Goal: Task Accomplishment & Management: Complete application form

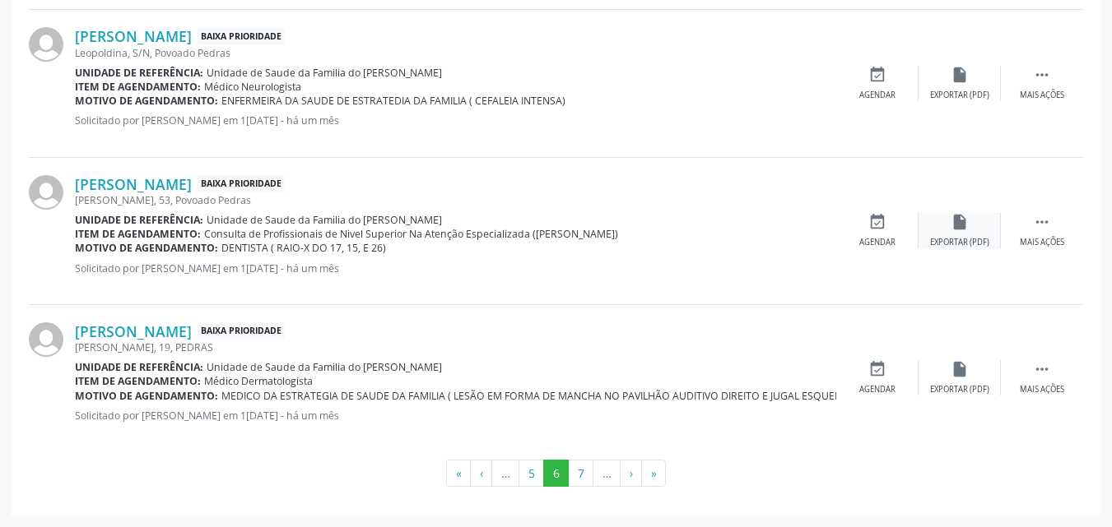
scroll to position [2275, 0]
click at [581, 472] on button "7" at bounding box center [581, 474] width 26 height 28
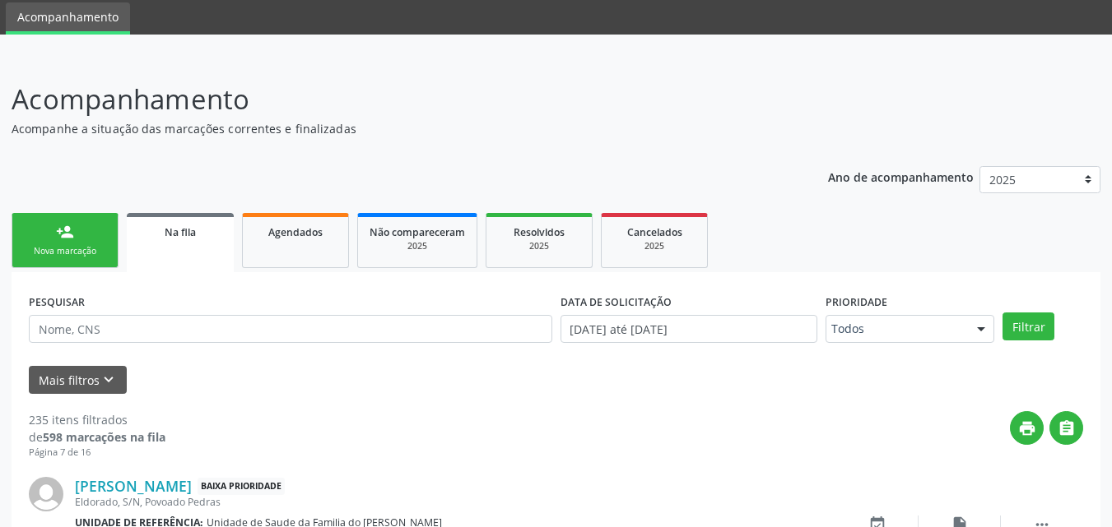
scroll to position [2318, 0]
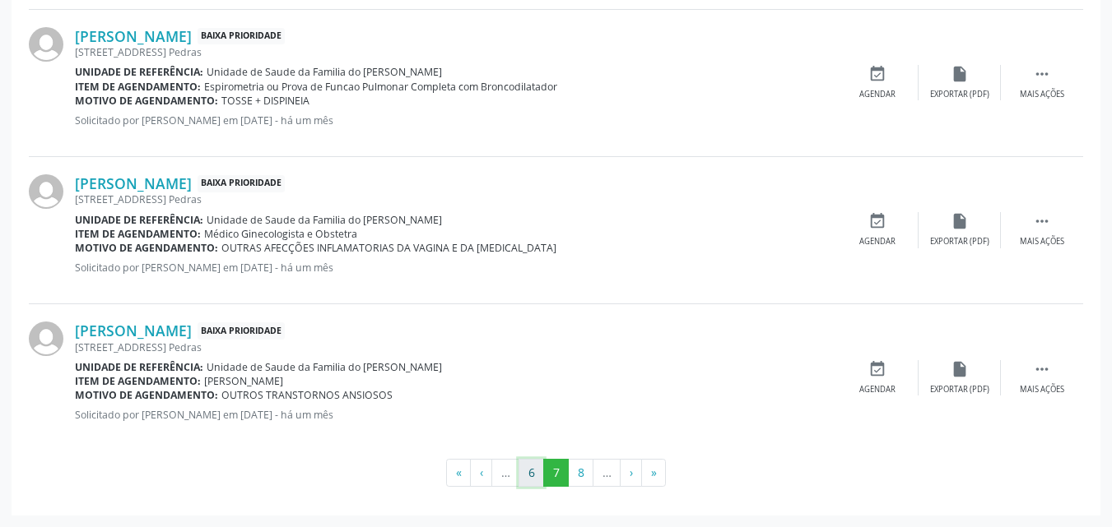
click at [534, 470] on button "6" at bounding box center [531, 473] width 26 height 28
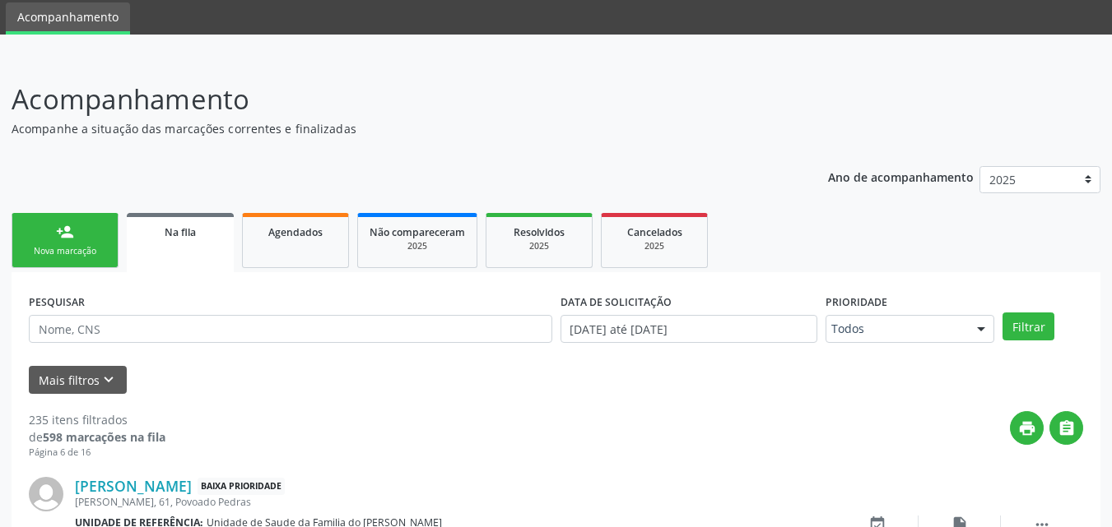
scroll to position [2275, 0]
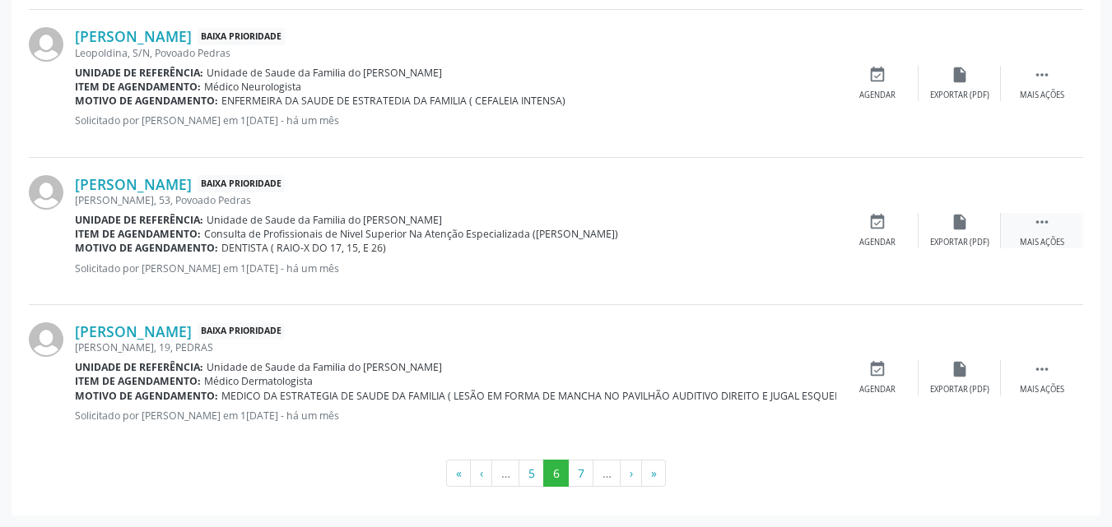
click at [1038, 232] on div " Mais ações" at bounding box center [1041, 230] width 82 height 35
click at [962, 226] on icon "edit" at bounding box center [959, 222] width 18 height 18
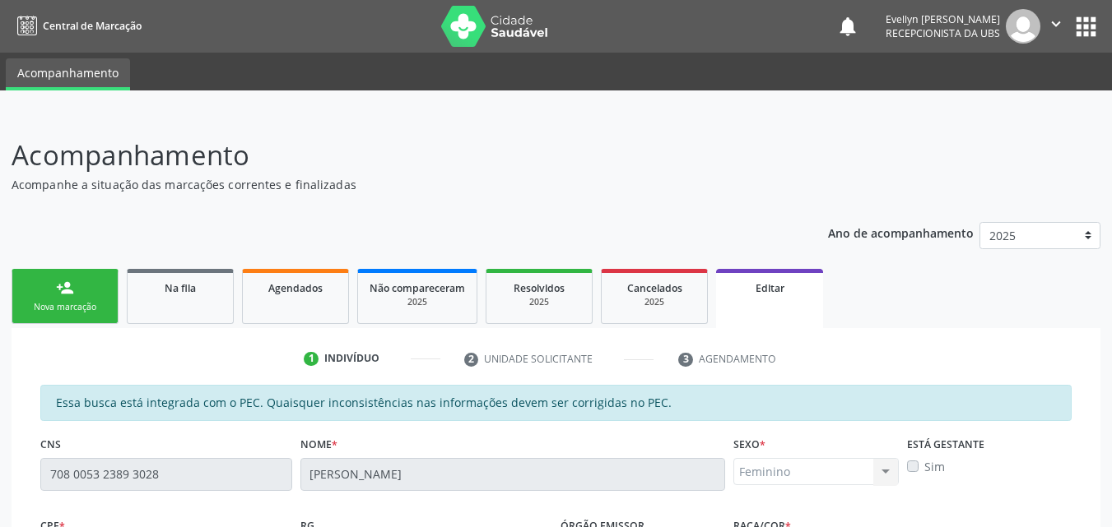
scroll to position [457, 0]
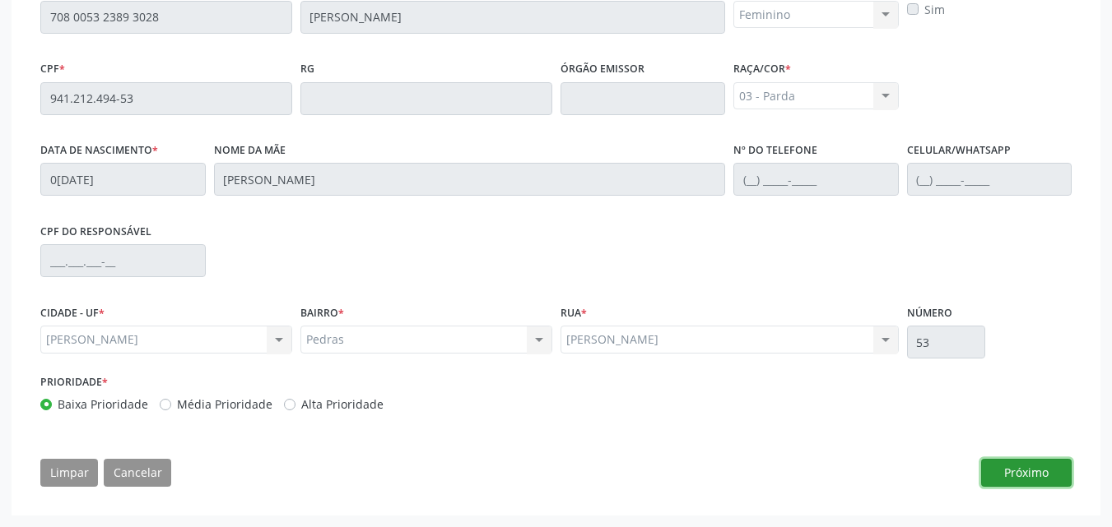
click at [1033, 471] on button "Próximo" at bounding box center [1026, 473] width 91 height 28
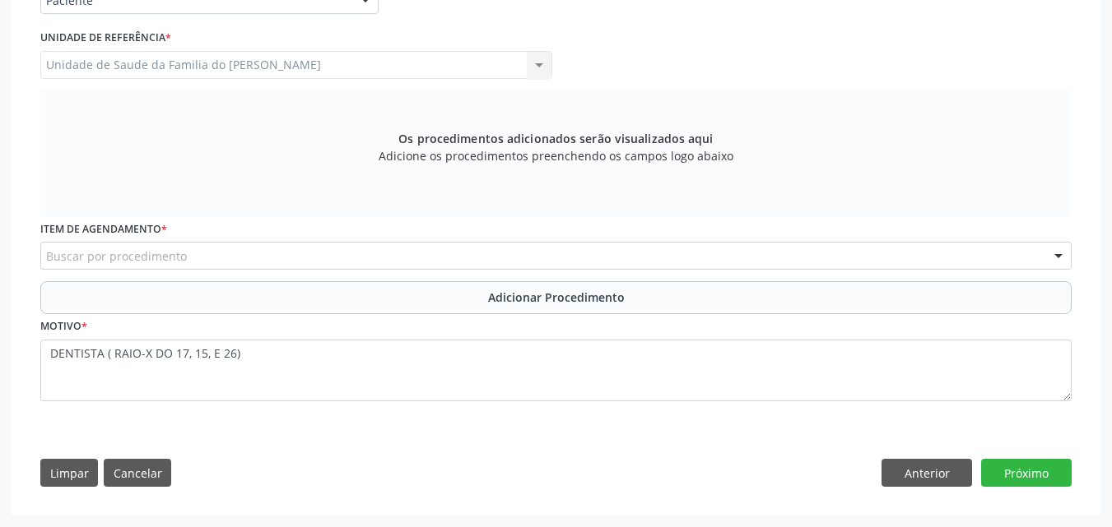
click at [683, 257] on div "Buscar por procedimento" at bounding box center [555, 256] width 1031 height 28
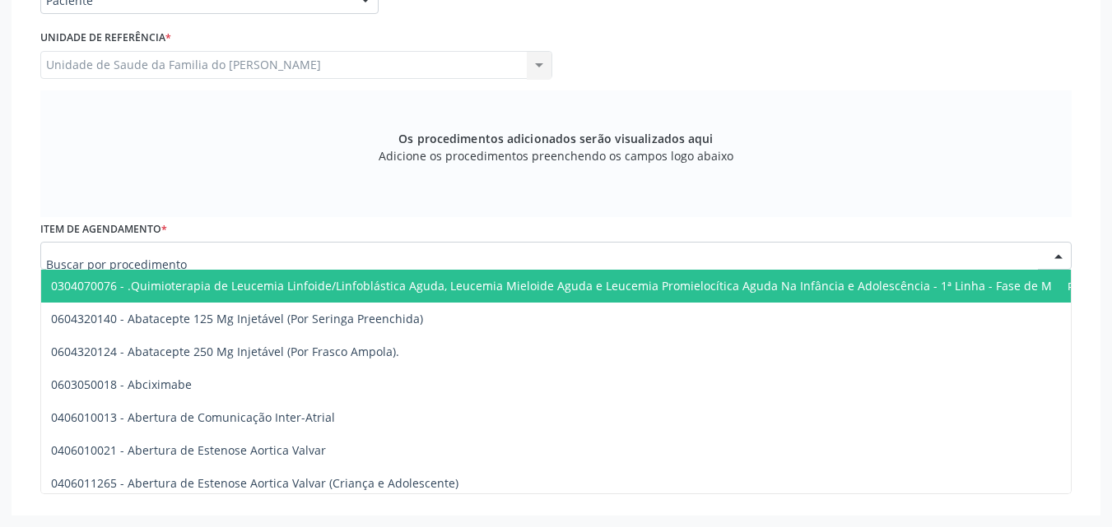
click at [683, 257] on input "text" at bounding box center [541, 264] width 991 height 33
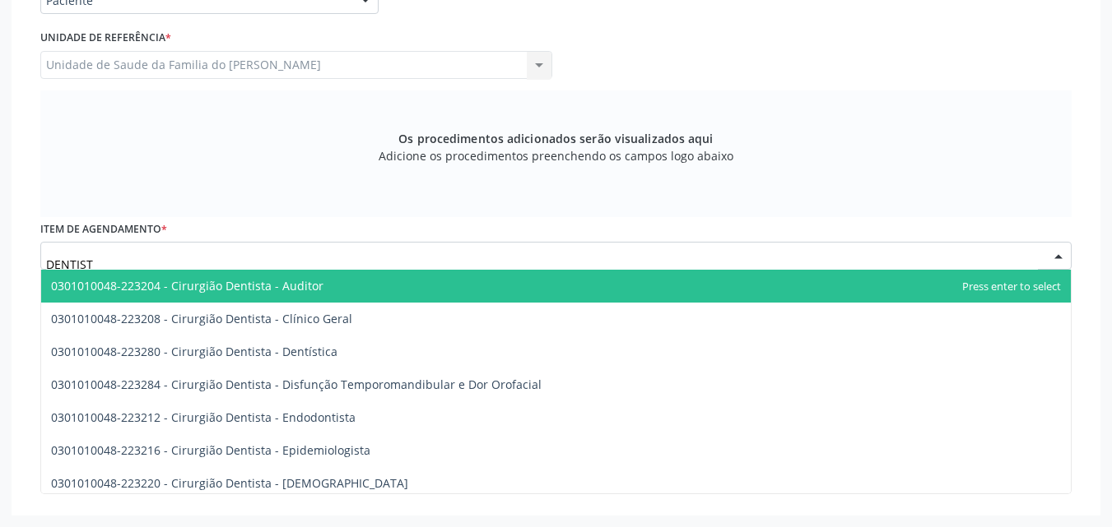
type input "DENTISTA"
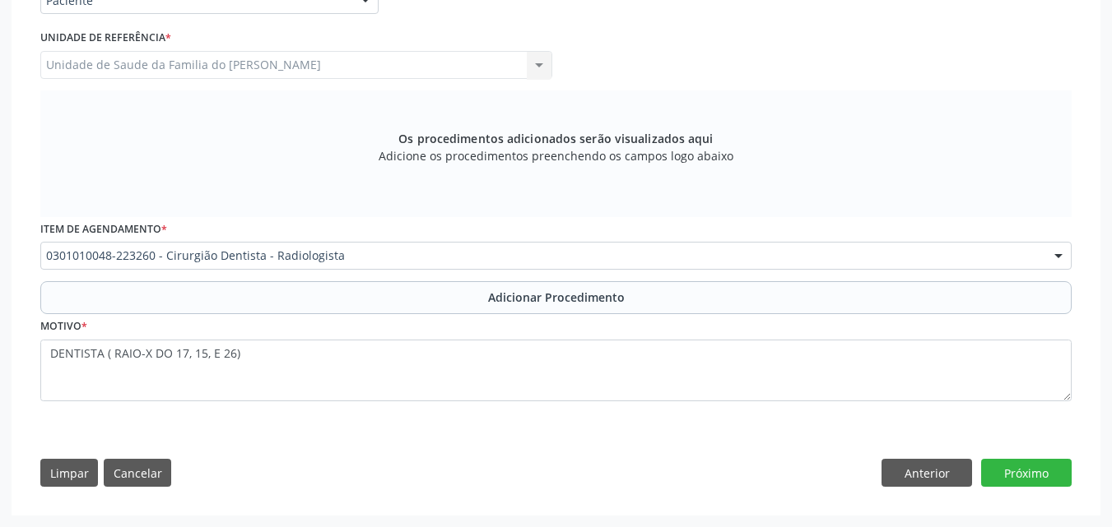
scroll to position [0, 0]
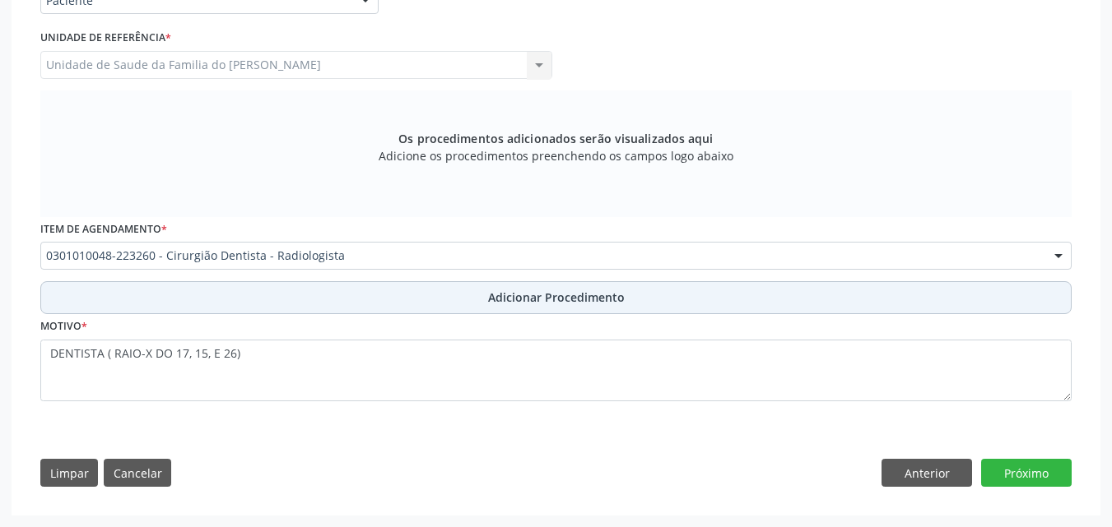
click at [724, 304] on button "Adicionar Procedimento" at bounding box center [555, 297] width 1031 height 33
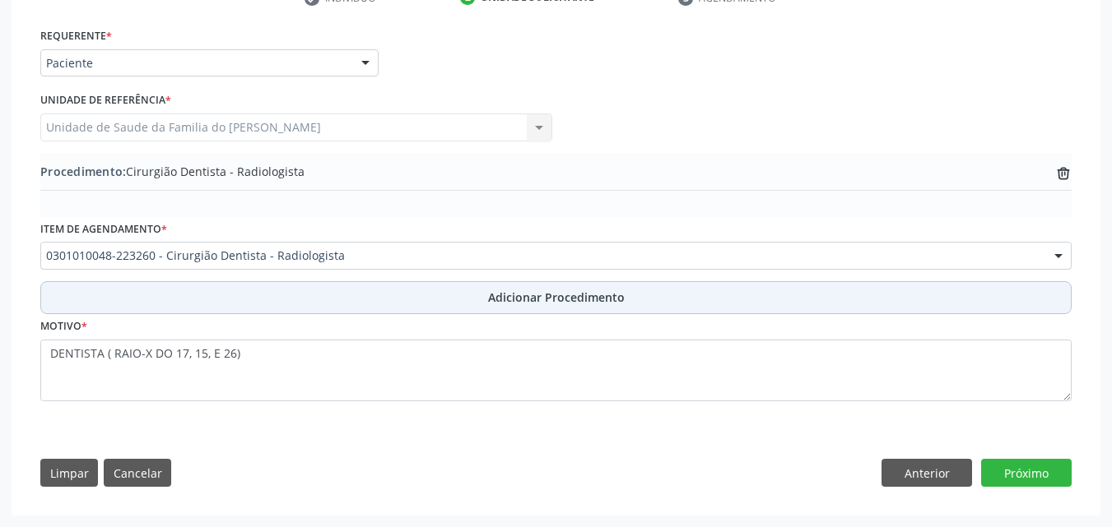
scroll to position [361, 0]
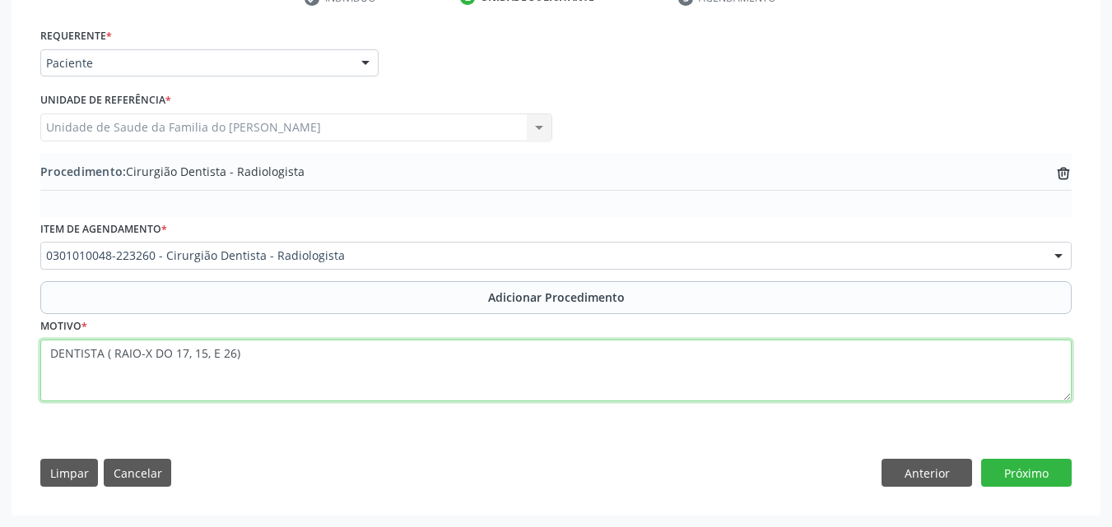
drag, startPoint x: 115, startPoint y: 356, endPoint x: 0, endPoint y: 370, distance: 116.0
click at [0, 370] on div "Acompanhamento Acompanhe a situação das marcações correntes e finalizadas Relat…" at bounding box center [556, 139] width 1112 height 775
click at [208, 362] on textarea "RAIO-X DO 17, 15, E 26)" at bounding box center [555, 371] width 1031 height 63
type textarea "RAIO-X DO 17, 15, E 26"
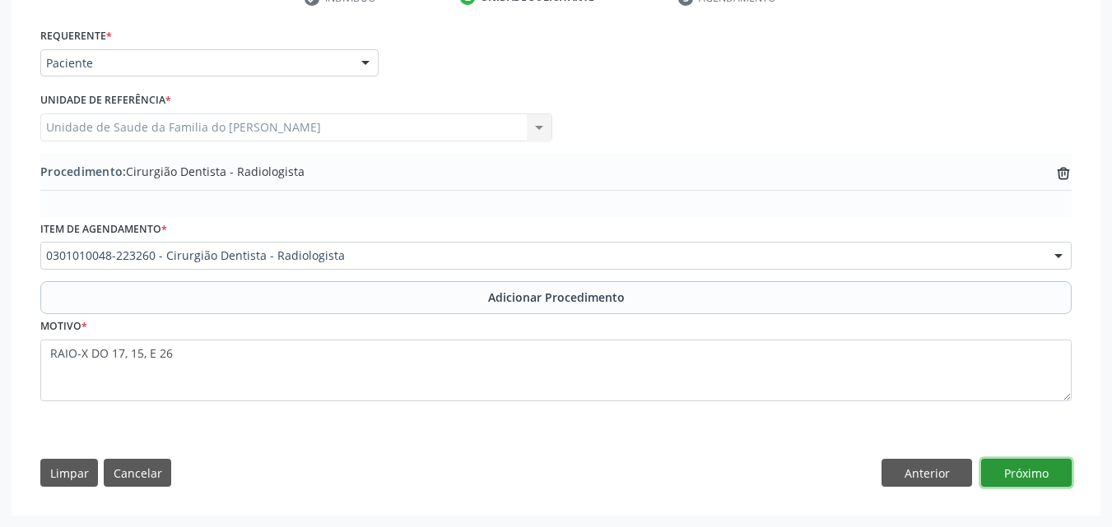
click at [1052, 476] on button "Próximo" at bounding box center [1026, 473] width 91 height 28
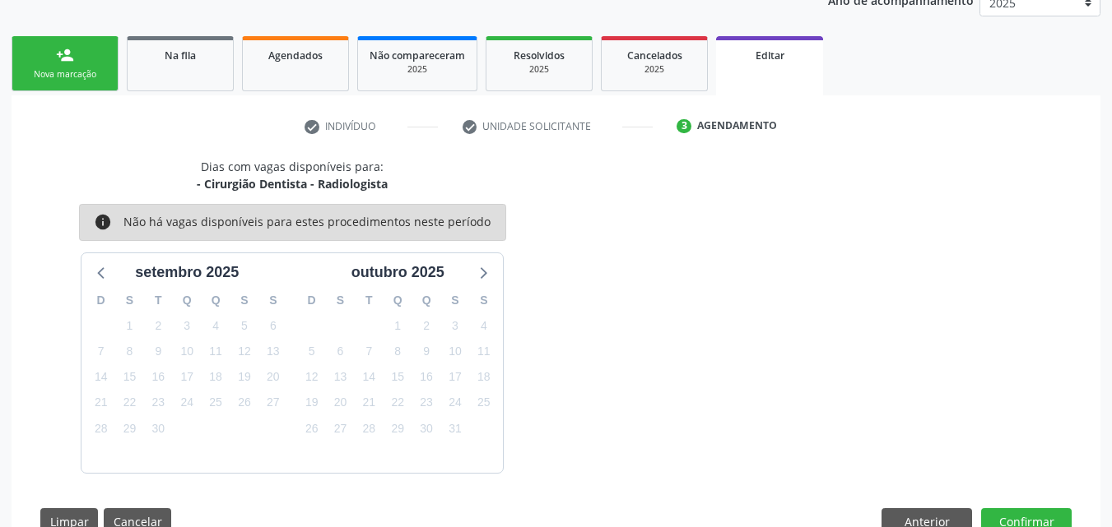
scroll to position [281, 0]
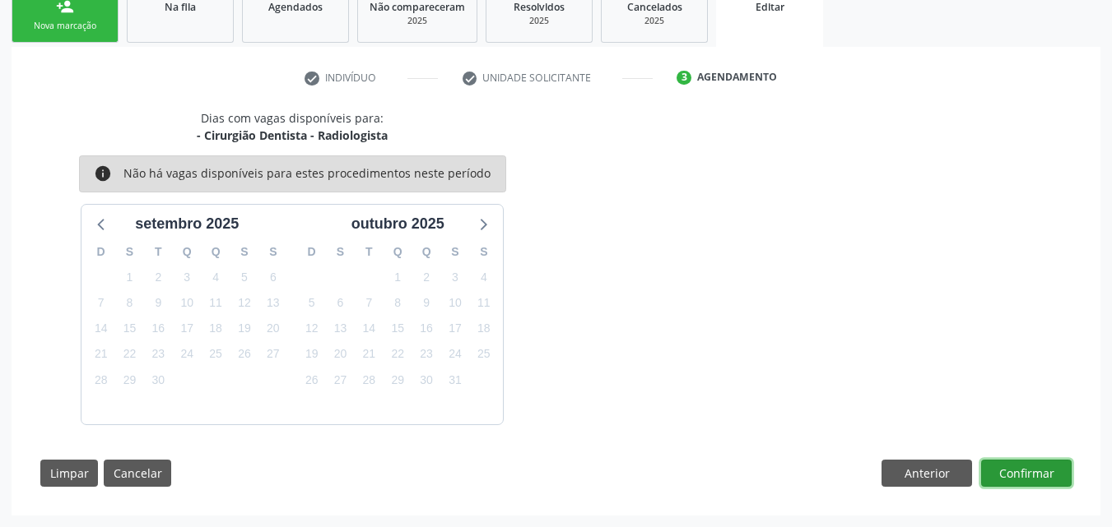
click at [1006, 464] on button "Confirmar" at bounding box center [1026, 474] width 91 height 28
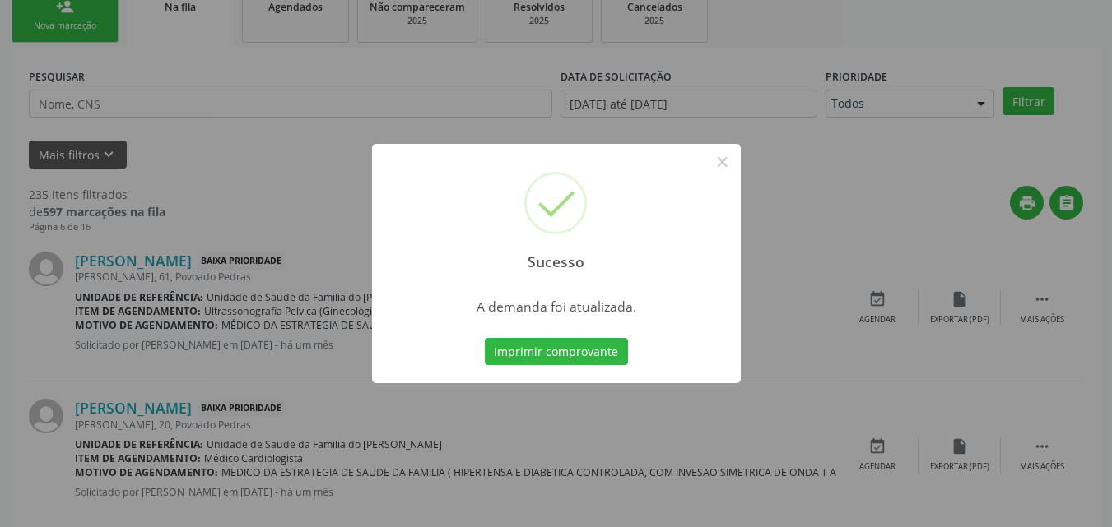
scroll to position [39, 0]
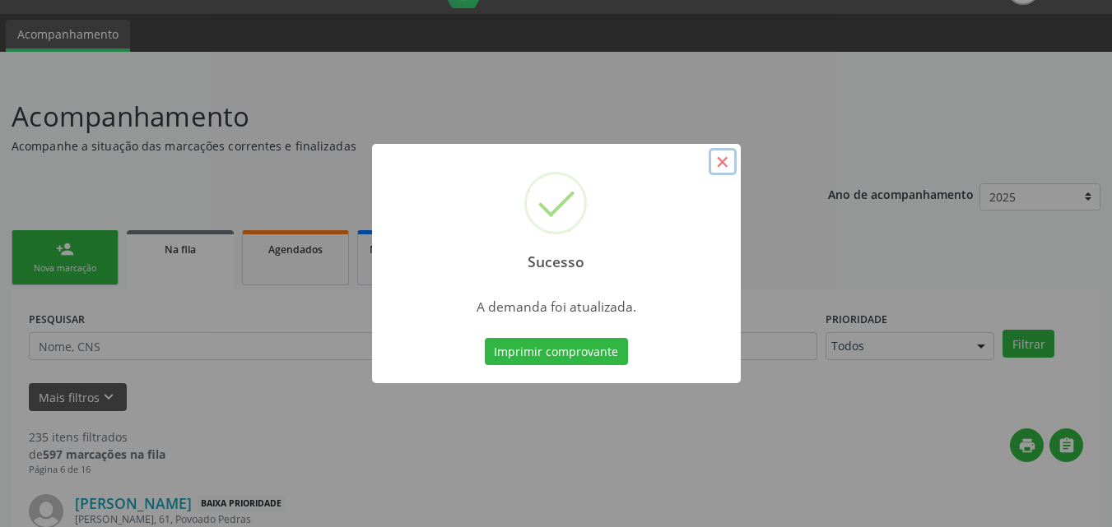
click at [720, 168] on button "×" at bounding box center [722, 162] width 28 height 28
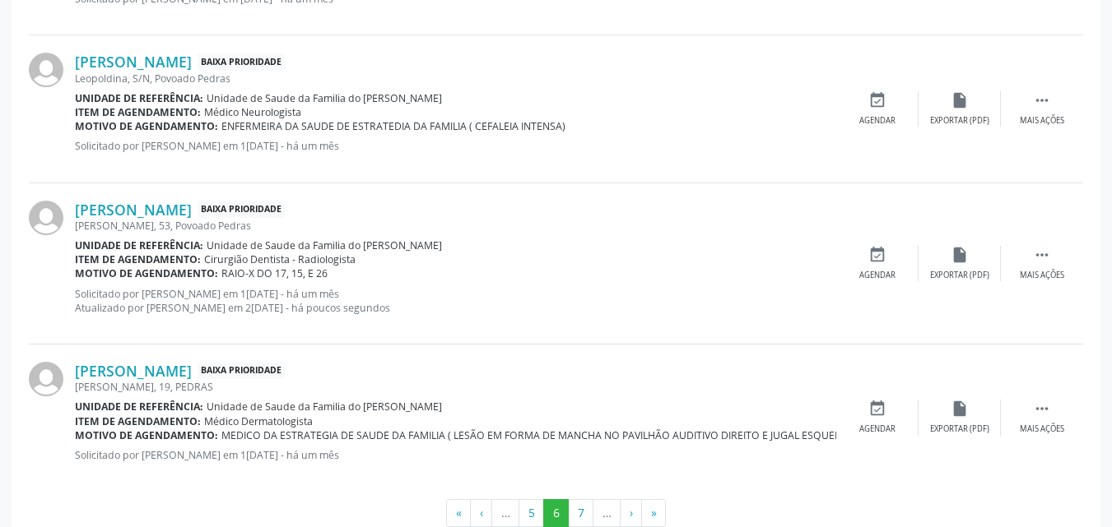
scroll to position [2290, 0]
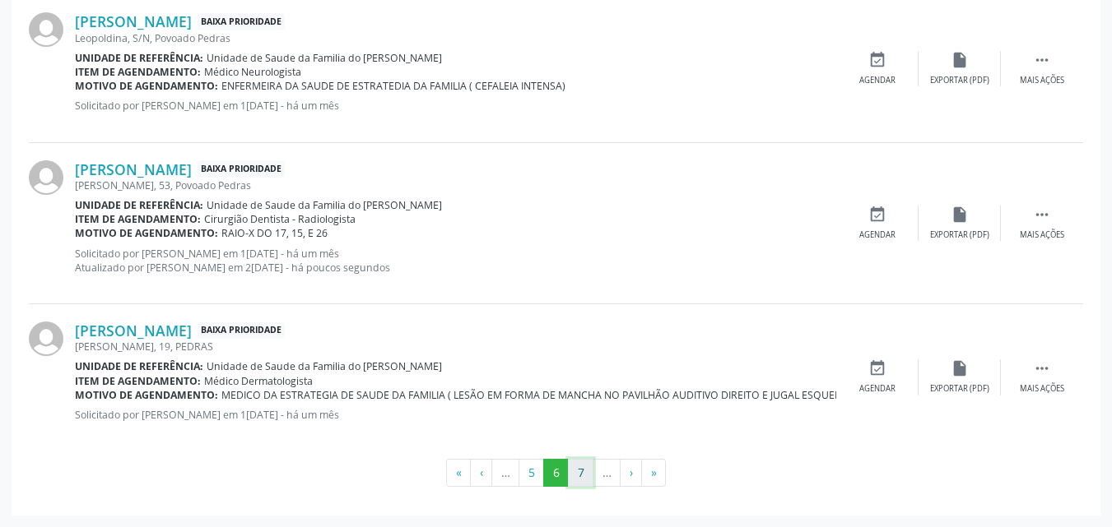
click at [573, 479] on button "7" at bounding box center [581, 473] width 26 height 28
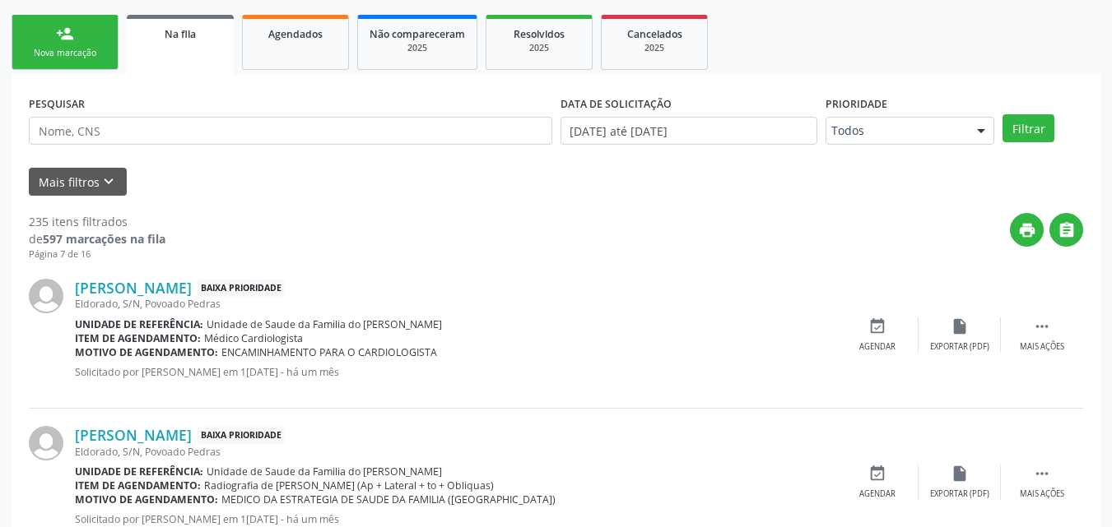
scroll to position [0, 0]
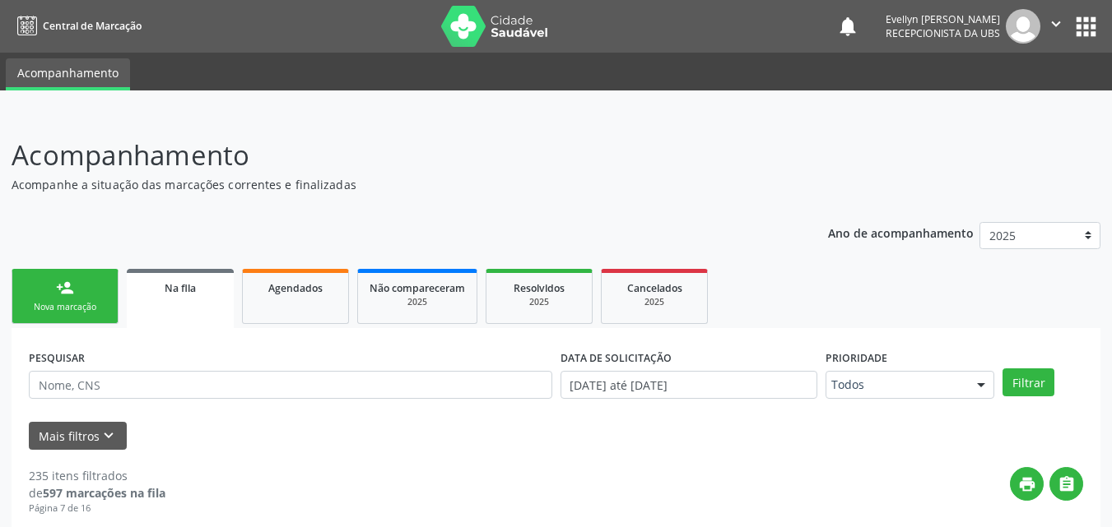
drag, startPoint x: 1102, startPoint y: 2, endPoint x: 1118, endPoint y: 38, distance: 38.7
click at [1111, 38] on html "Central de Marcação notifications [PERSON_NAME] Recepcionista da UBS  Configur…" at bounding box center [556, 263] width 1112 height 527
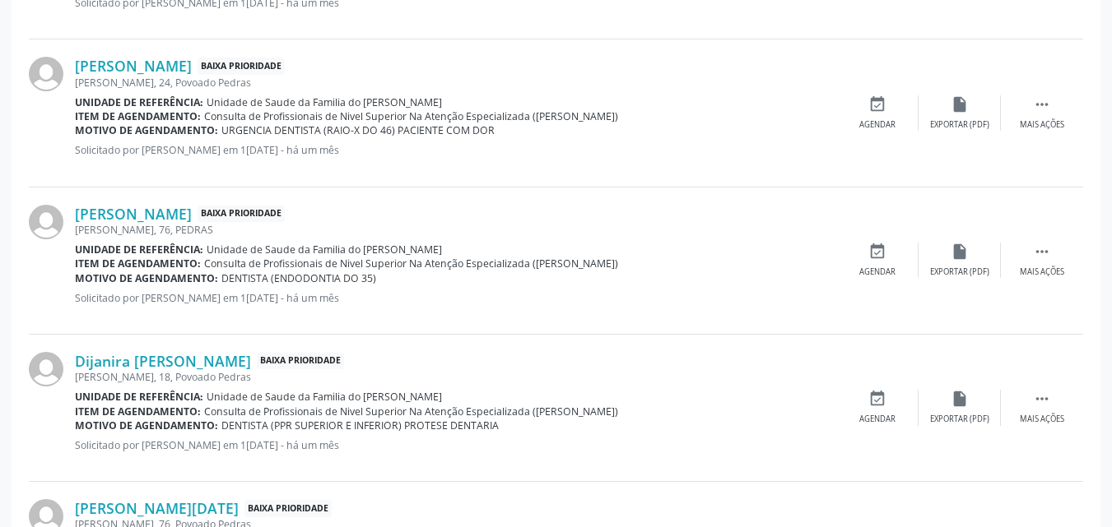
scroll to position [781, 0]
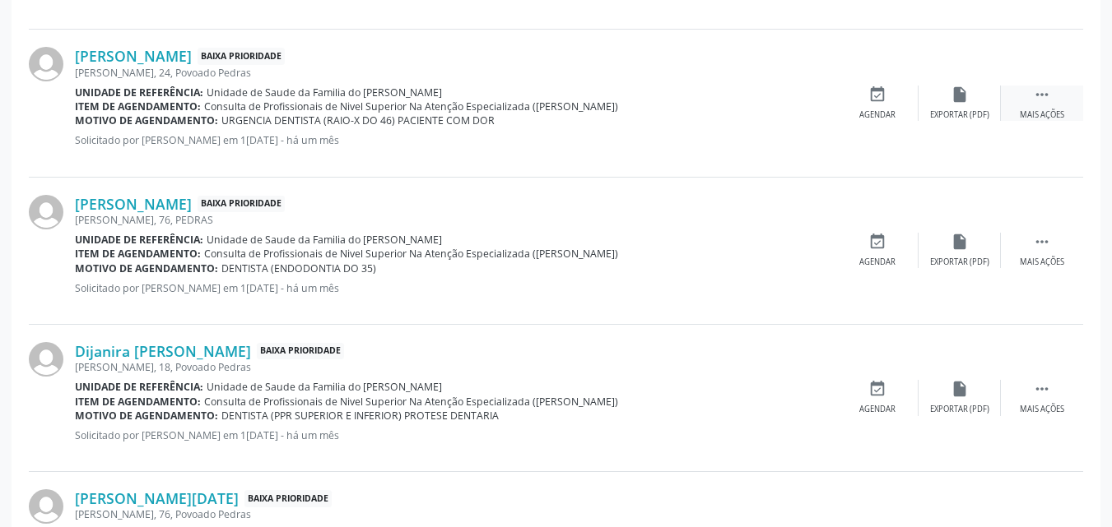
click at [1049, 98] on icon "" at bounding box center [1042, 95] width 18 height 18
click at [986, 110] on div "edit Editar" at bounding box center [959, 103] width 82 height 35
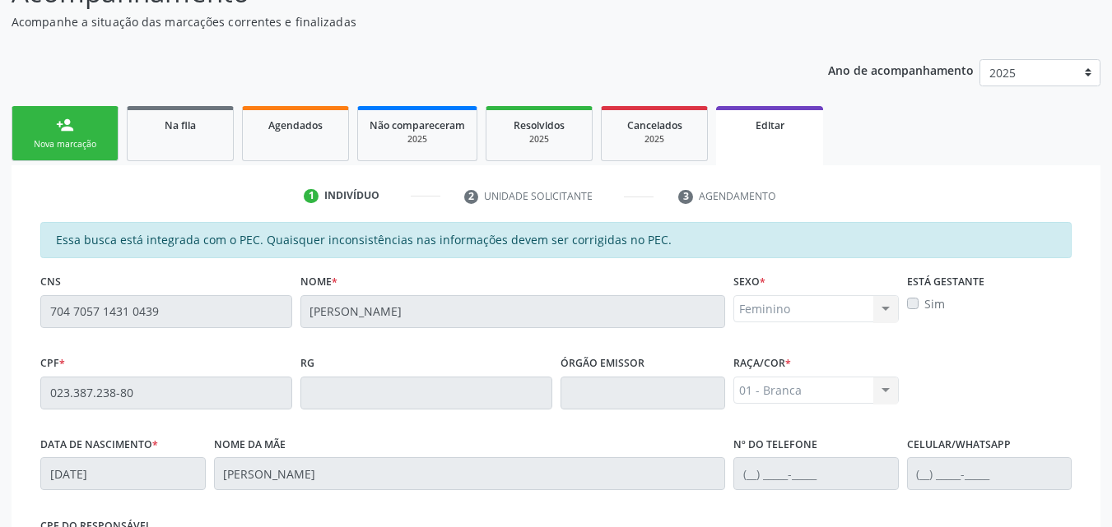
scroll to position [457, 0]
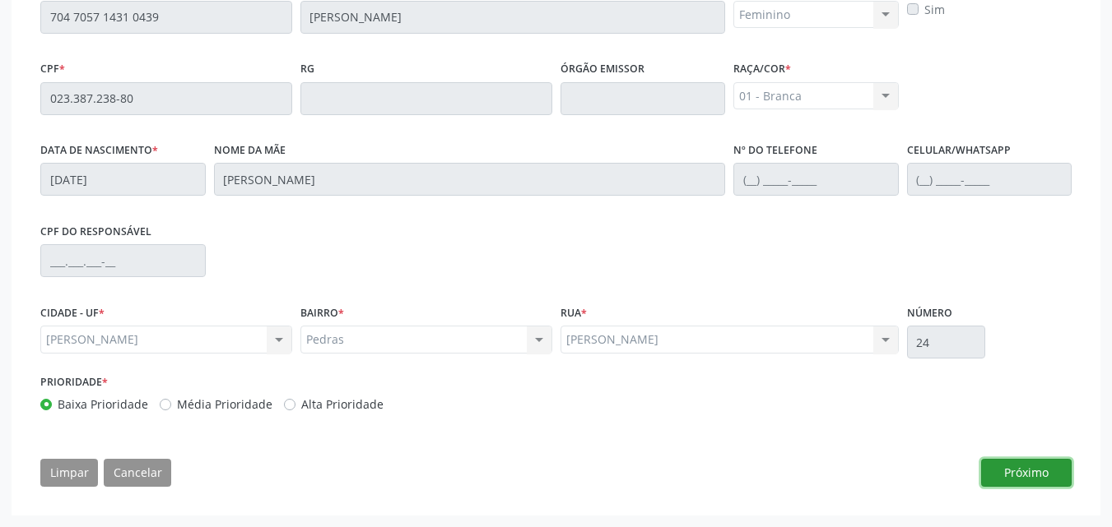
click at [1061, 466] on button "Próximo" at bounding box center [1026, 473] width 91 height 28
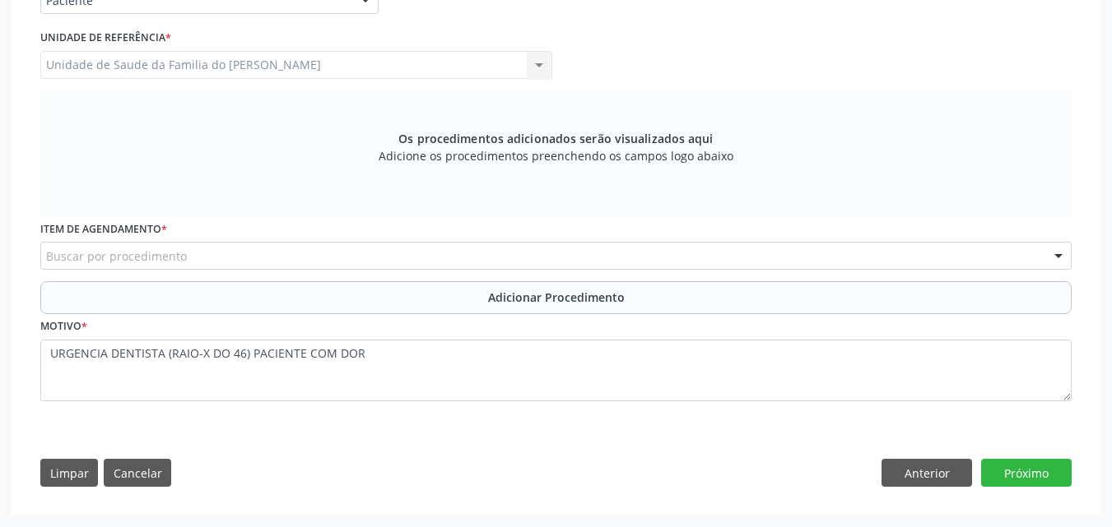
scroll to position [420, 0]
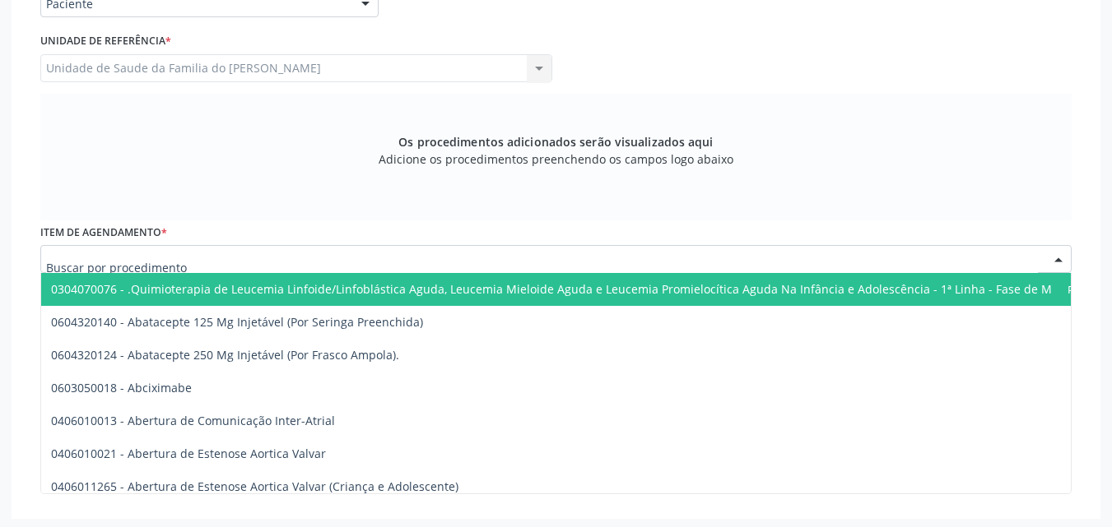
click at [376, 258] on div at bounding box center [555, 259] width 1031 height 28
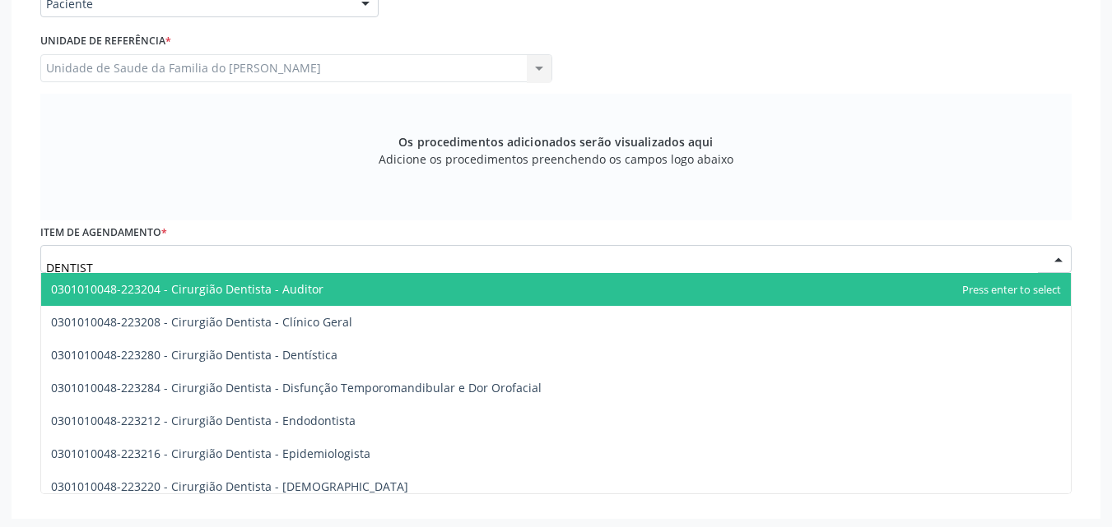
type input "DENTISTA"
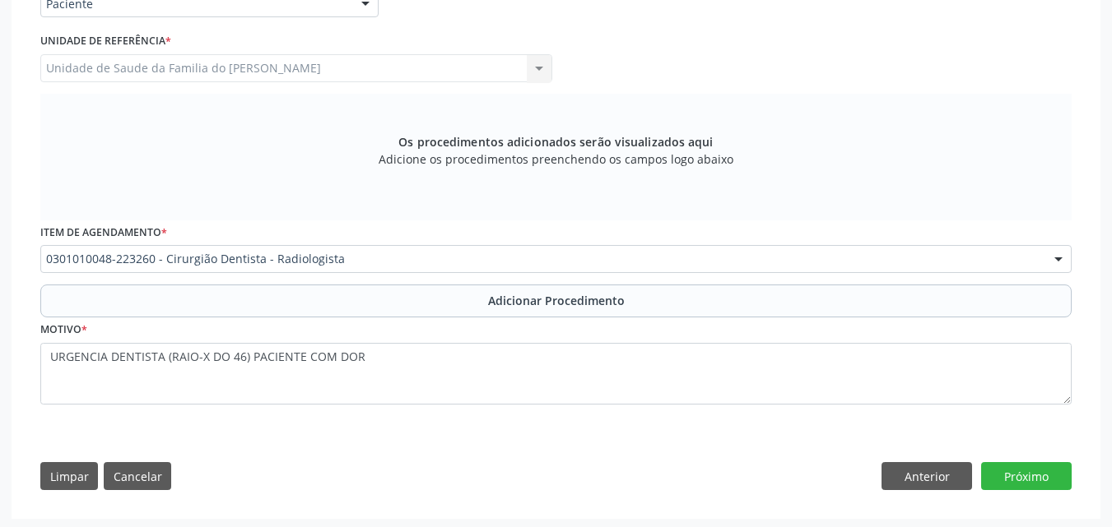
scroll to position [0, 0]
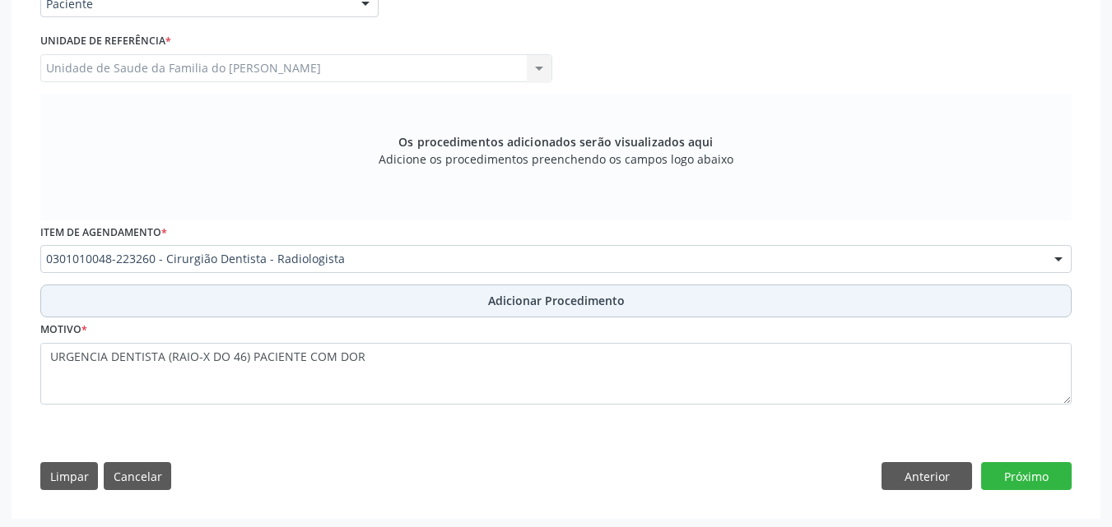
click at [479, 304] on button "Adicionar Procedimento" at bounding box center [555, 301] width 1031 height 33
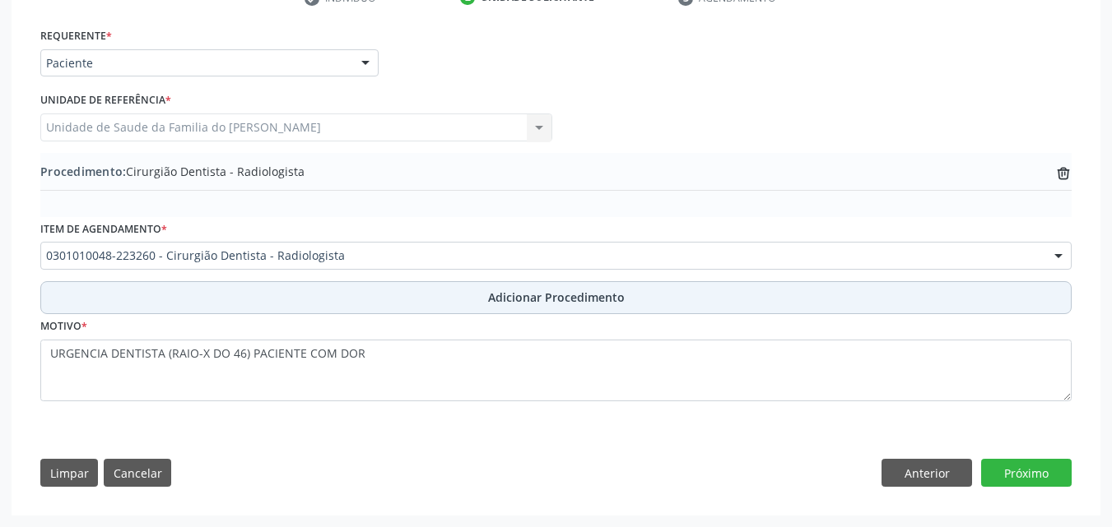
scroll to position [361, 0]
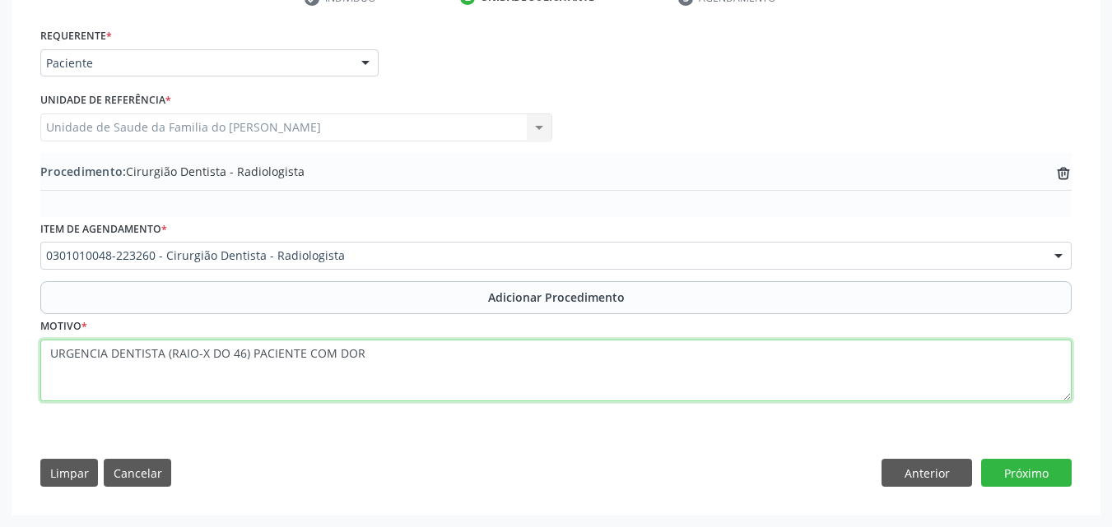
drag, startPoint x: 161, startPoint y: 361, endPoint x: 31, endPoint y: 369, distance: 130.3
click at [31, 369] on div "Requerente * Paciente Profissional de Saúde Paciente Nenhum resultado encontrad…" at bounding box center [556, 261] width 1054 height 475
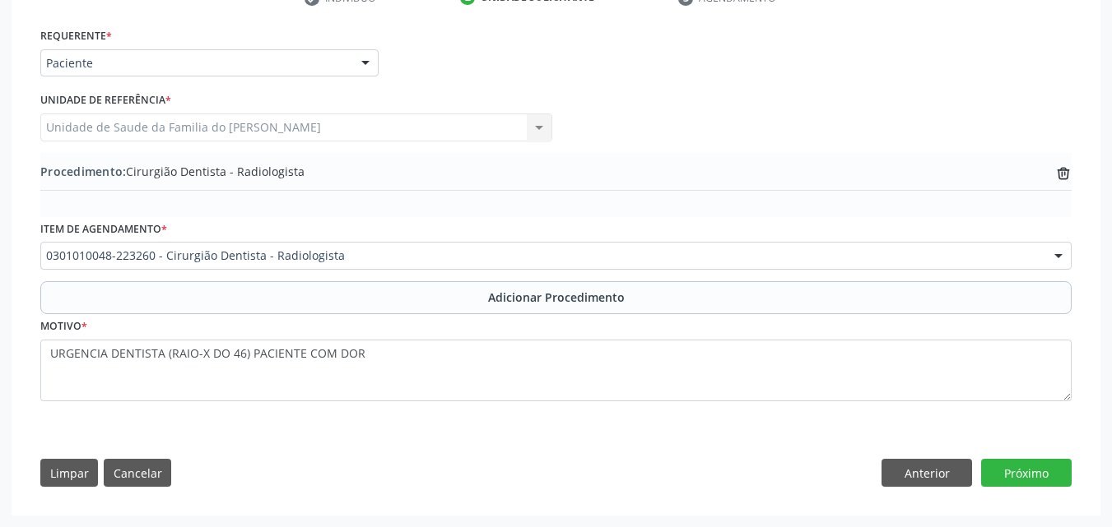
click at [31, 369] on div "Requerente * Paciente Profissional de Saúde Paciente Nenhum resultado encontrad…" at bounding box center [556, 261] width 1054 height 475
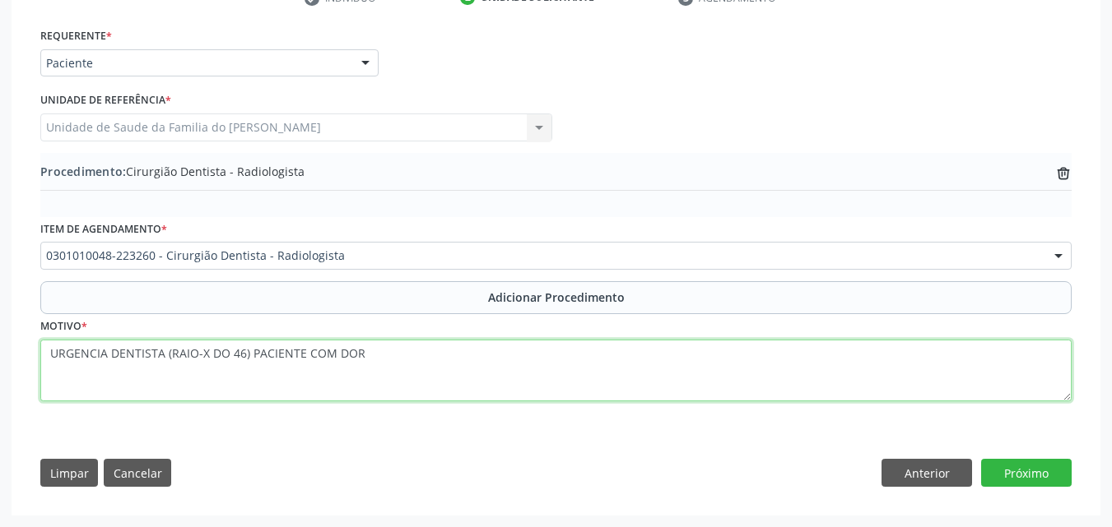
click at [132, 355] on textarea "URGENCIA DENTISTA (RAIO-X DO 46) PACIENTE COM DOR" at bounding box center [555, 371] width 1031 height 63
type textarea "URGENCIA (RAIO-X DO 46) PACIENTE COM DOR"
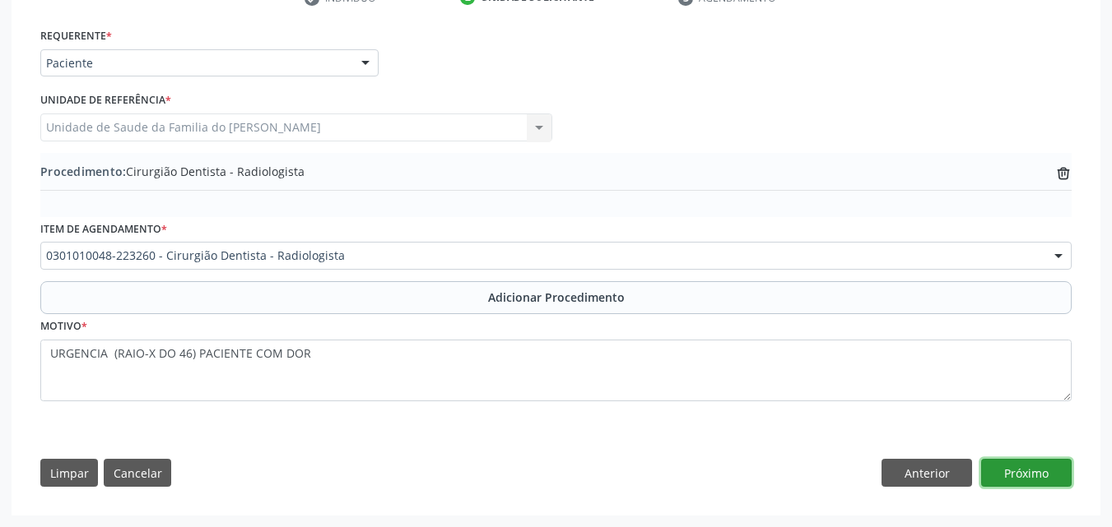
click at [1033, 480] on button "Próximo" at bounding box center [1026, 473] width 91 height 28
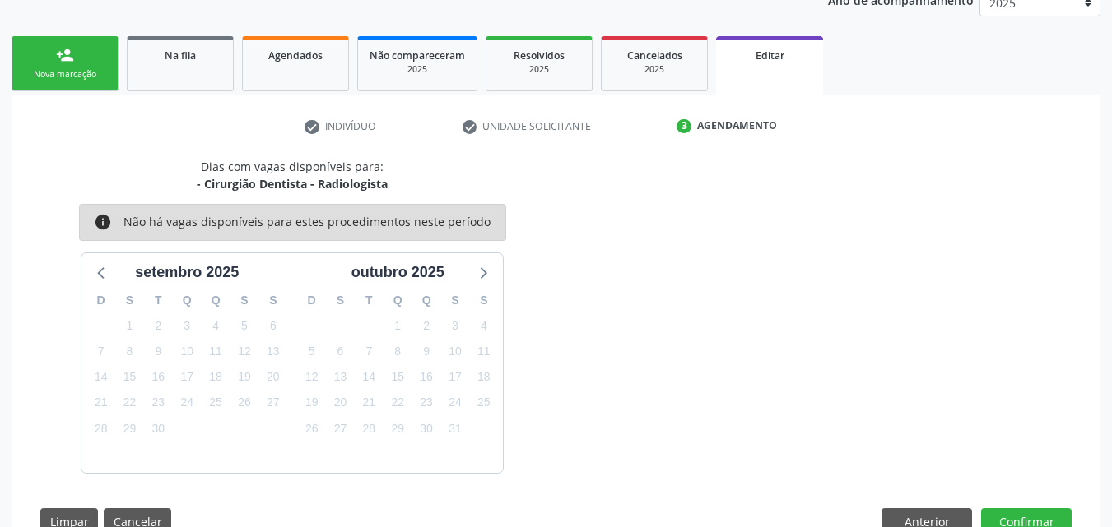
scroll to position [281, 0]
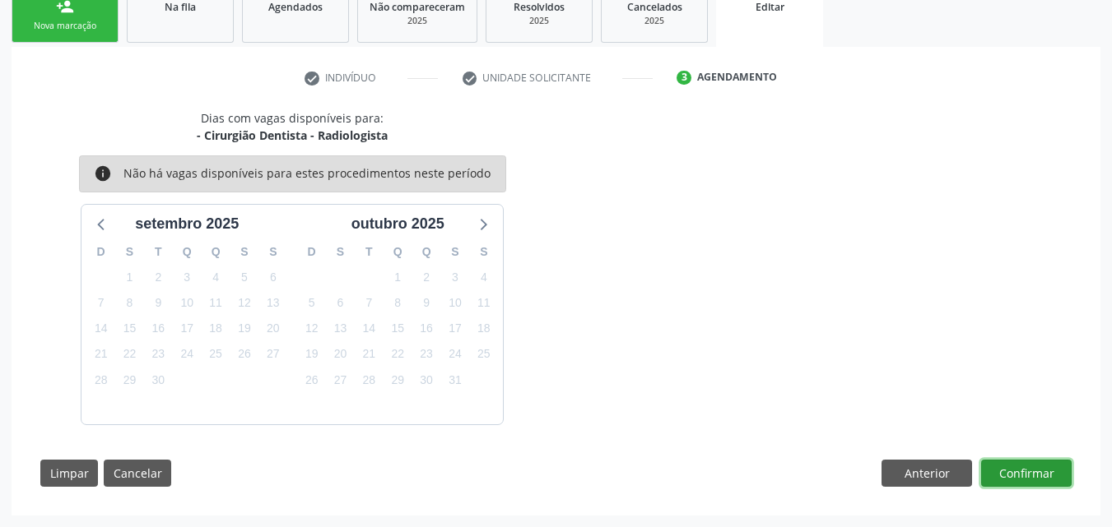
click at [1039, 460] on button "Confirmar" at bounding box center [1026, 474] width 91 height 28
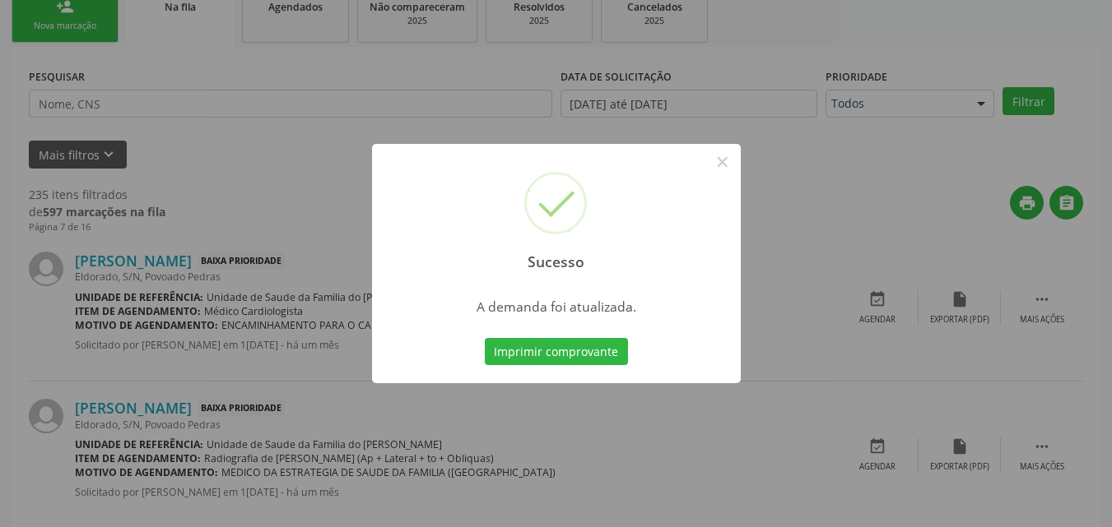
scroll to position [39, 0]
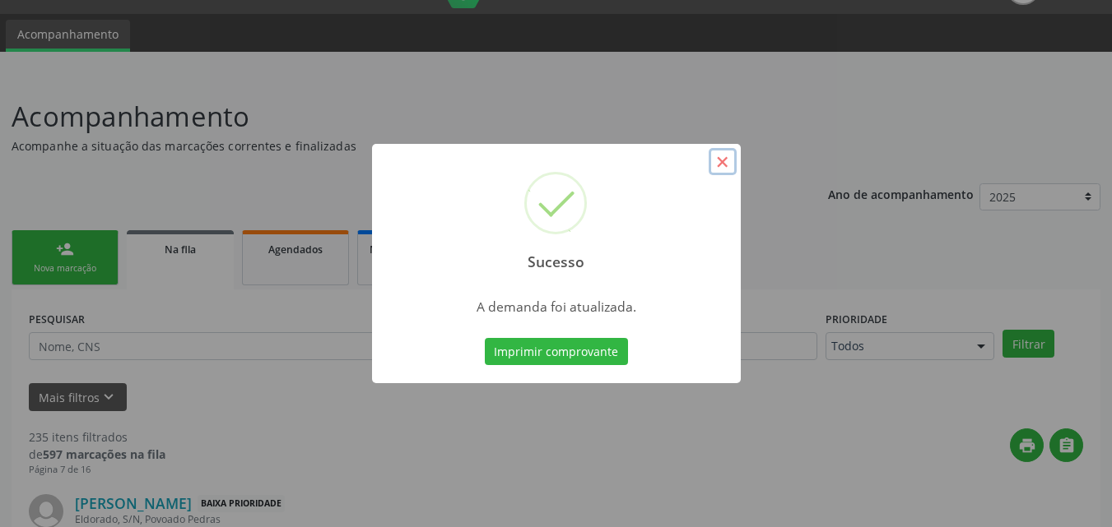
click at [717, 163] on button "×" at bounding box center [722, 162] width 28 height 28
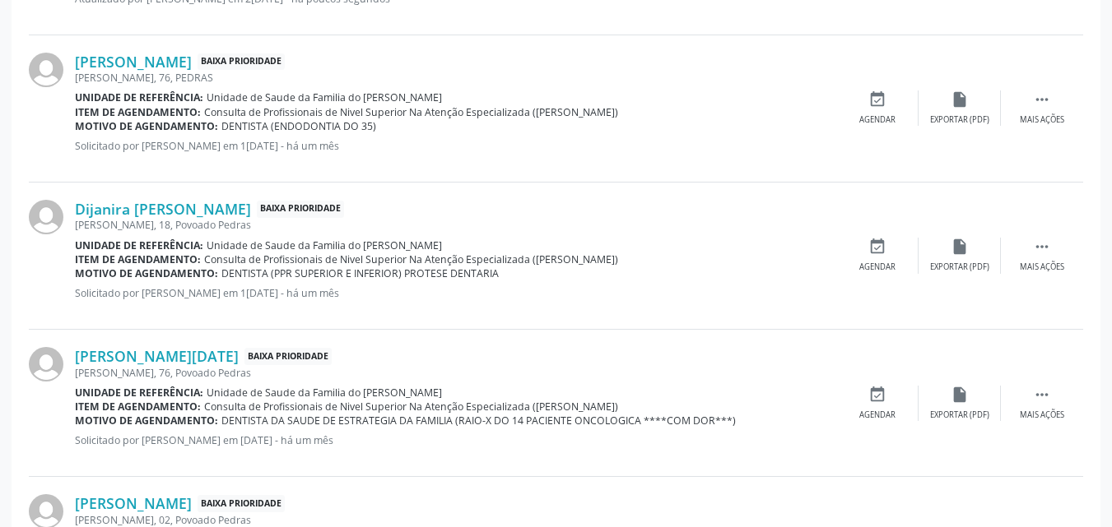
scroll to position [947, 0]
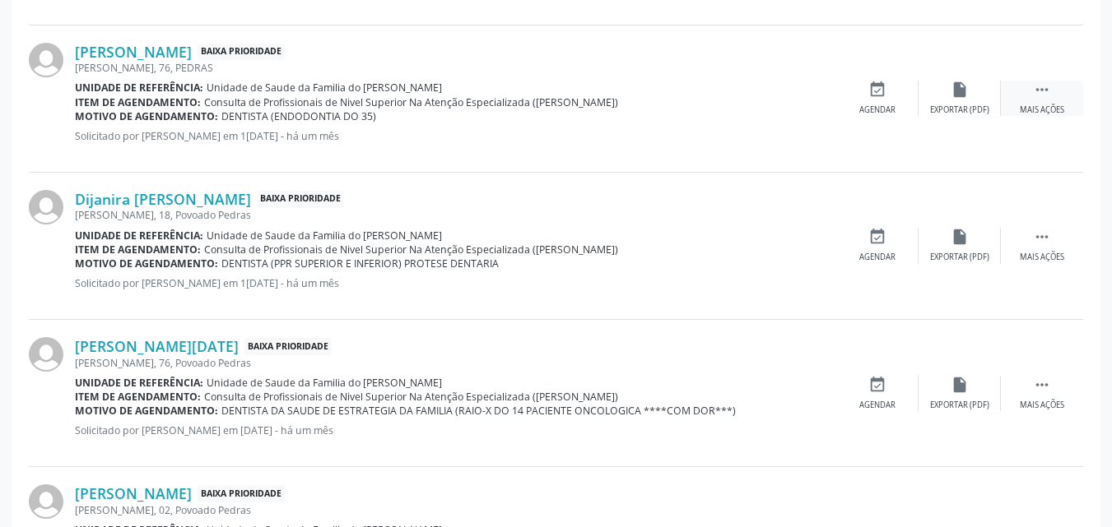
click at [1044, 95] on icon "" at bounding box center [1042, 90] width 18 height 18
click at [966, 92] on icon "edit" at bounding box center [959, 90] width 18 height 18
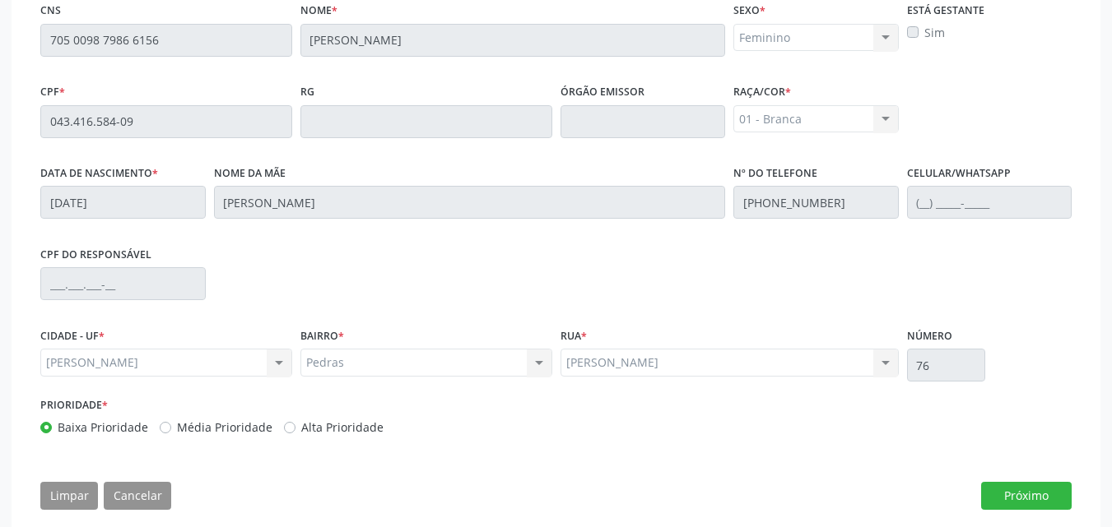
scroll to position [457, 0]
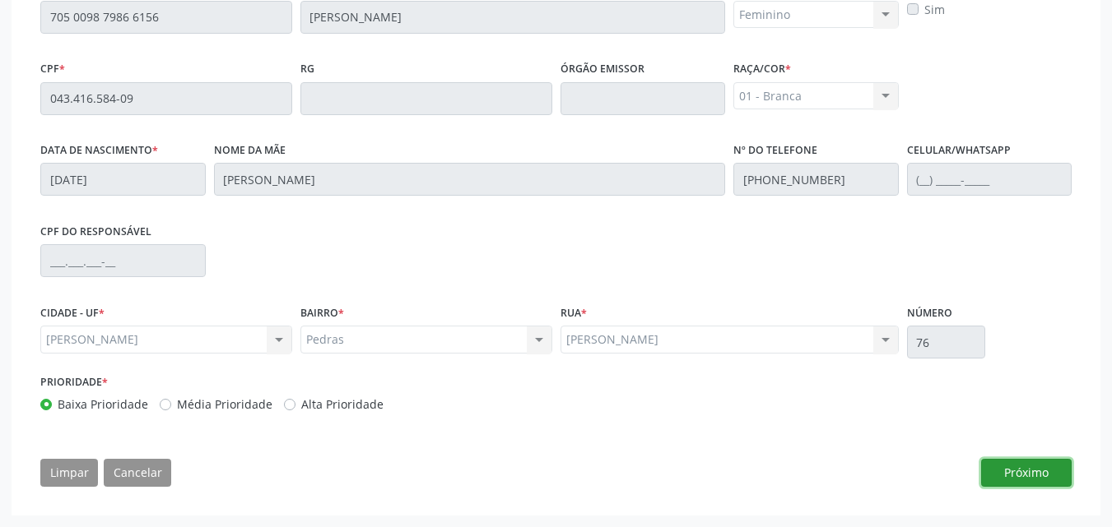
click at [1042, 469] on button "Próximo" at bounding box center [1026, 473] width 91 height 28
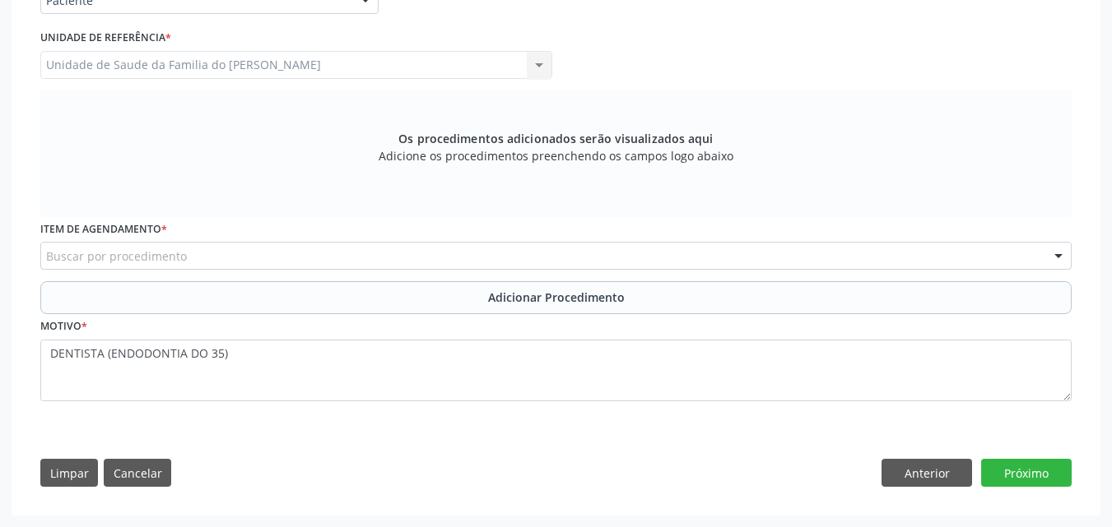
scroll to position [424, 0]
click at [699, 239] on div "Item de agendamento * Buscar por procedimento 0304070076 - .Quimioterapia de Le…" at bounding box center [555, 243] width 1031 height 53
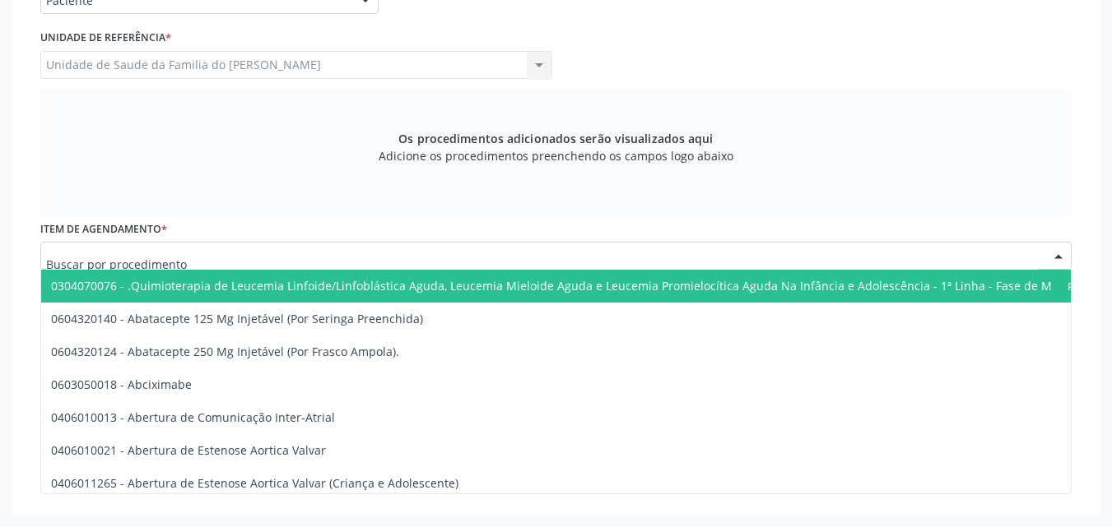
click at [697, 255] on div at bounding box center [555, 256] width 1031 height 28
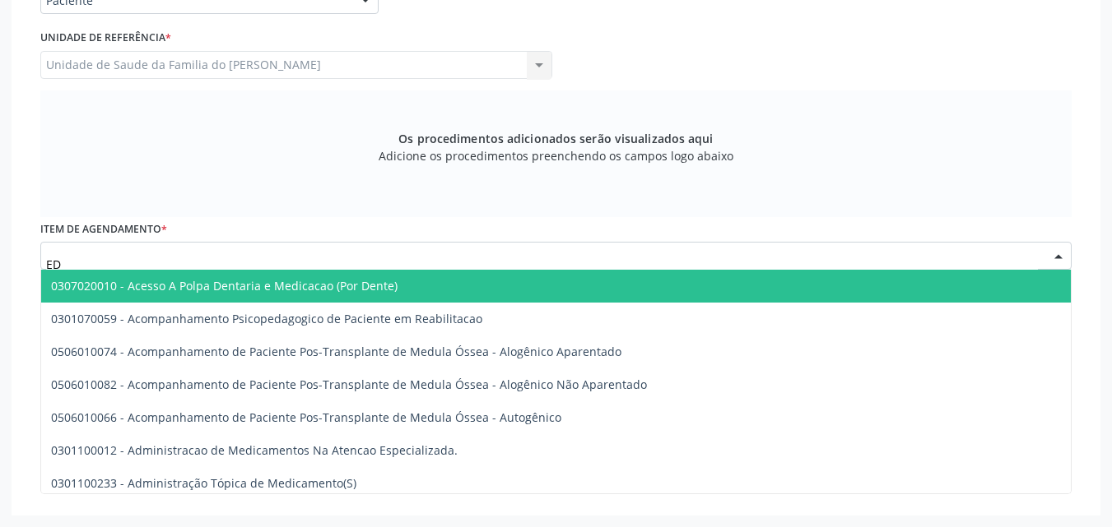
type input "E"
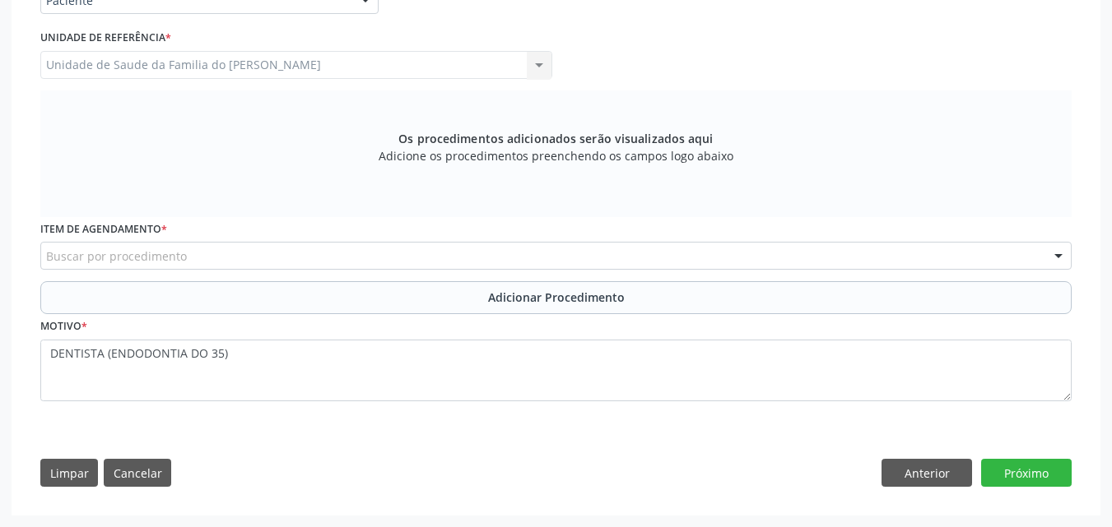
click at [782, 109] on div "Os procedimentos adicionados serão visualizados aqui Adicione os procedimentos …" at bounding box center [555, 154] width 1031 height 127
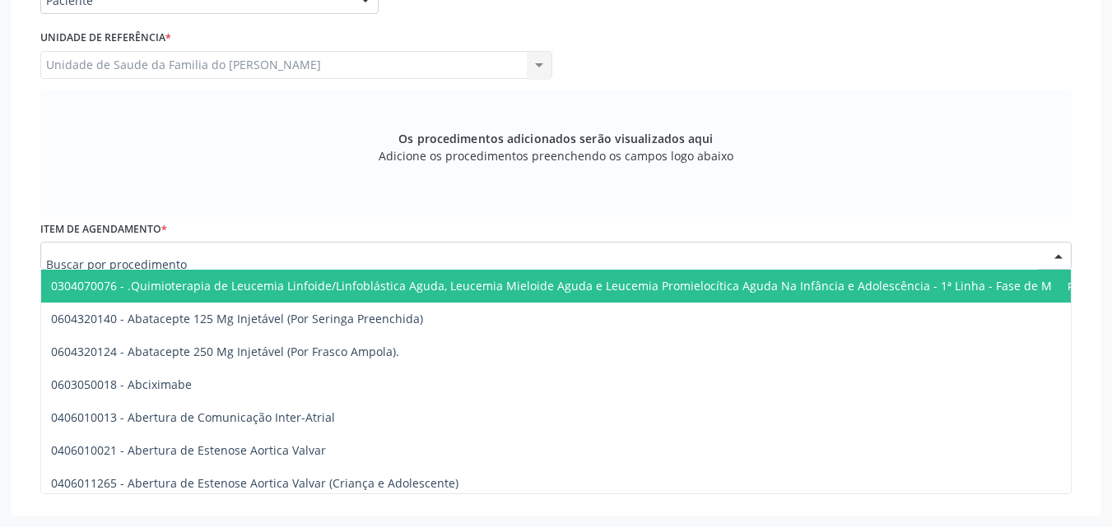
click at [509, 265] on div at bounding box center [555, 256] width 1031 height 28
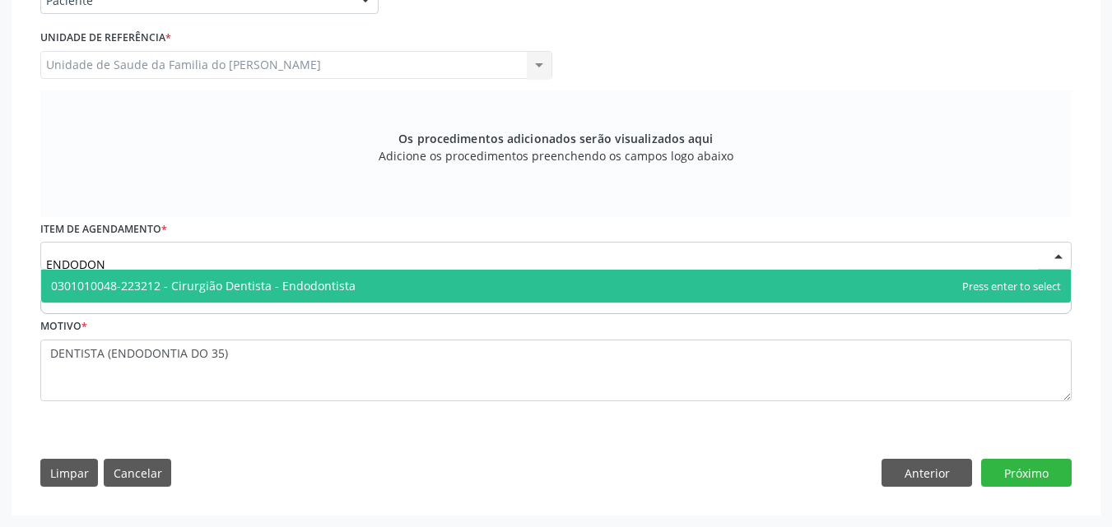
type input "ENDODONT"
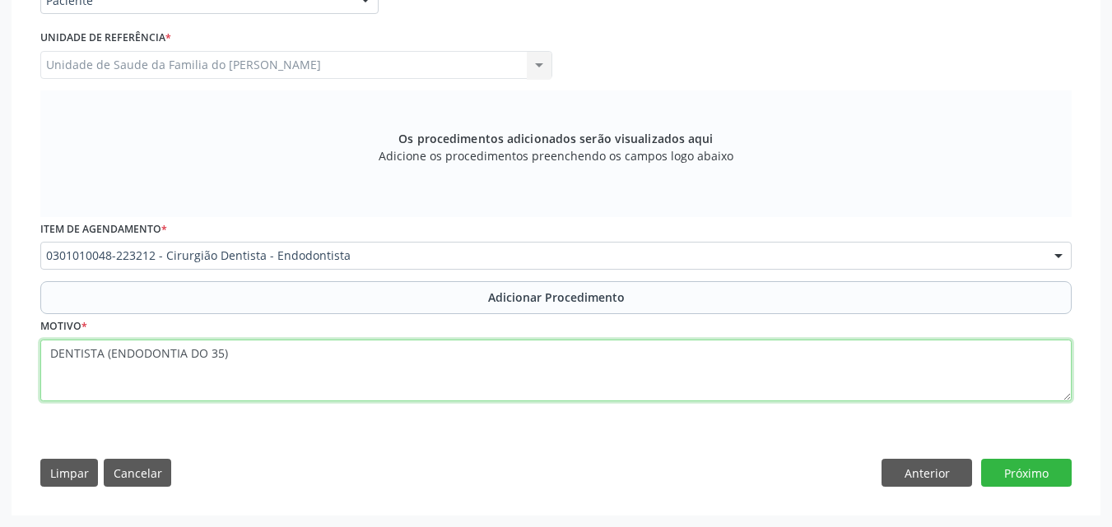
drag, startPoint x: 110, startPoint y: 356, endPoint x: 0, endPoint y: 370, distance: 111.1
click at [0, 370] on div "Acompanhamento Acompanhe a situação das marcações correntes e finalizadas Relat…" at bounding box center [556, 109] width 1112 height 838
click at [174, 360] on textarea "ENDODONTIA DO 35)" at bounding box center [555, 371] width 1031 height 63
type textarea "ENDODONTIA DO 35"
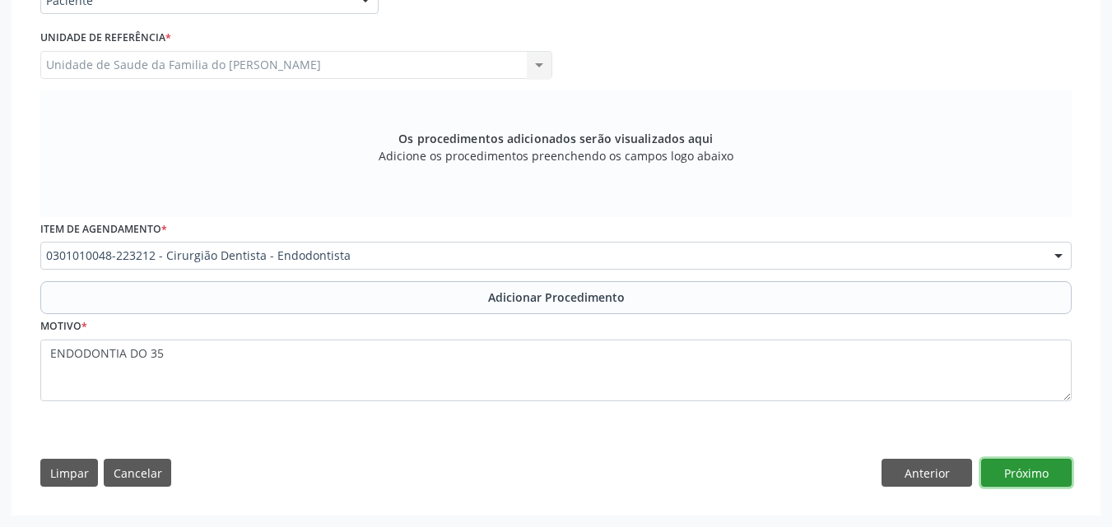
click at [1036, 468] on button "Próximo" at bounding box center [1026, 473] width 91 height 28
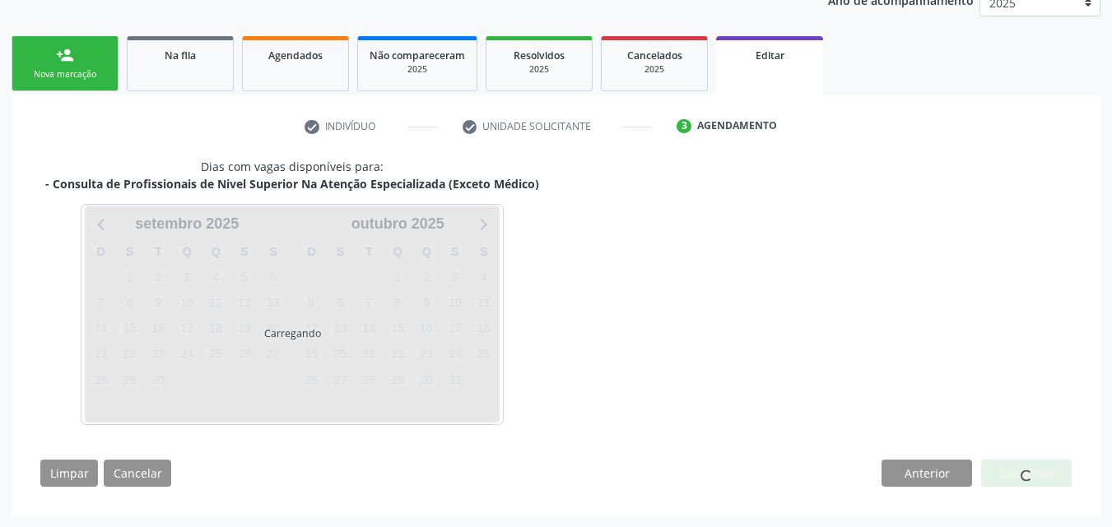
scroll to position [281, 0]
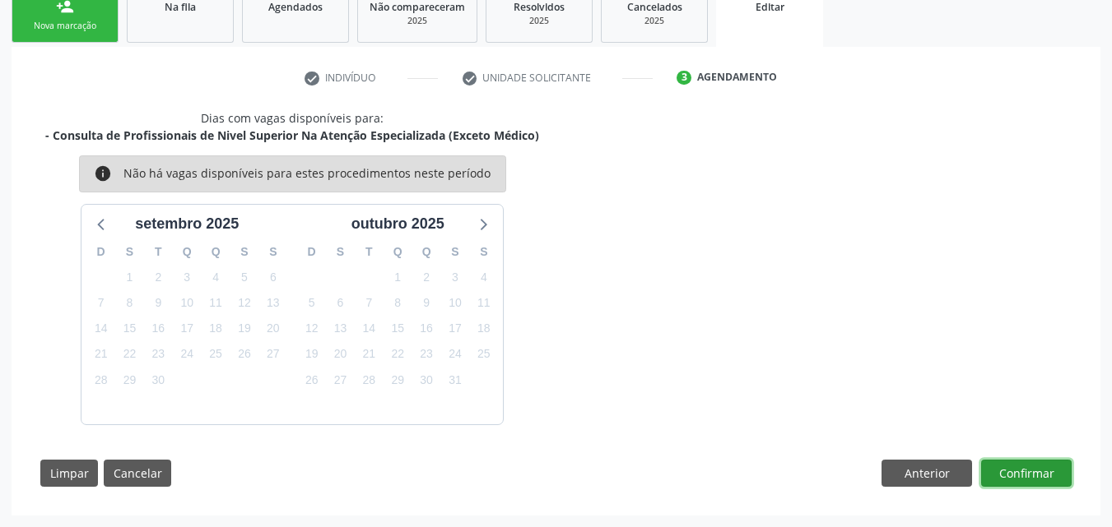
click at [1060, 465] on button "Confirmar" at bounding box center [1026, 474] width 91 height 28
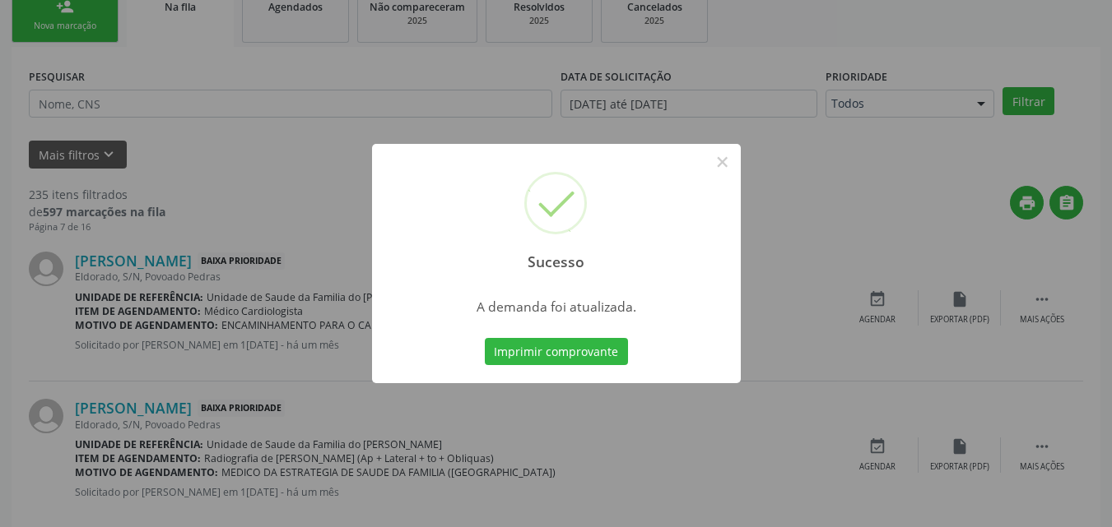
scroll to position [39, 0]
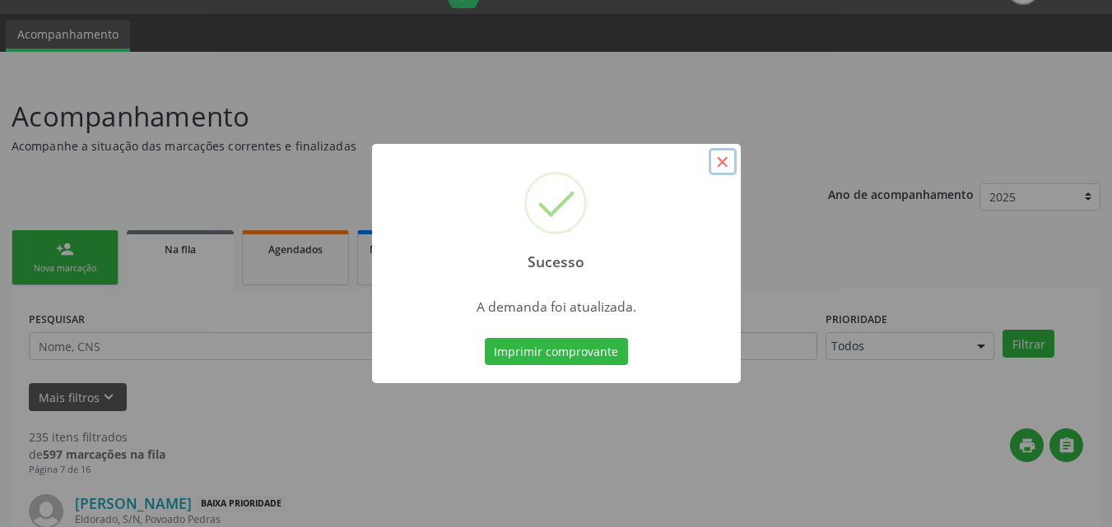
click at [717, 164] on button "×" at bounding box center [722, 162] width 28 height 28
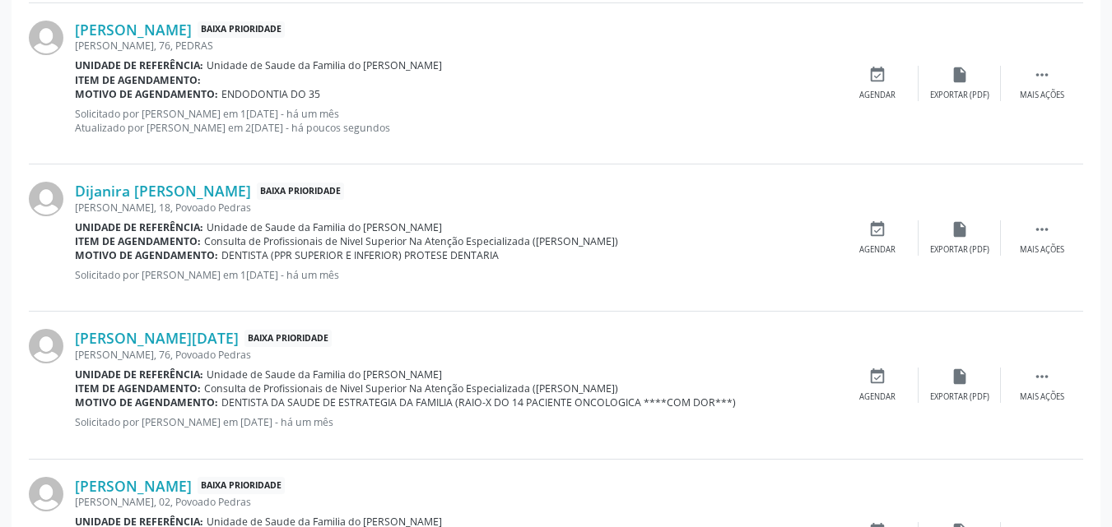
scroll to position [1012, 0]
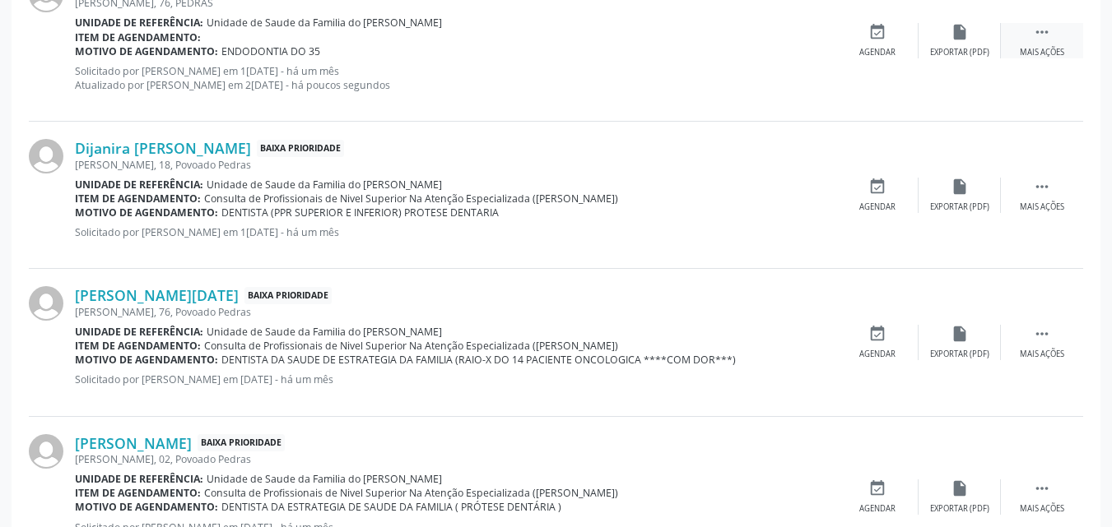
click at [1038, 23] on icon "" at bounding box center [1042, 32] width 18 height 18
click at [967, 44] on div "edit Editar" at bounding box center [959, 40] width 82 height 35
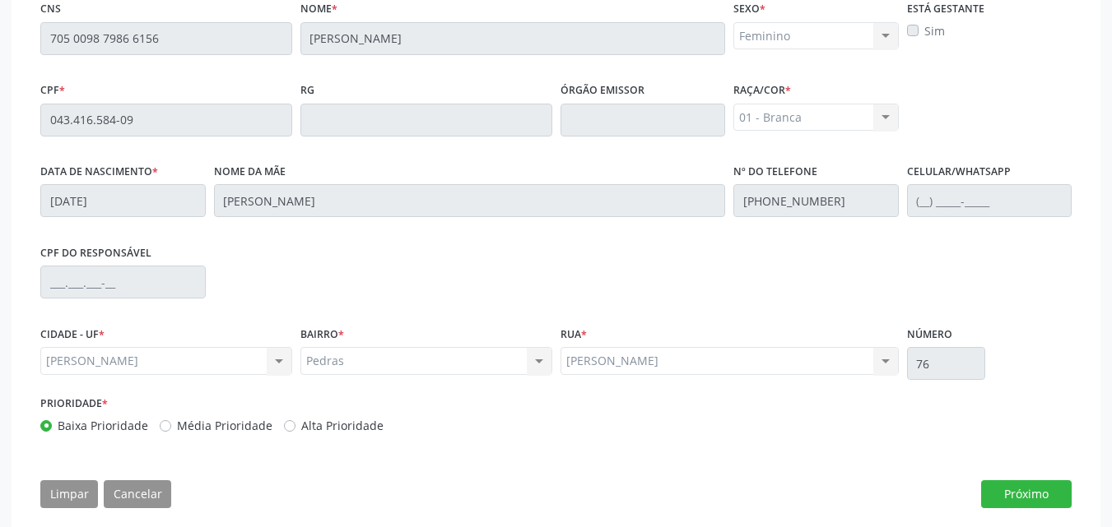
scroll to position [457, 0]
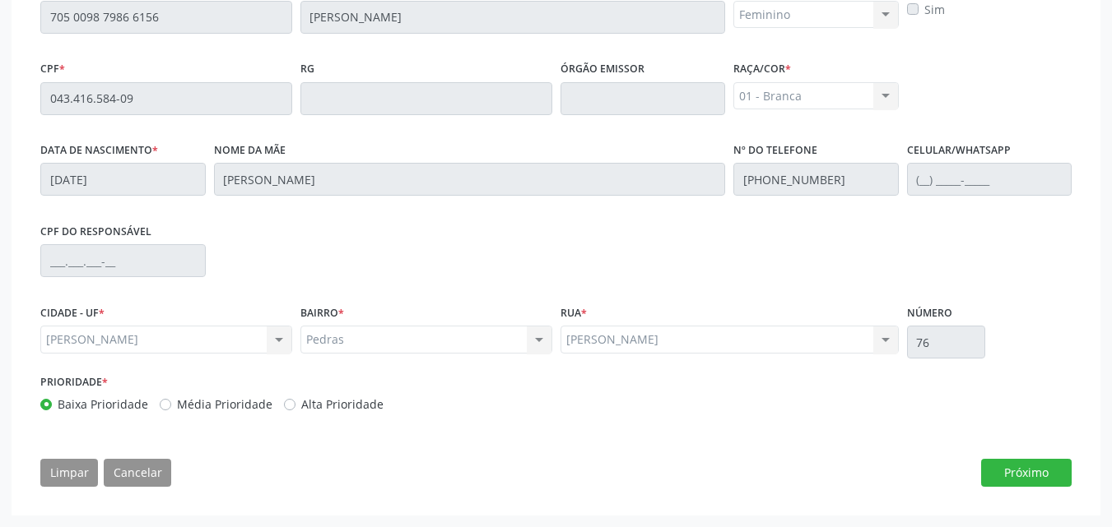
click at [1050, 456] on div "Essa busca está integrada com o PEC. Quaisquer inconsistências nas informações …" at bounding box center [556, 213] width 1054 height 571
click at [1050, 472] on button "Próximo" at bounding box center [1026, 473] width 91 height 28
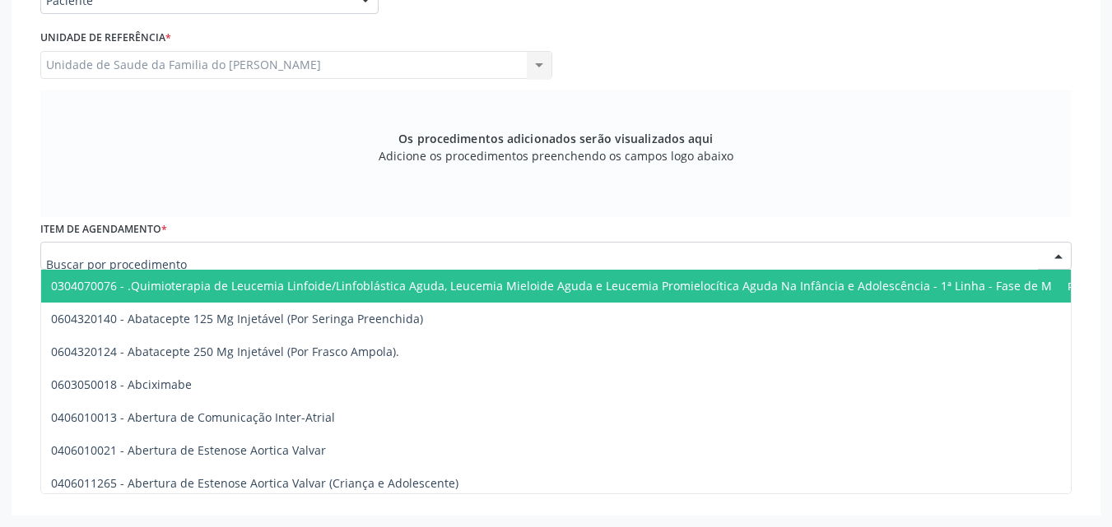
click at [815, 244] on div at bounding box center [555, 256] width 1031 height 28
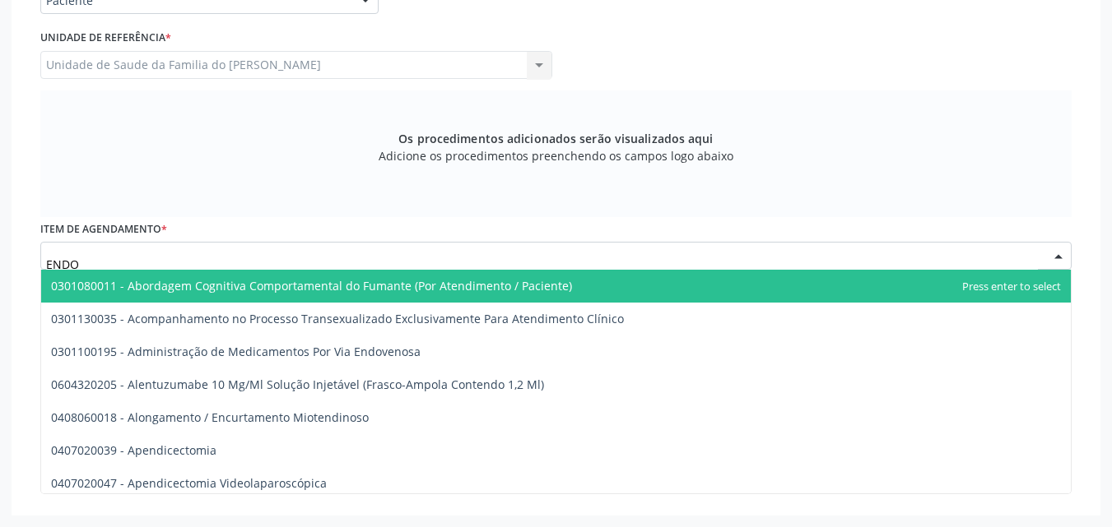
type input "ENDOD"
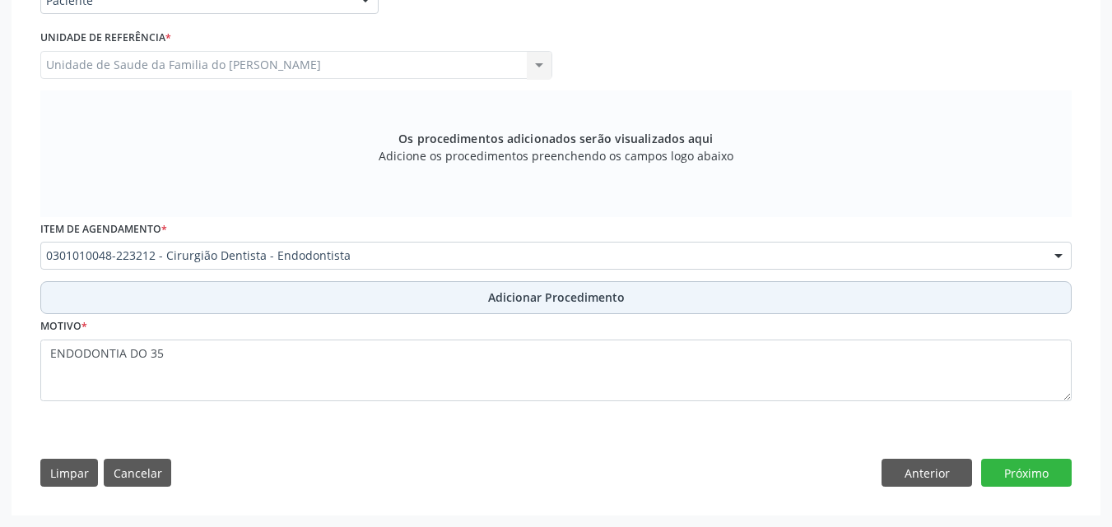
click at [770, 308] on button "Adicionar Procedimento" at bounding box center [555, 297] width 1031 height 33
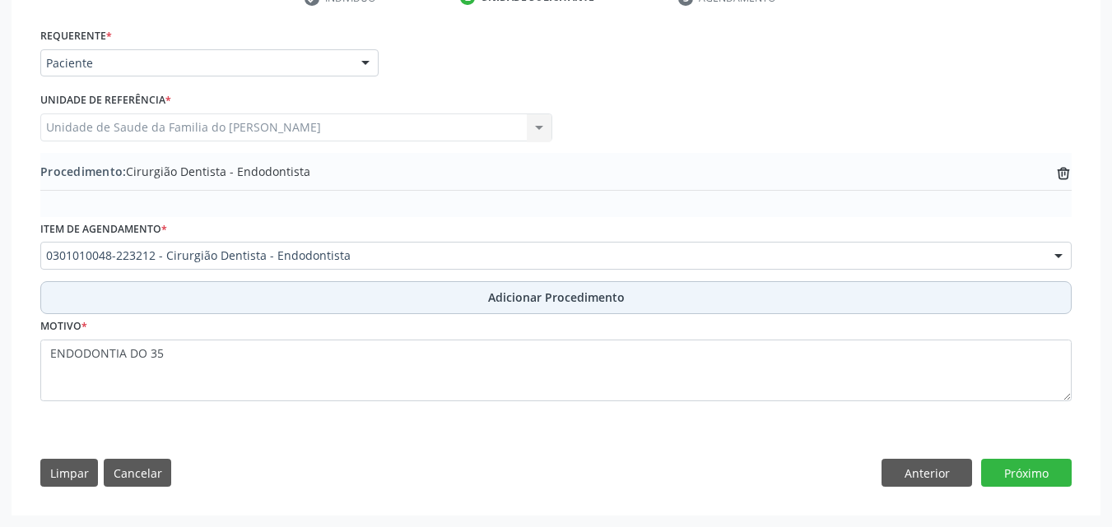
scroll to position [361, 0]
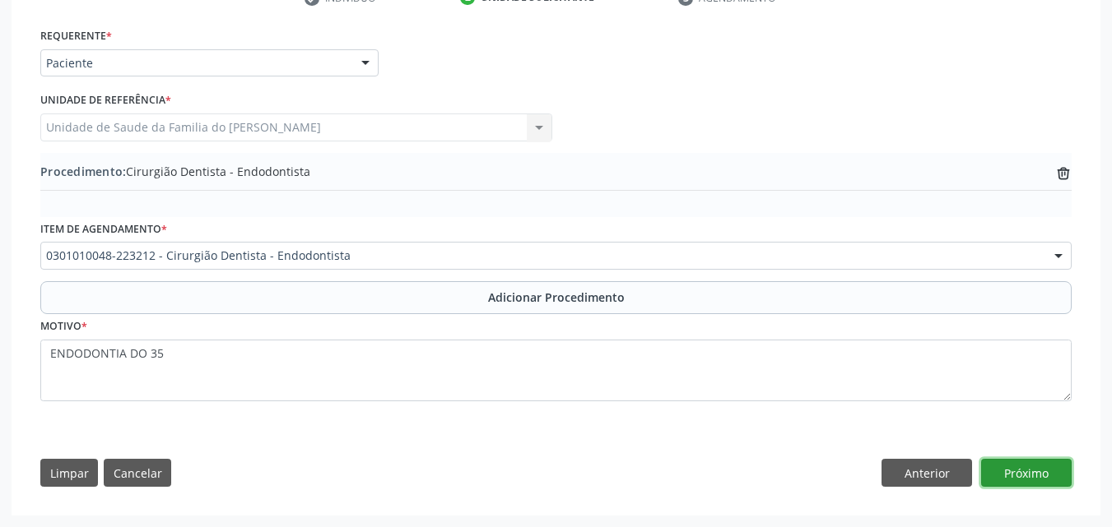
click at [1004, 479] on button "Próximo" at bounding box center [1026, 473] width 91 height 28
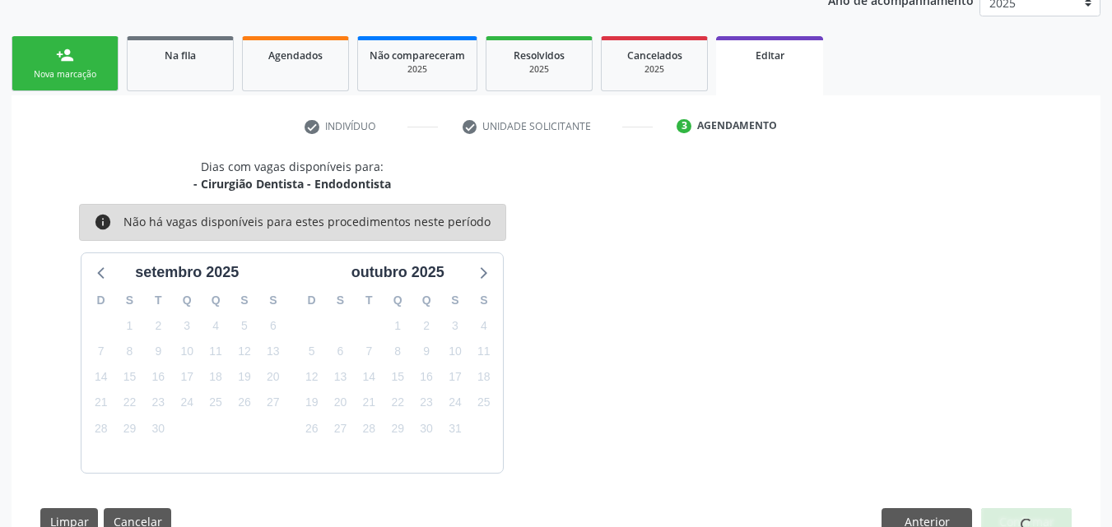
scroll to position [281, 0]
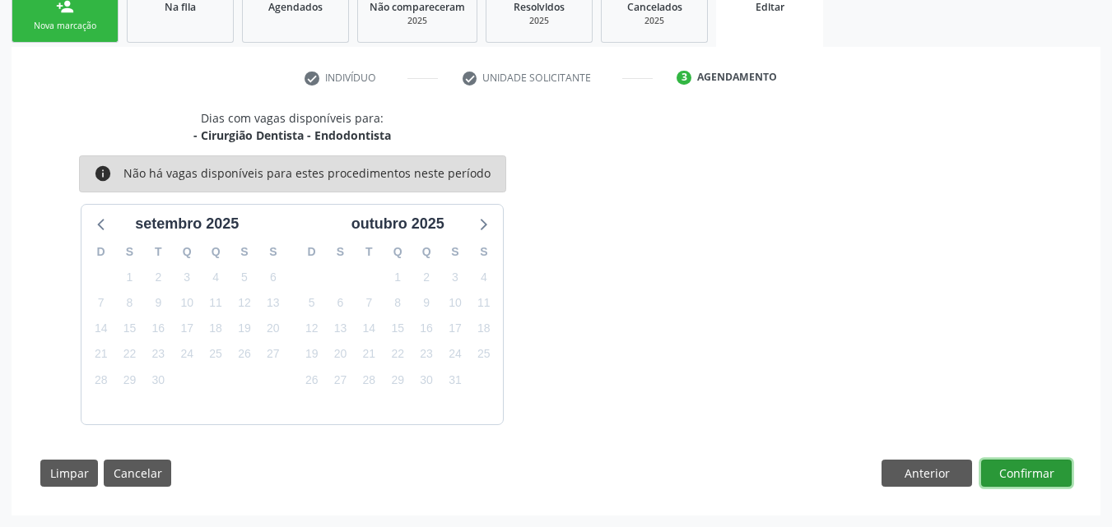
click at [1029, 466] on button "Confirmar" at bounding box center [1026, 474] width 91 height 28
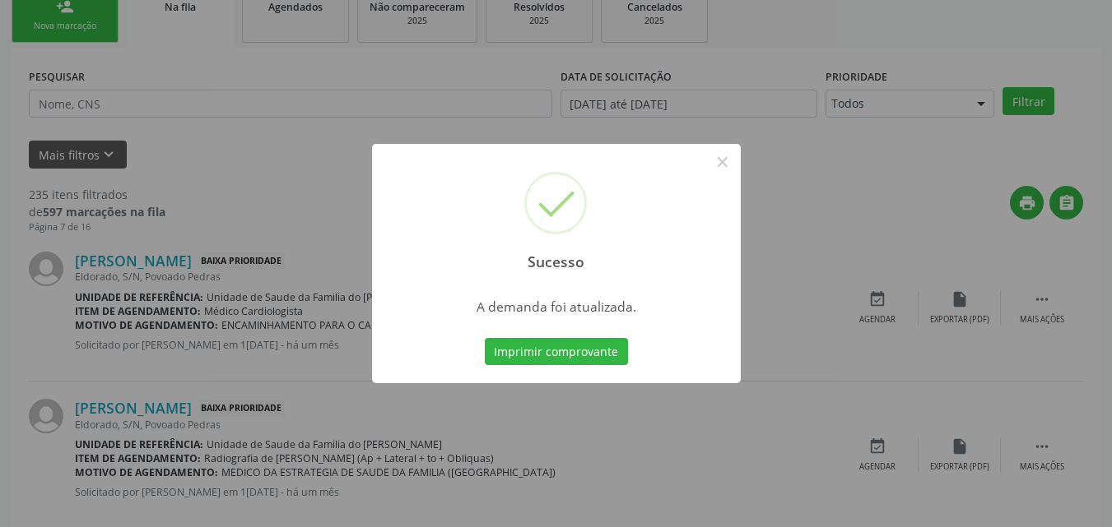
scroll to position [39, 0]
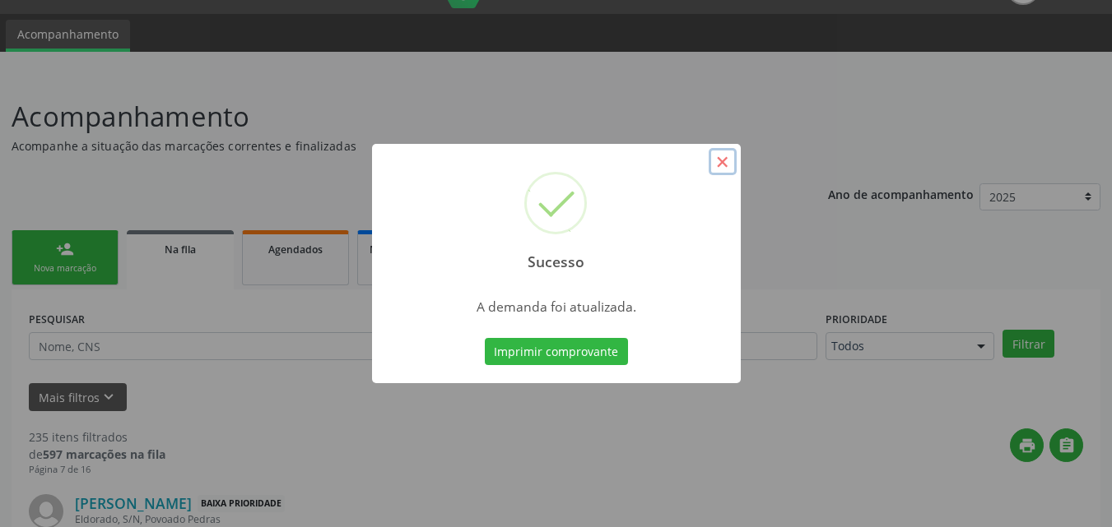
click at [719, 156] on button "×" at bounding box center [722, 162] width 28 height 28
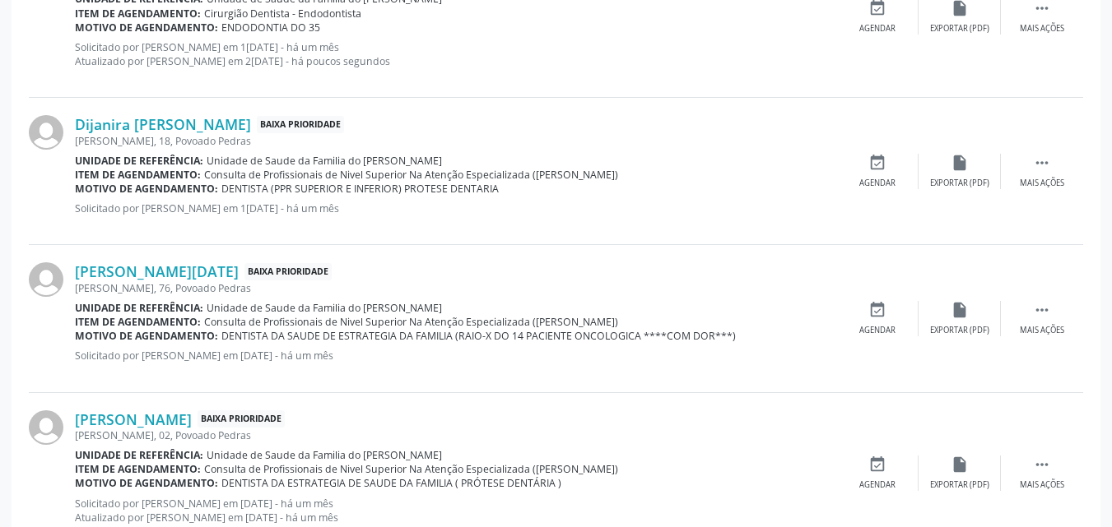
scroll to position [1046, 0]
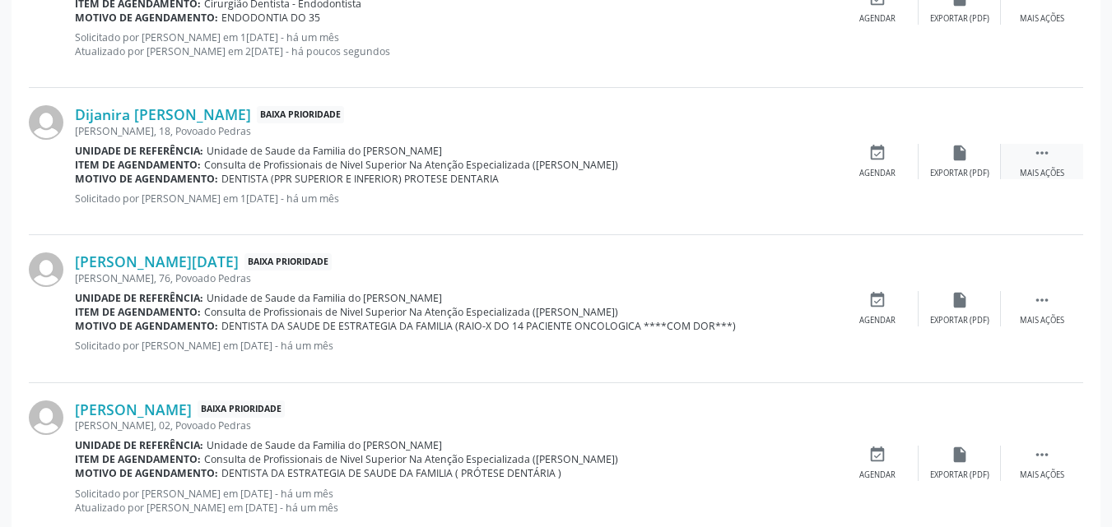
click at [1055, 163] on div " Mais ações" at bounding box center [1041, 161] width 82 height 35
click at [957, 163] on div "edit Editar" at bounding box center [959, 161] width 82 height 35
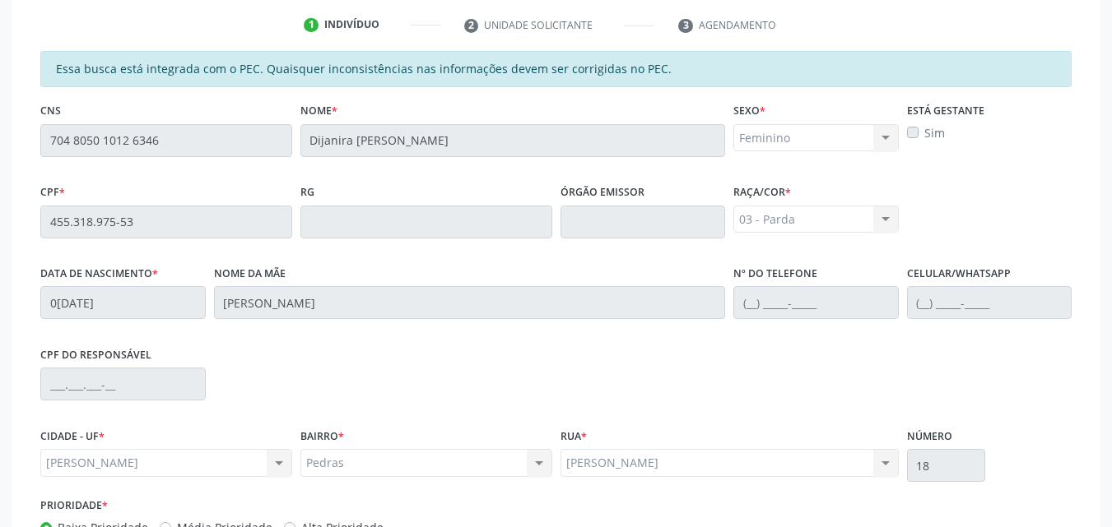
scroll to position [457, 0]
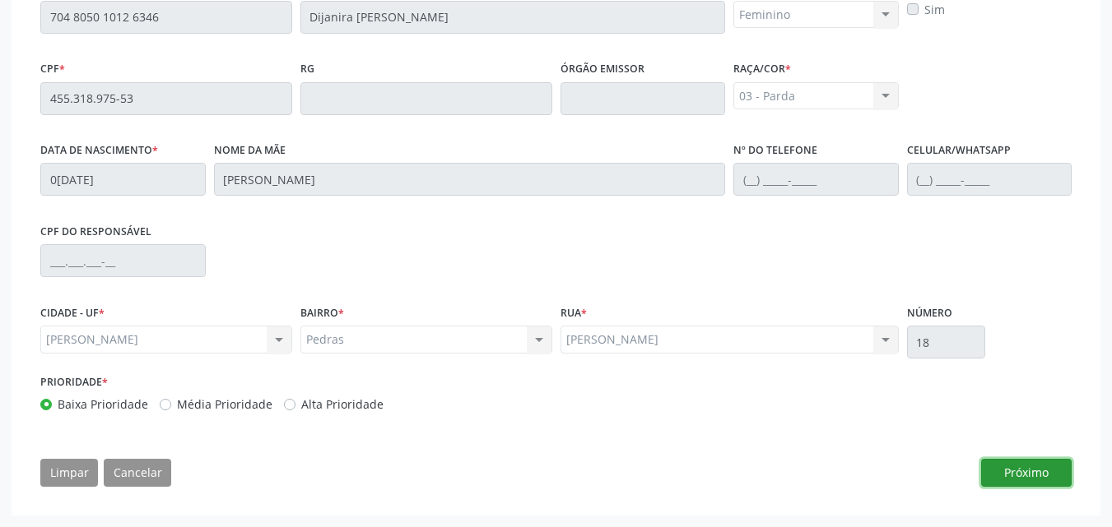
click at [1037, 472] on button "Próximo" at bounding box center [1026, 473] width 91 height 28
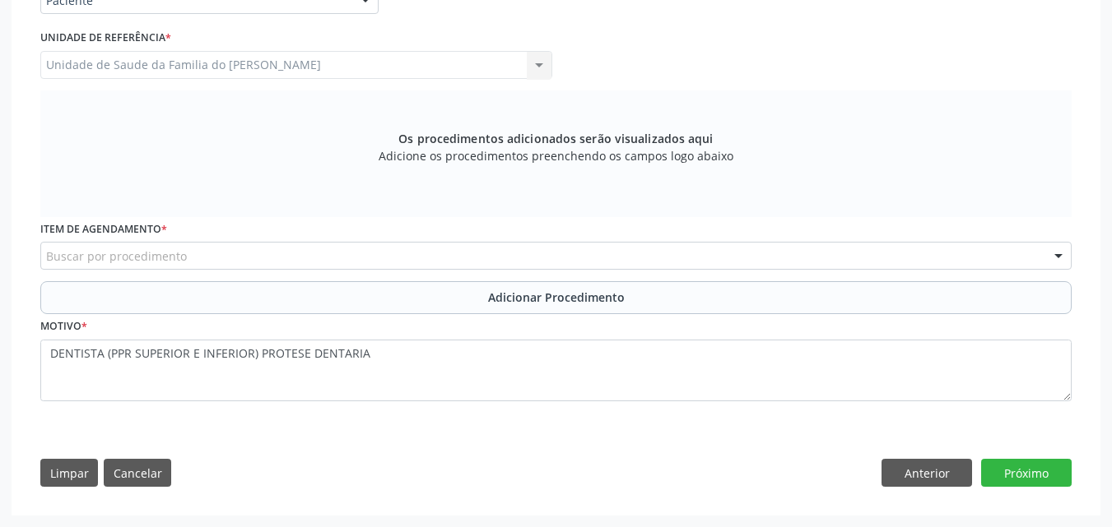
scroll to position [417, 0]
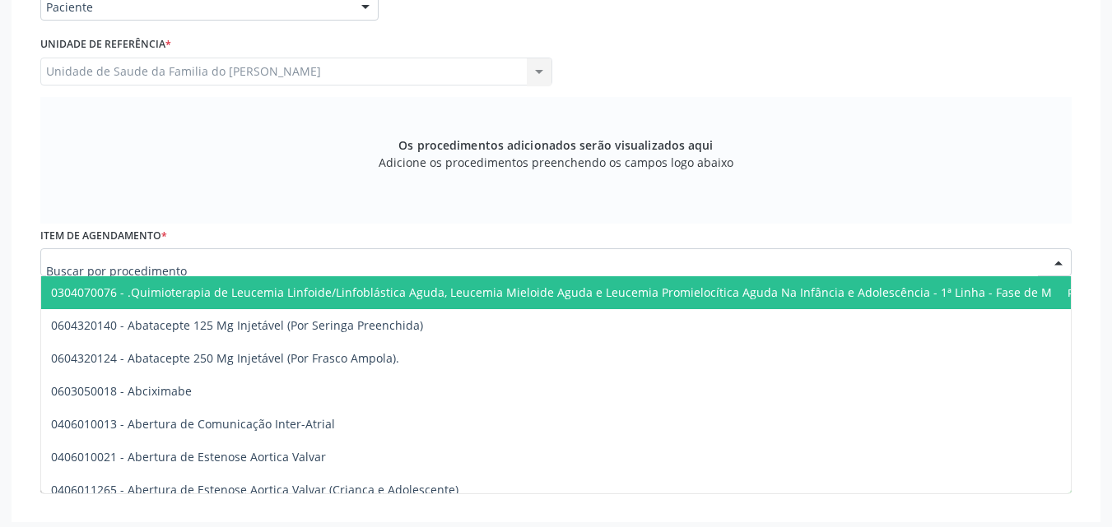
click at [494, 272] on div at bounding box center [555, 262] width 1031 height 28
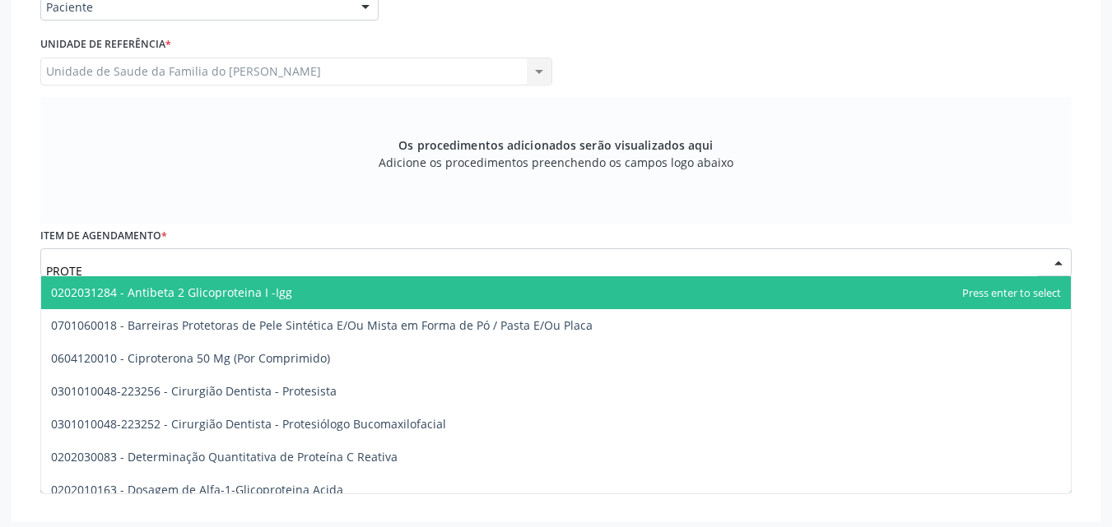
type input "PROTES"
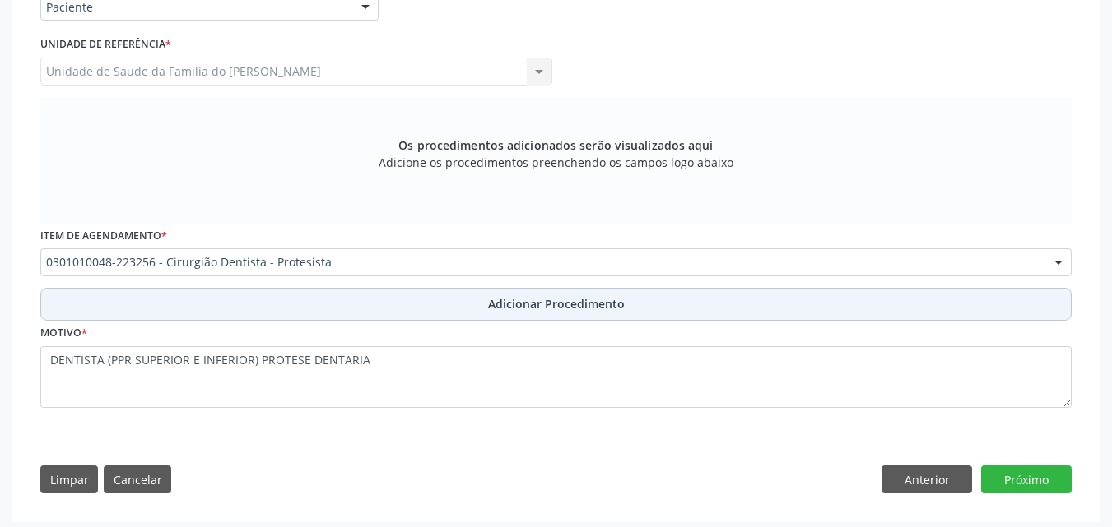
click at [476, 309] on button "Adicionar Procedimento" at bounding box center [555, 304] width 1031 height 33
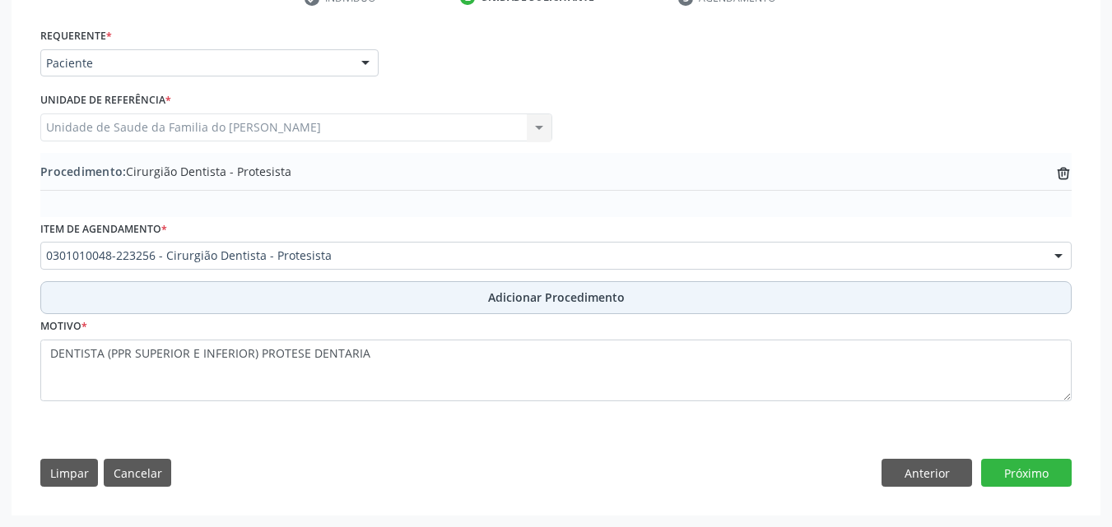
scroll to position [361, 0]
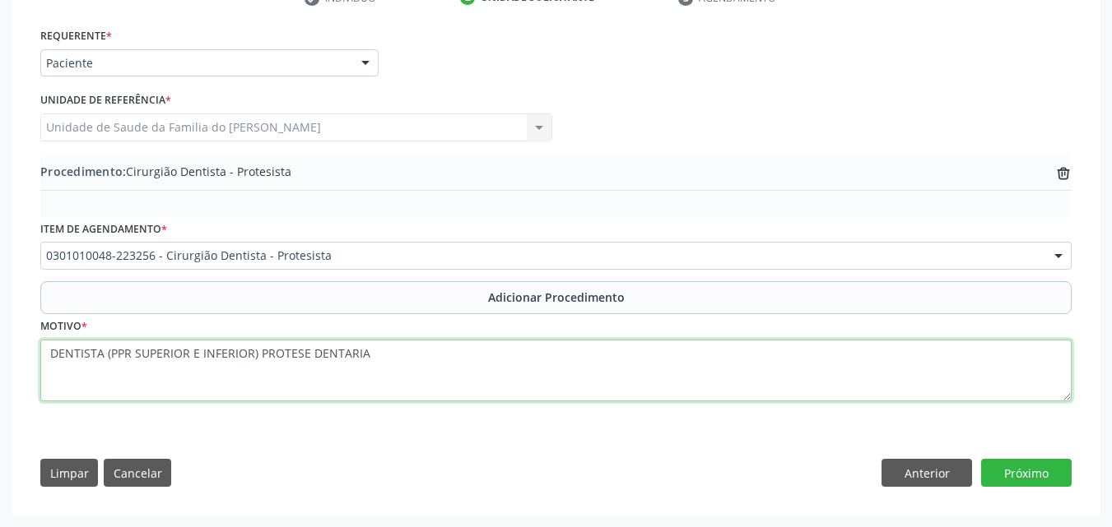
drag, startPoint x: 110, startPoint y: 353, endPoint x: 0, endPoint y: 364, distance: 110.8
click at [0, 364] on div "Acompanhamento Acompanhe a situação das marcações correntes e finalizadas Relat…" at bounding box center [556, 139] width 1112 height 775
click at [195, 351] on textarea "PPR SUPERIOR E INFERIOR) PROTESE DENTARIA" at bounding box center [555, 371] width 1031 height 63
type textarea "PPR SUPERIOR E INFERIOR PROTESE DENTARIA"
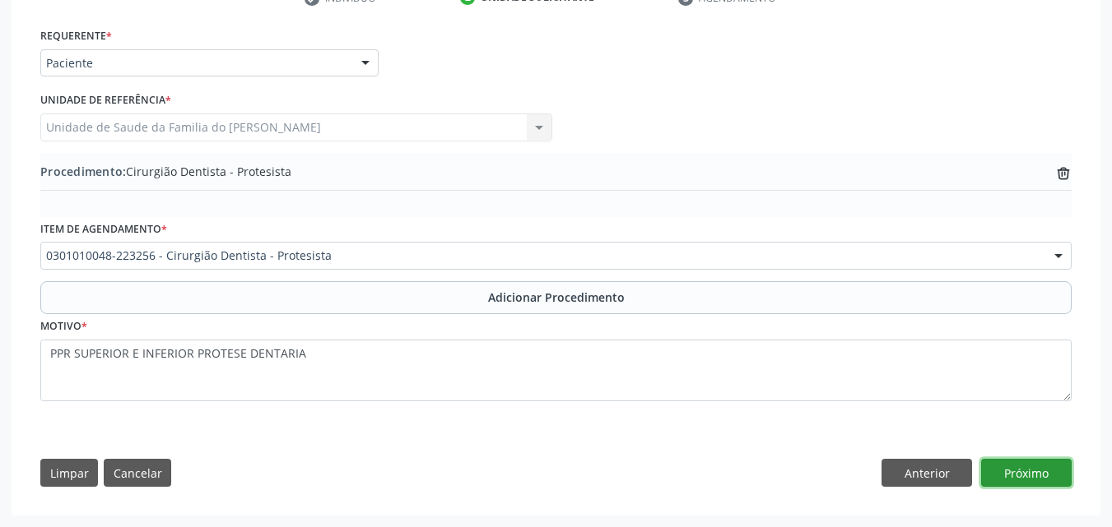
click at [1019, 468] on button "Próximo" at bounding box center [1026, 473] width 91 height 28
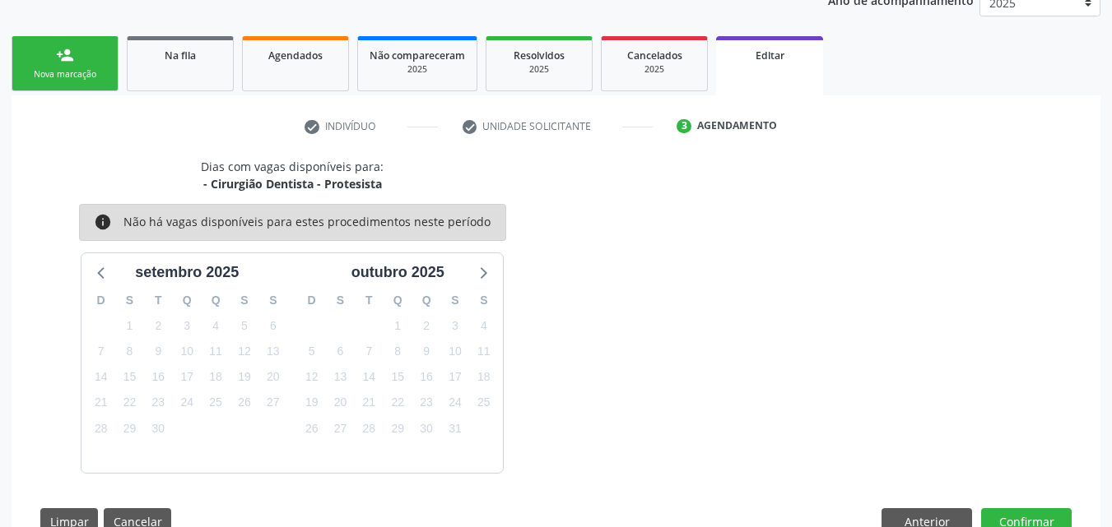
scroll to position [281, 0]
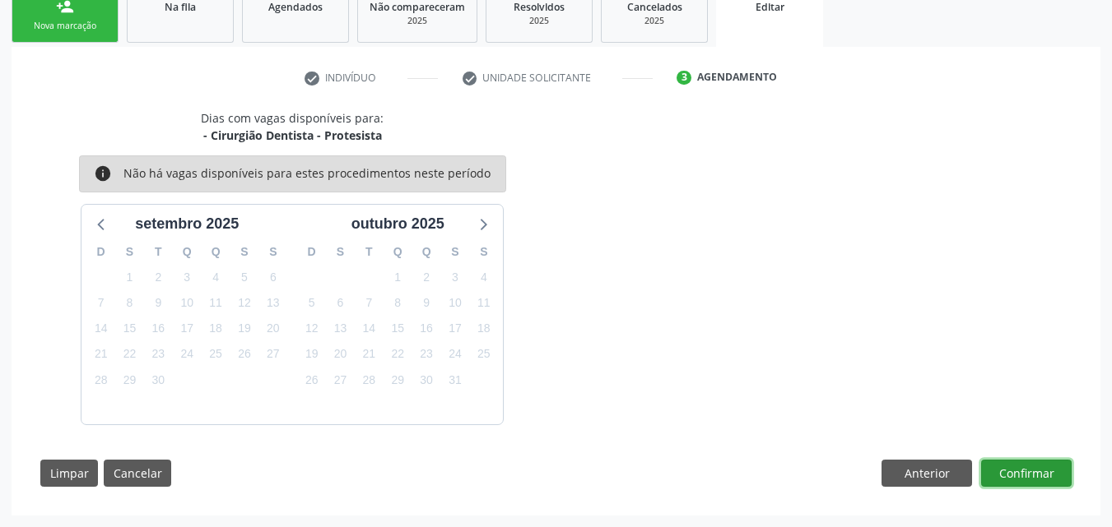
click at [1043, 472] on button "Confirmar" at bounding box center [1026, 474] width 91 height 28
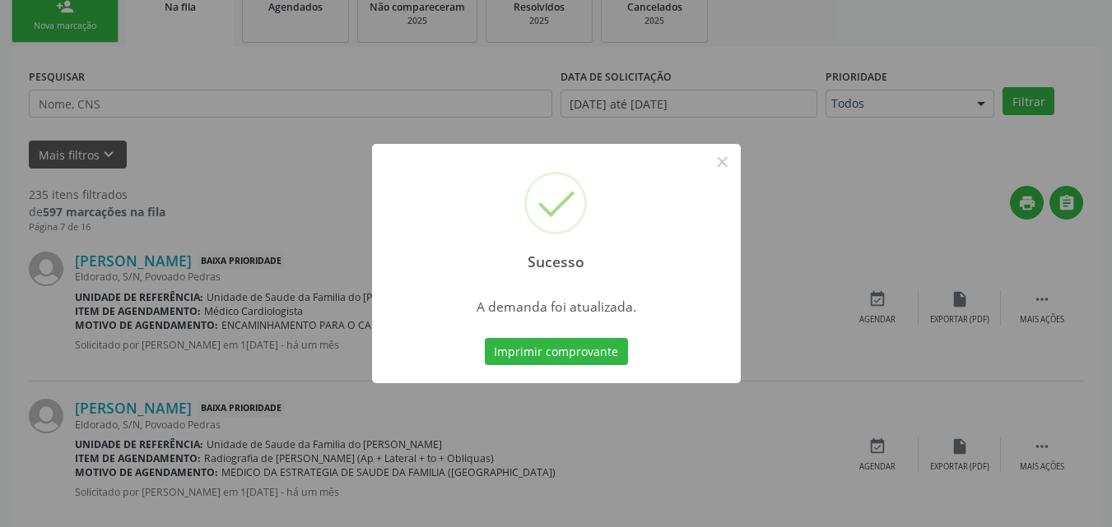
scroll to position [39, 0]
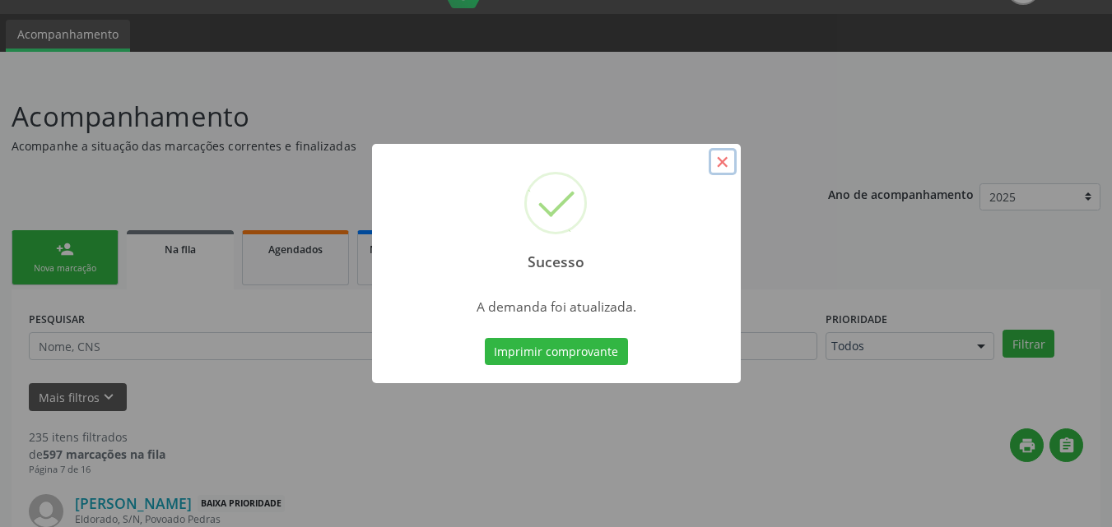
click at [726, 165] on button "×" at bounding box center [722, 162] width 28 height 28
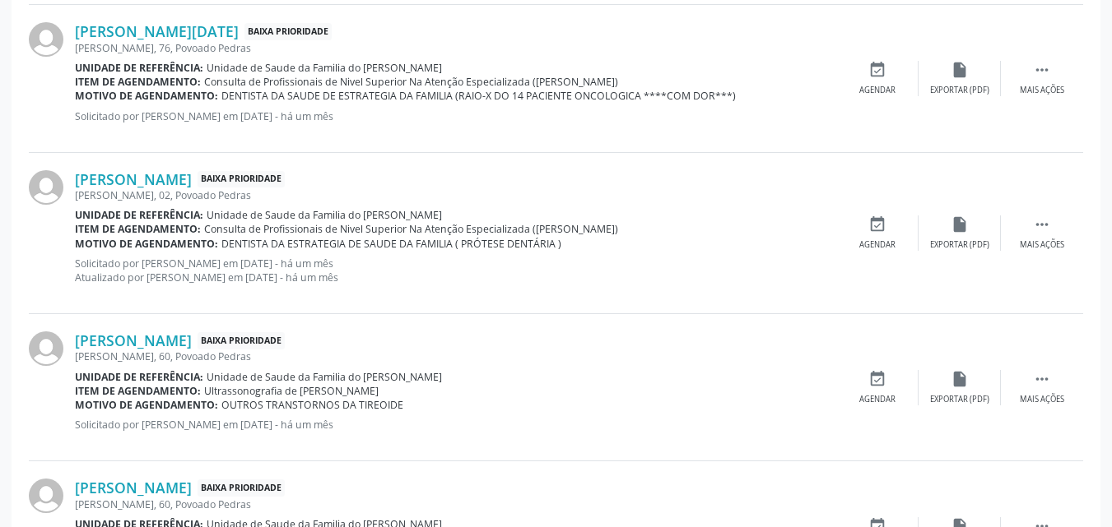
scroll to position [1295, 0]
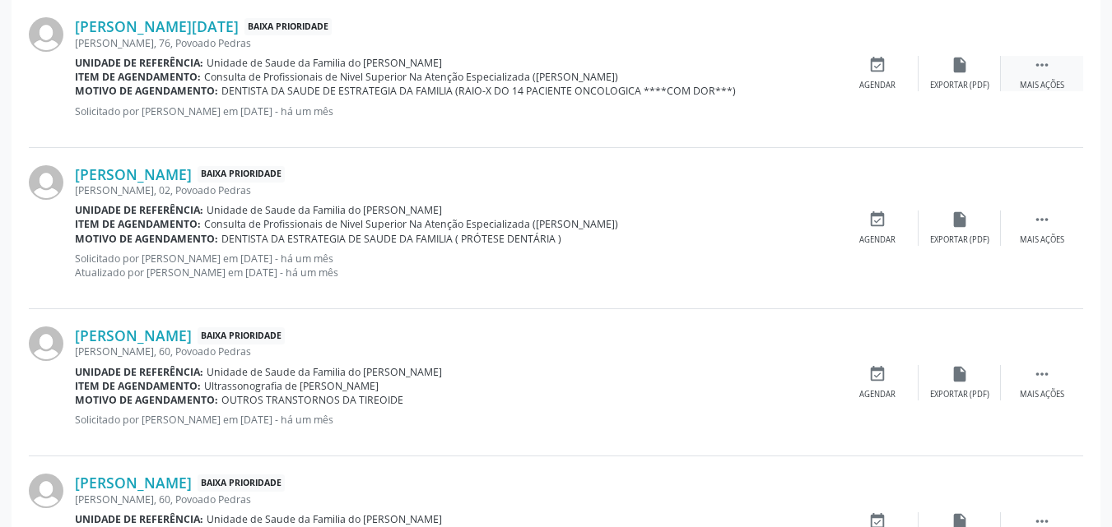
click at [1037, 67] on icon "" at bounding box center [1042, 65] width 18 height 18
click at [942, 81] on div "edit Editar" at bounding box center [959, 73] width 82 height 35
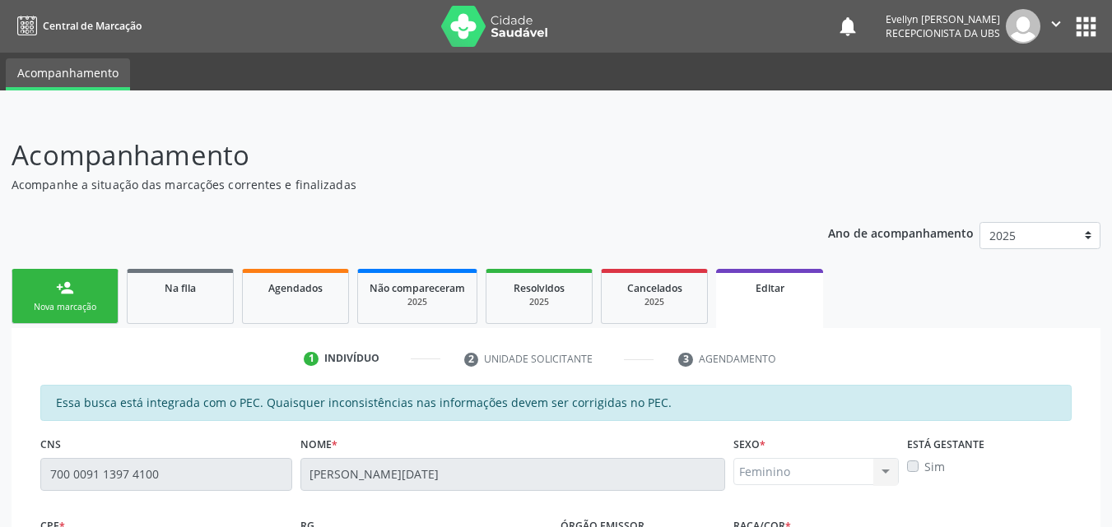
scroll to position [457, 0]
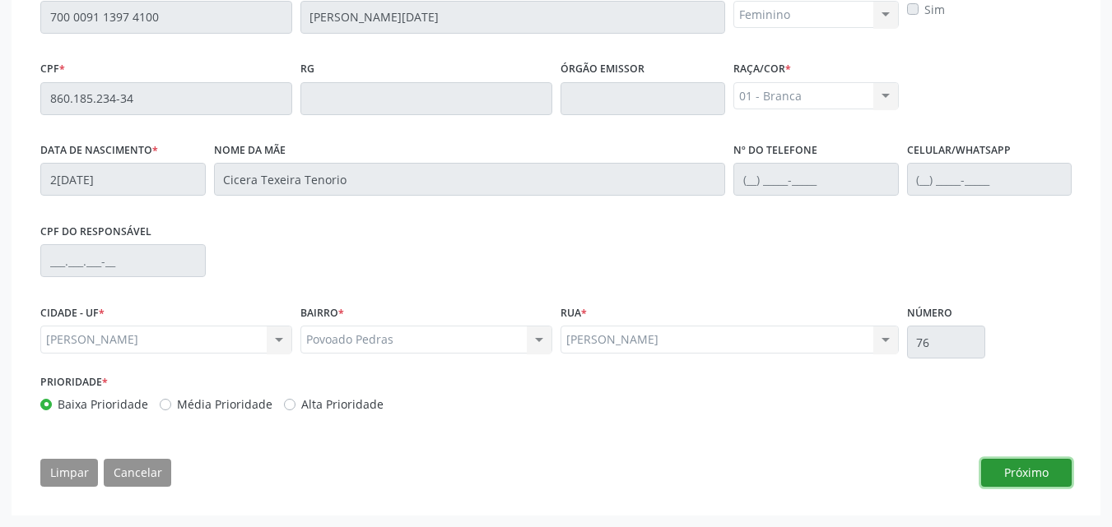
click at [1051, 467] on button "Próximo" at bounding box center [1026, 473] width 91 height 28
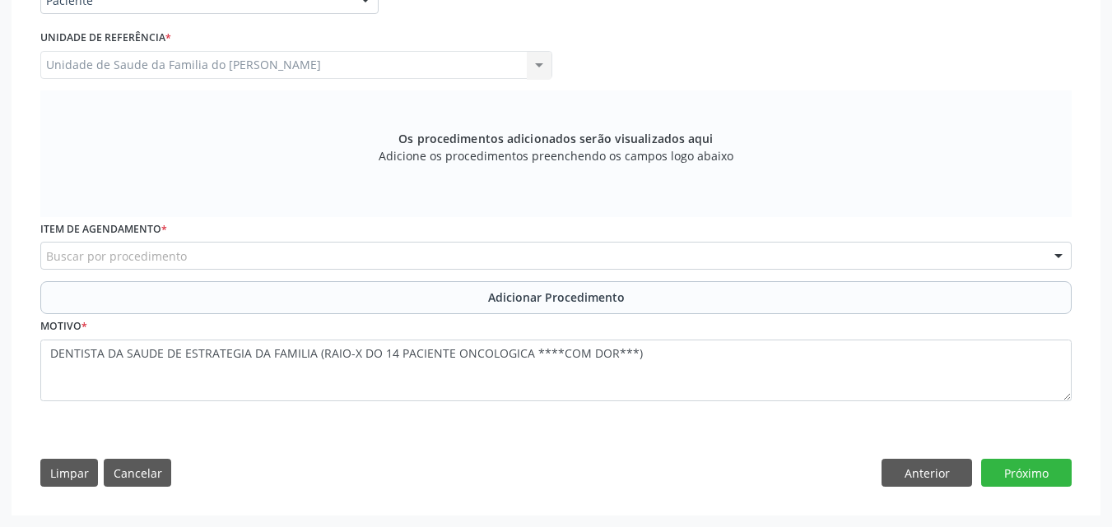
scroll to position [424, 0]
click at [836, 246] on div "Buscar por procedimento" at bounding box center [555, 256] width 1031 height 28
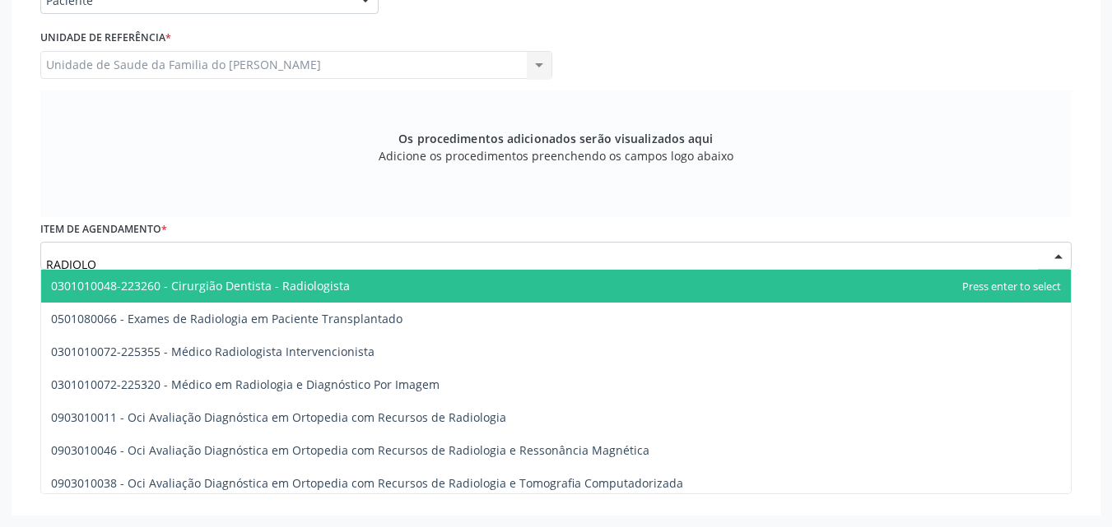
type input "RADIOLOG"
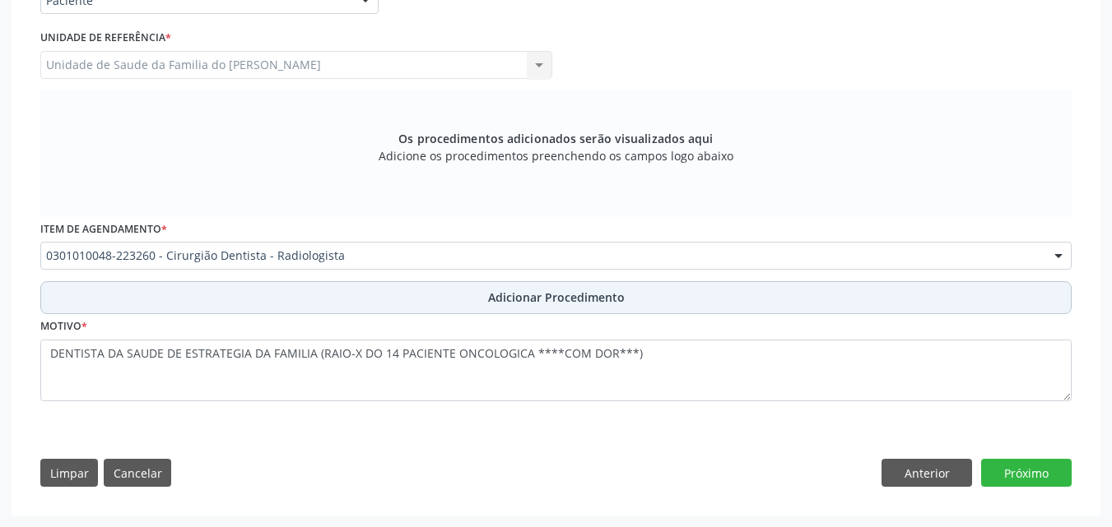
click at [829, 281] on button "Adicionar Procedimento" at bounding box center [555, 297] width 1031 height 33
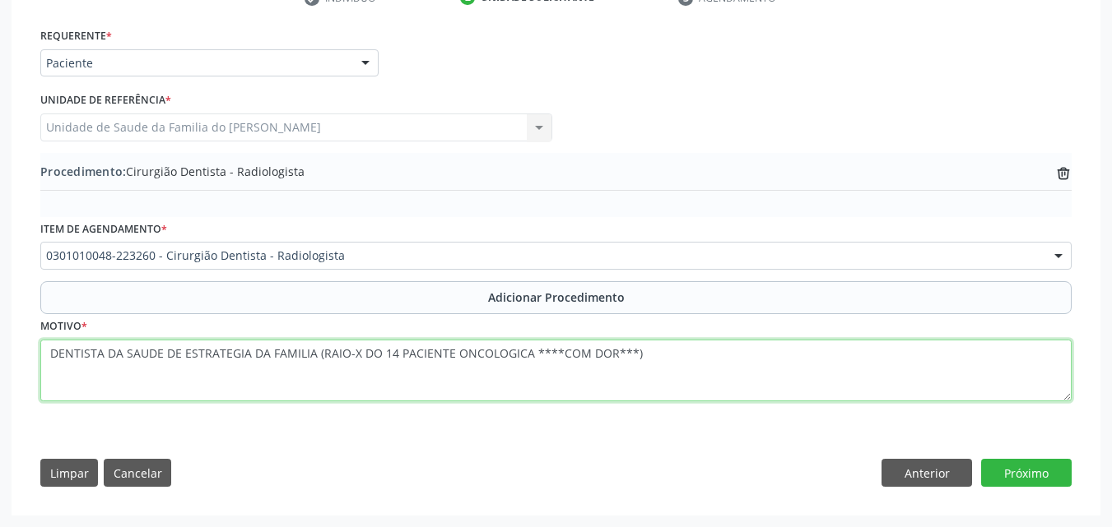
click at [312, 352] on textarea "DENTISTA DA SAUDE DE ESTRATEGIA DA FAMILIA (RAIO-X DO 14 PACIENTE ONCOLOGICA **…" at bounding box center [555, 371] width 1031 height 63
drag, startPoint x: 319, startPoint y: 357, endPoint x: 35, endPoint y: 374, distance: 284.4
click at [35, 374] on div "Requerente * Paciente Profissional de Saúde Paciente Nenhum resultado encontrad…" at bounding box center [556, 261] width 1054 height 475
click at [374, 351] on textarea "RAIO-X DO 14 PACIENTE ONCOLOGICA ****COM DOR***)" at bounding box center [555, 371] width 1031 height 63
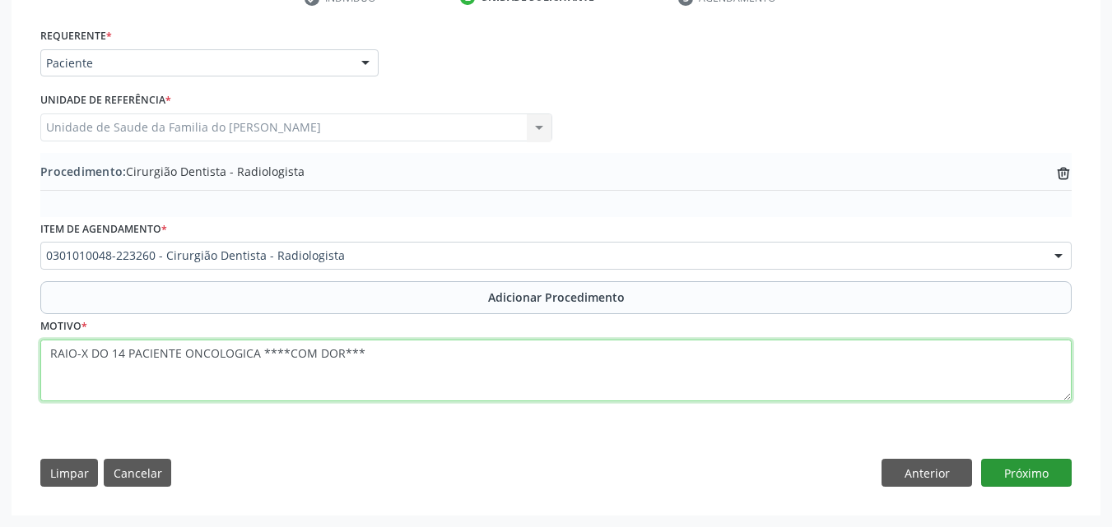
type textarea "RAIO-X DO 14 PACIENTE ONCOLOGICA ****COM DOR***"
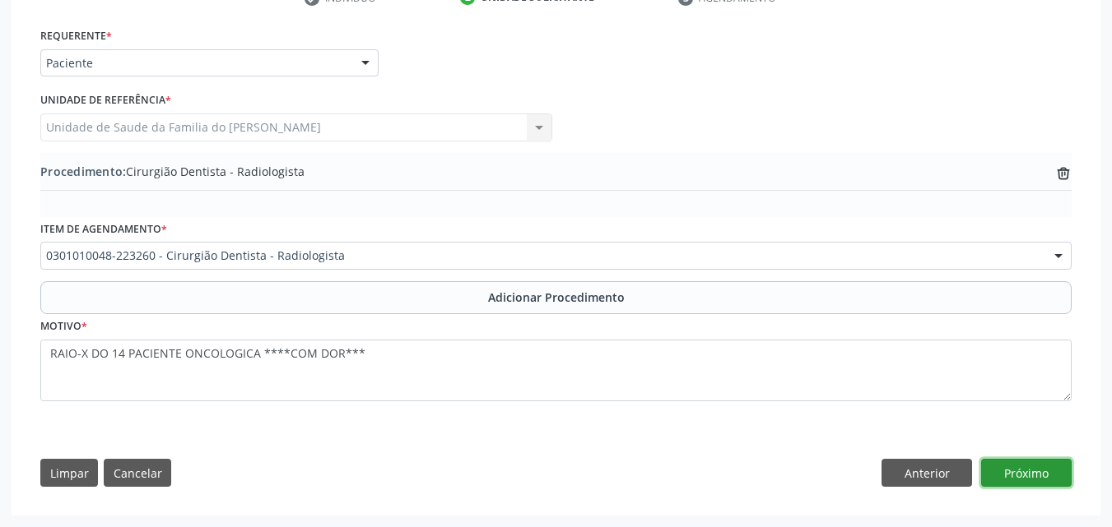
click at [1014, 472] on button "Próximo" at bounding box center [1026, 473] width 91 height 28
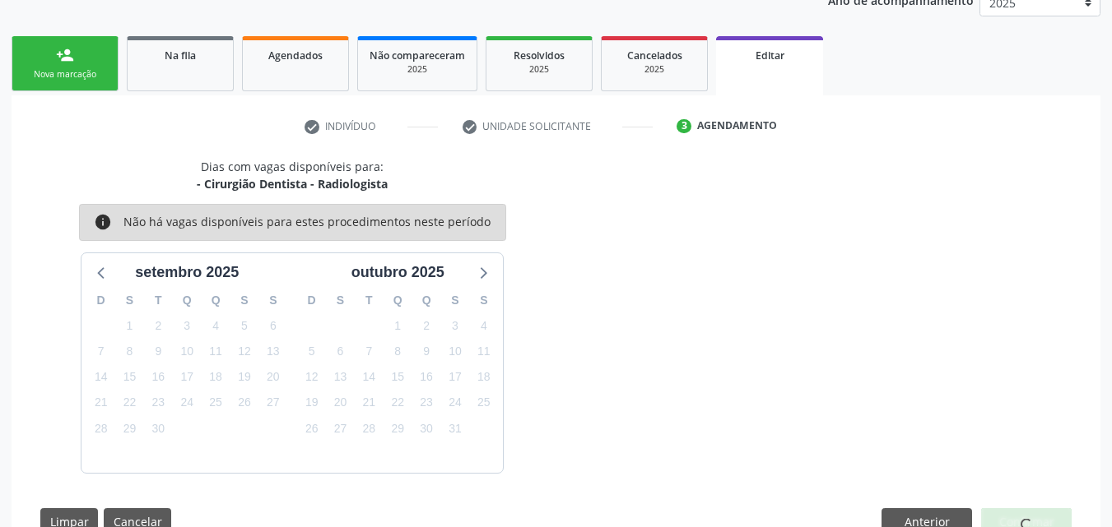
scroll to position [281, 0]
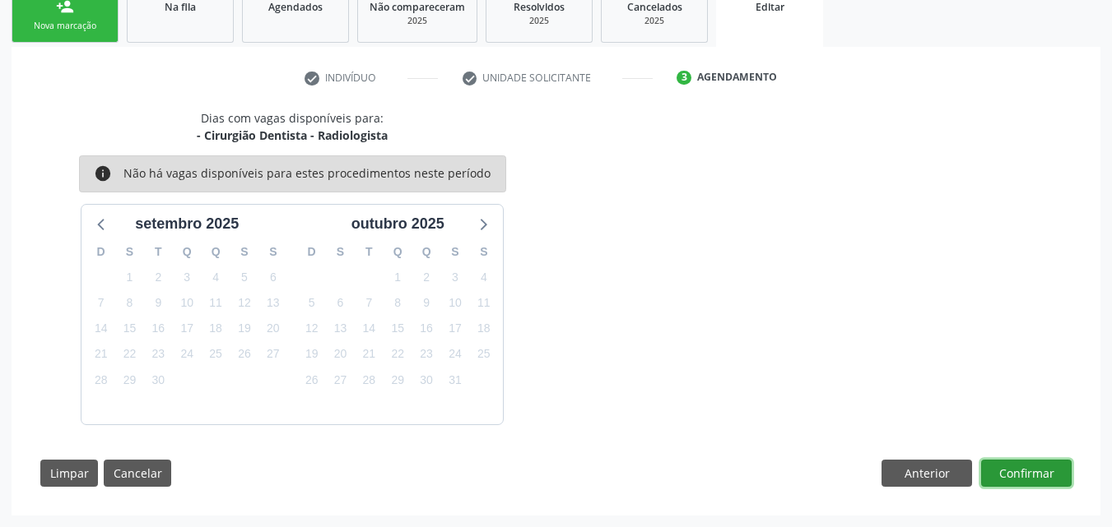
click at [1032, 479] on button "Confirmar" at bounding box center [1026, 474] width 91 height 28
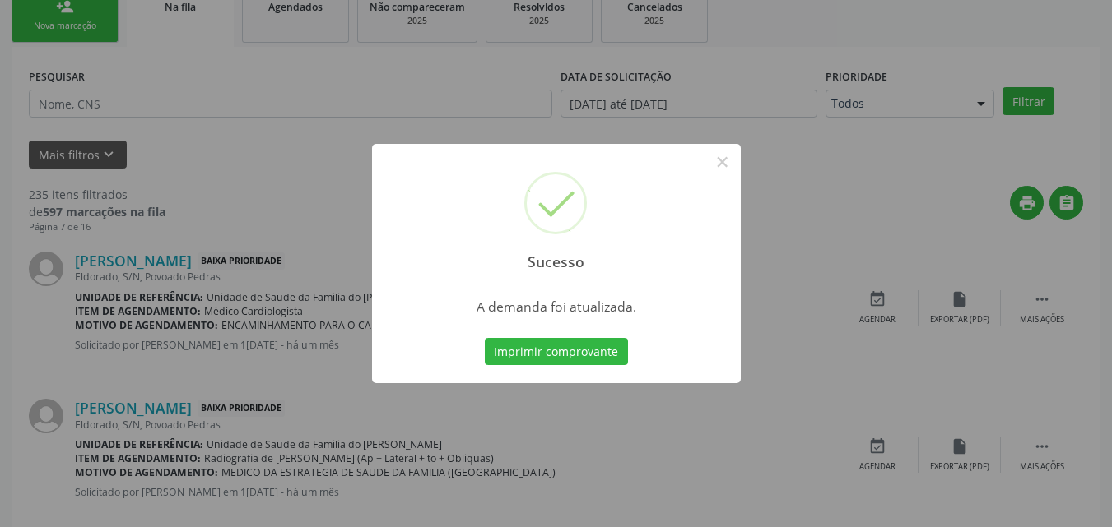
scroll to position [39, 0]
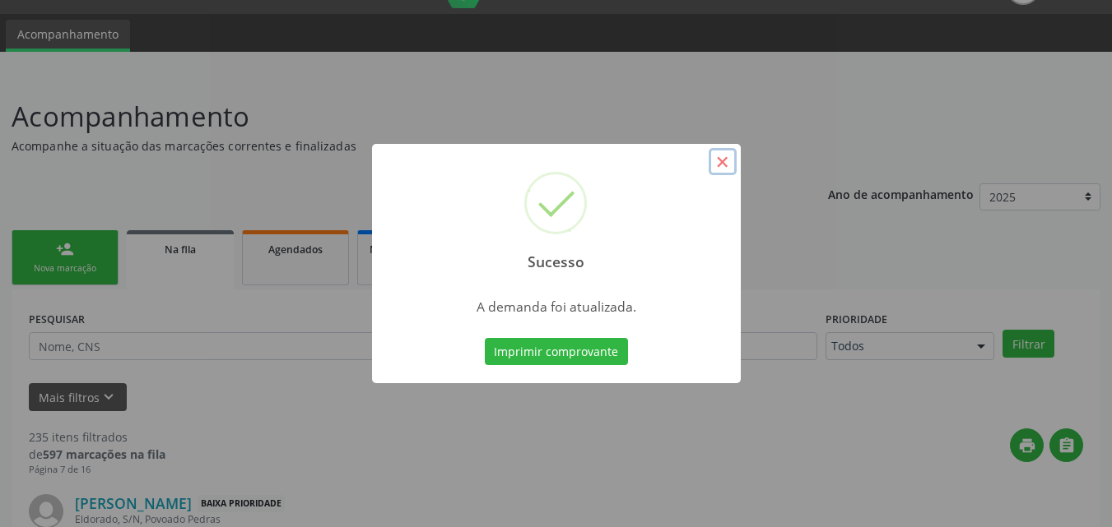
click at [729, 169] on button "×" at bounding box center [722, 162] width 28 height 28
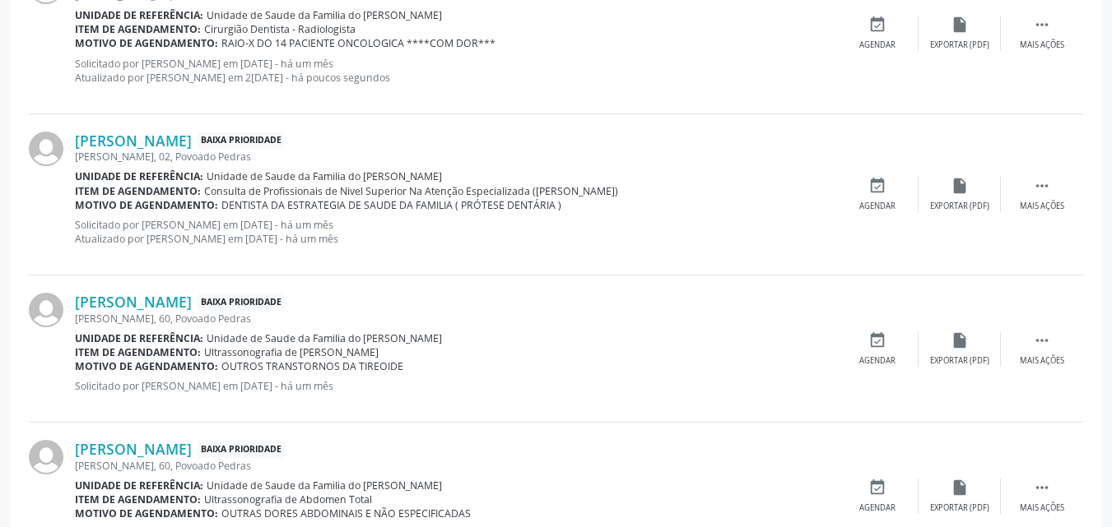
scroll to position [1353, 0]
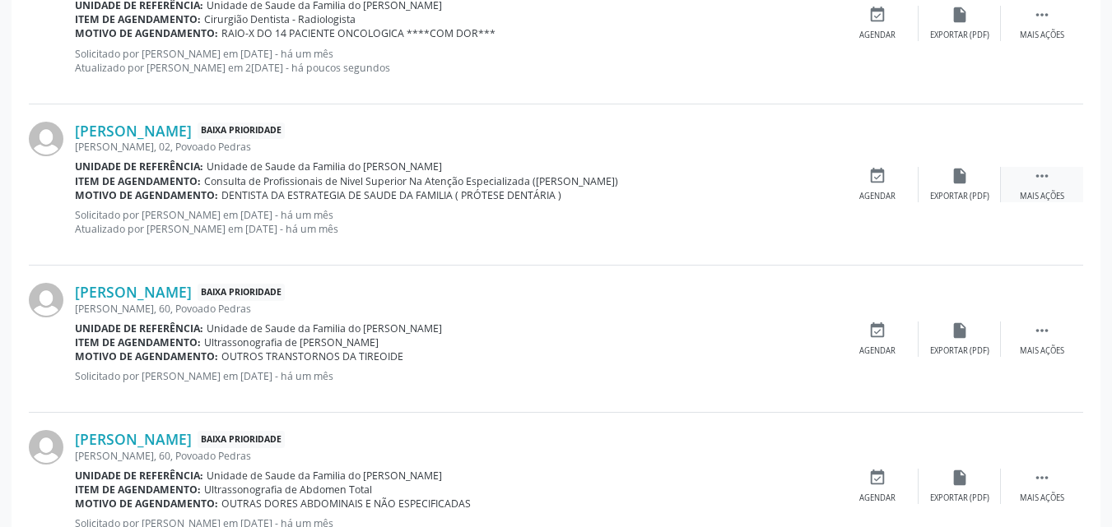
click at [1033, 179] on icon "" at bounding box center [1042, 176] width 18 height 18
click at [954, 172] on icon "edit" at bounding box center [959, 176] width 18 height 18
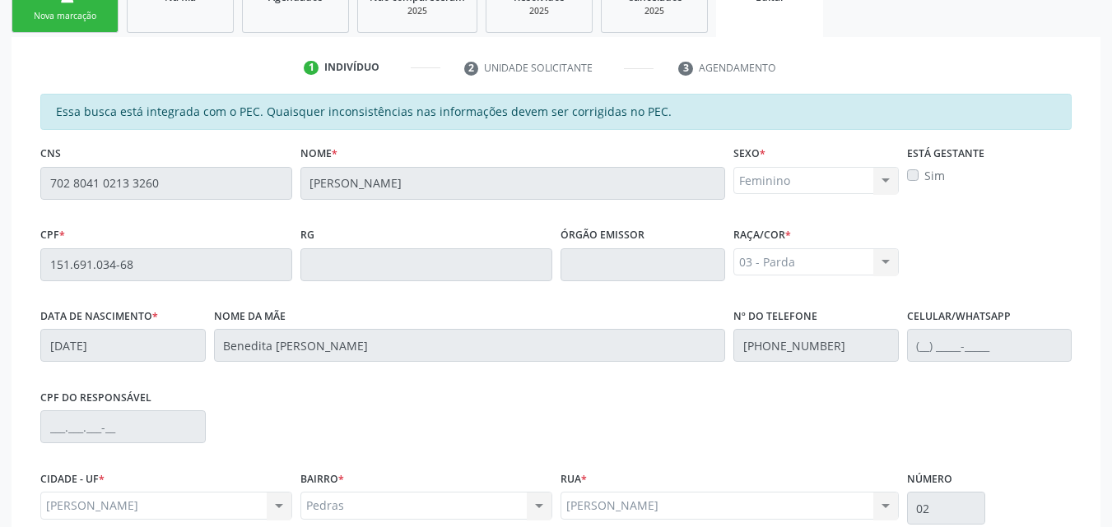
scroll to position [457, 0]
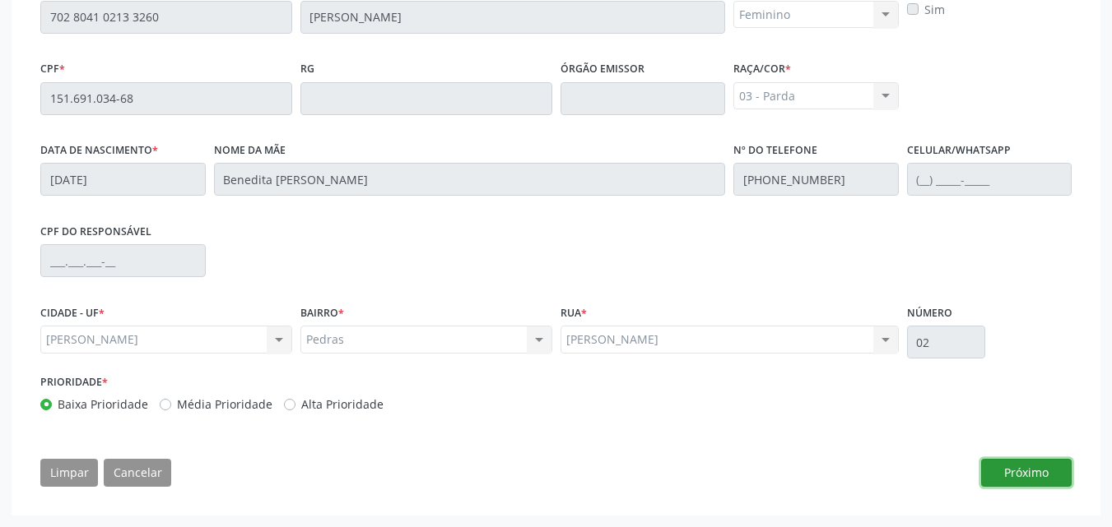
click at [1034, 486] on button "Próximo" at bounding box center [1026, 473] width 91 height 28
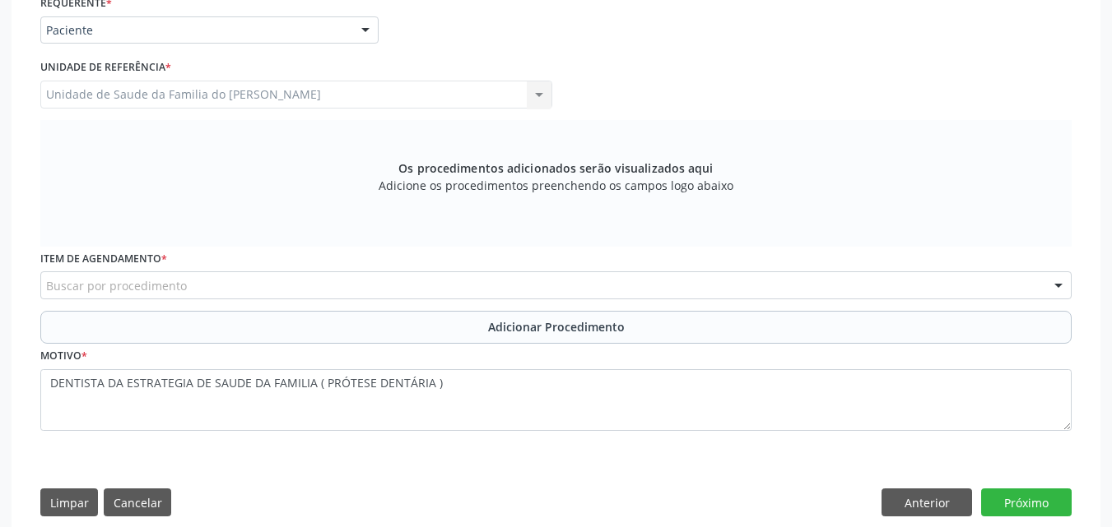
scroll to position [363, 0]
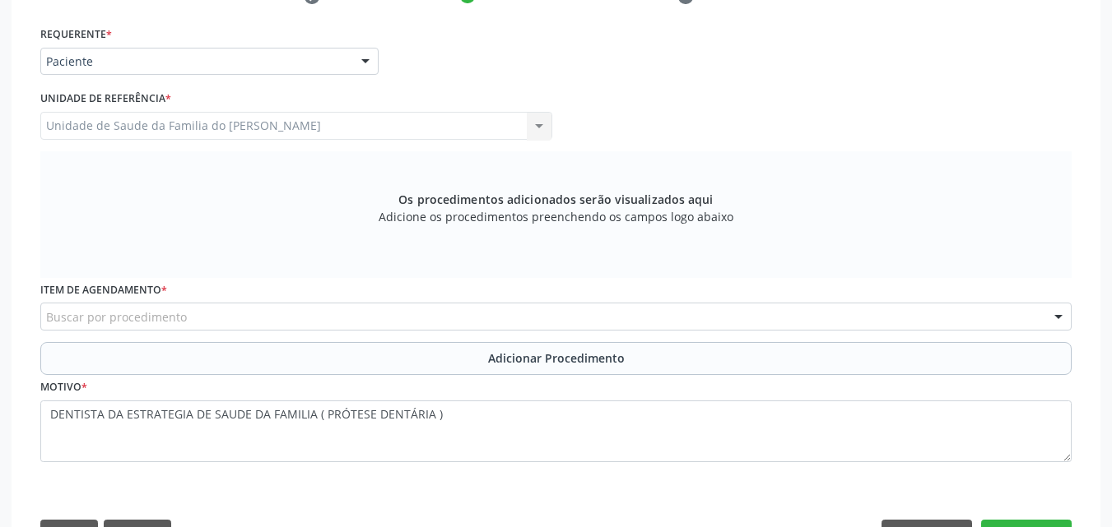
click at [360, 58] on div at bounding box center [365, 63] width 25 height 28
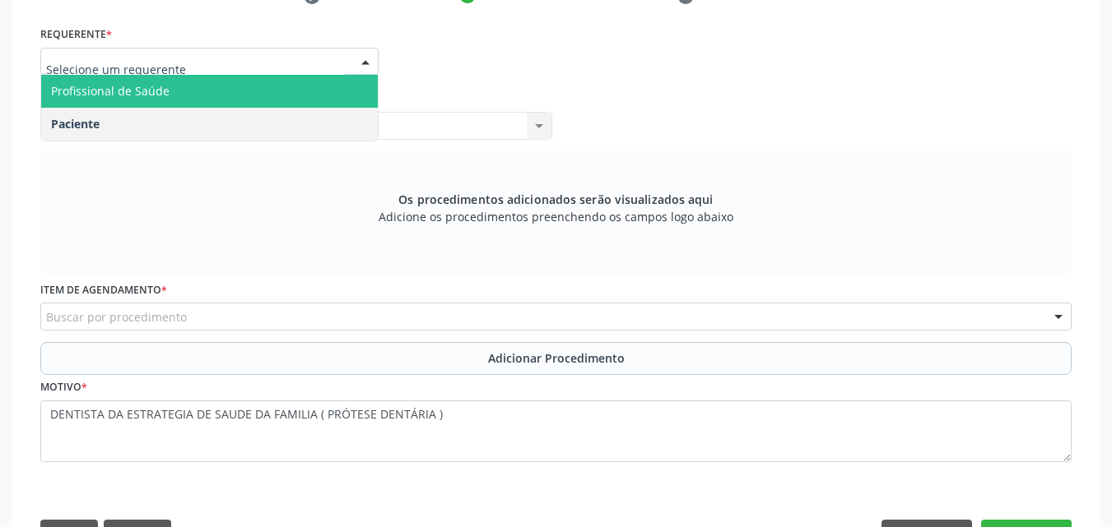
click at [344, 83] on span "Profissional de Saúde" at bounding box center [209, 91] width 337 height 33
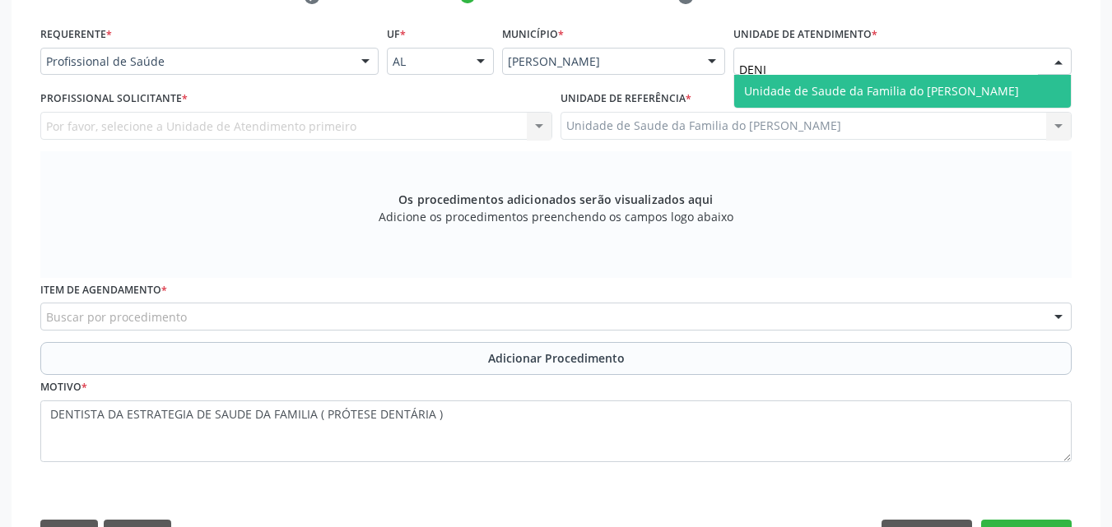
type input "[PERSON_NAME]"
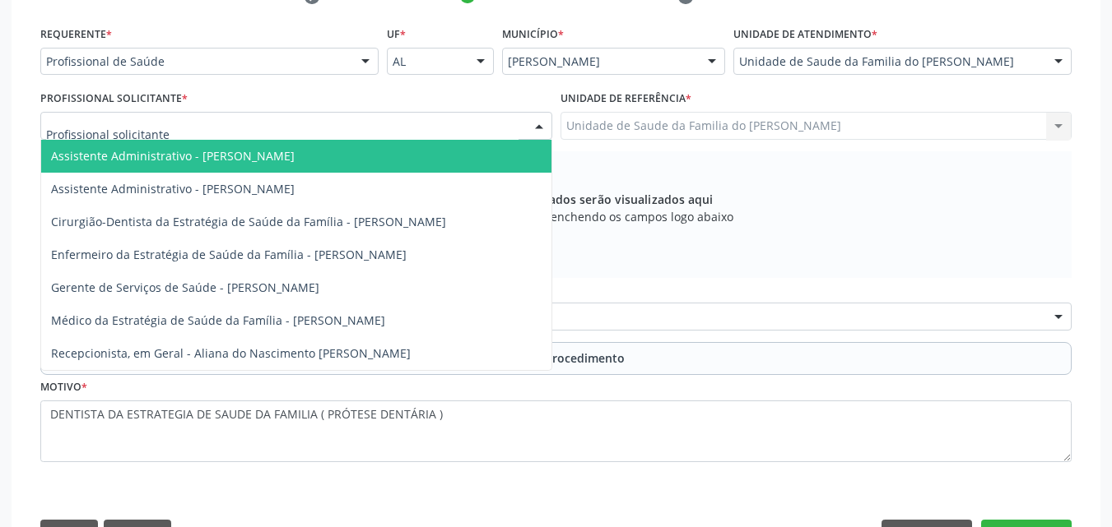
click at [184, 137] on div at bounding box center [296, 126] width 512 height 28
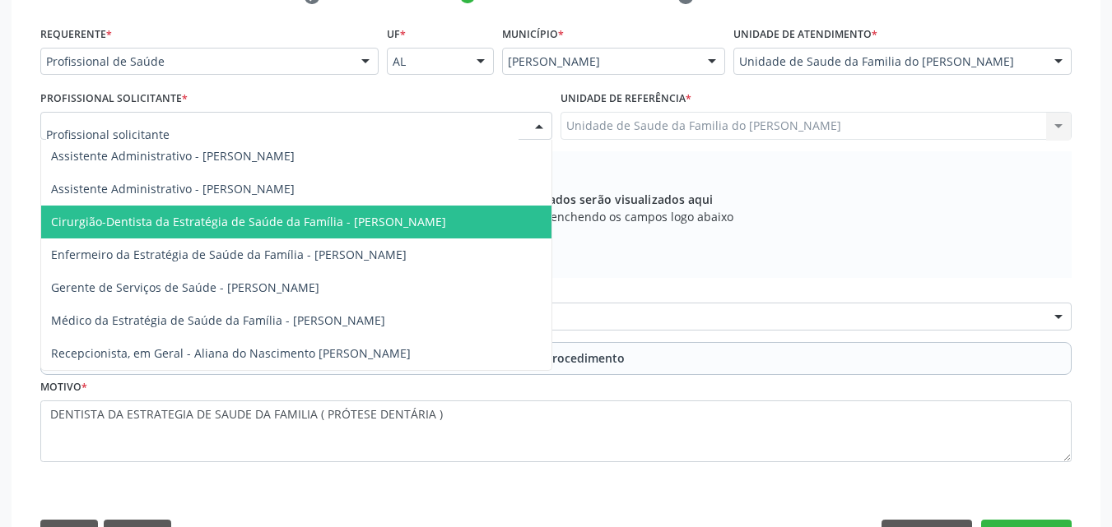
click at [221, 218] on span "Cirurgião-Dentista da Estratégia de Saúde da Família - [PERSON_NAME]" at bounding box center [248, 222] width 395 height 16
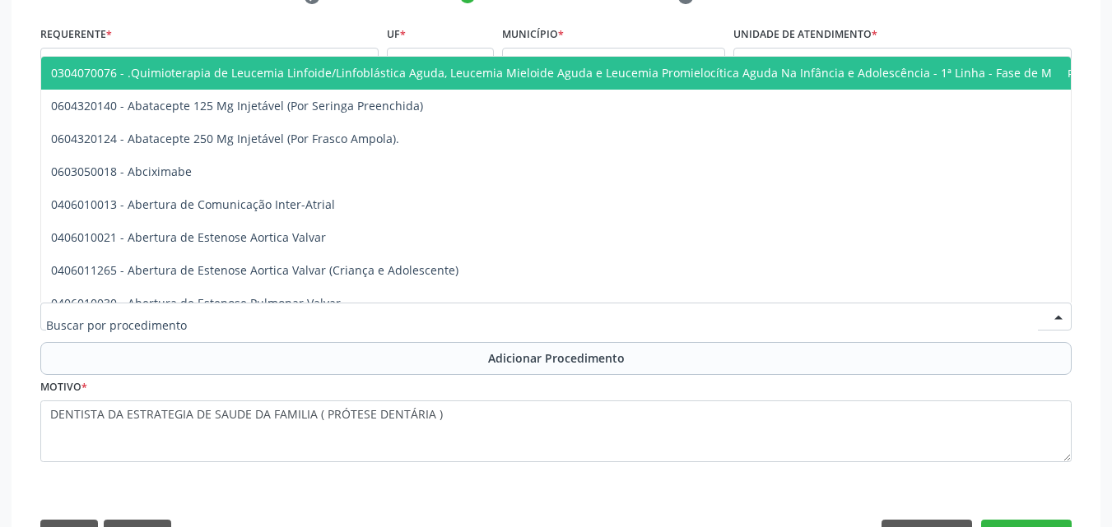
click at [221, 327] on div at bounding box center [555, 317] width 1031 height 28
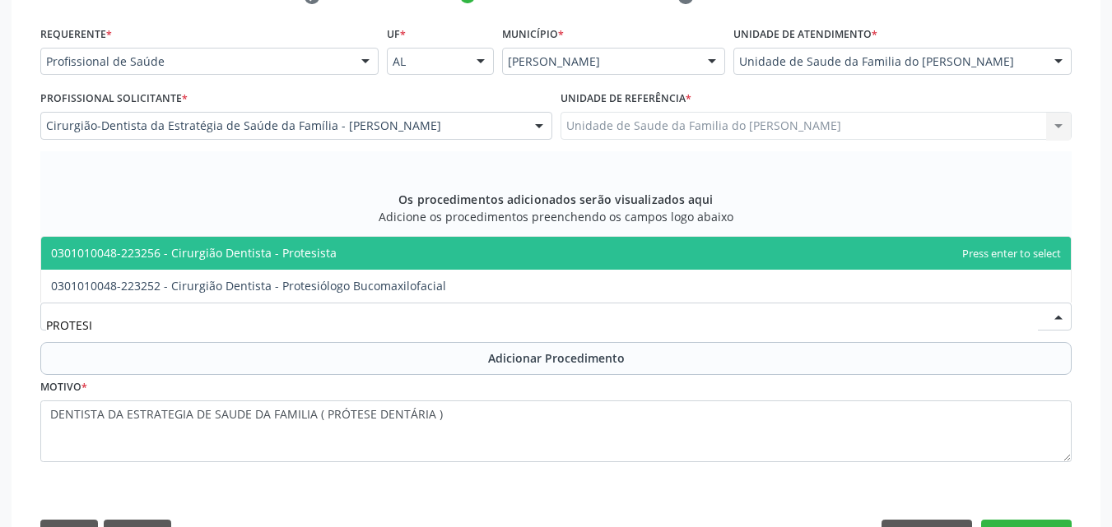
type input "PROTESIS"
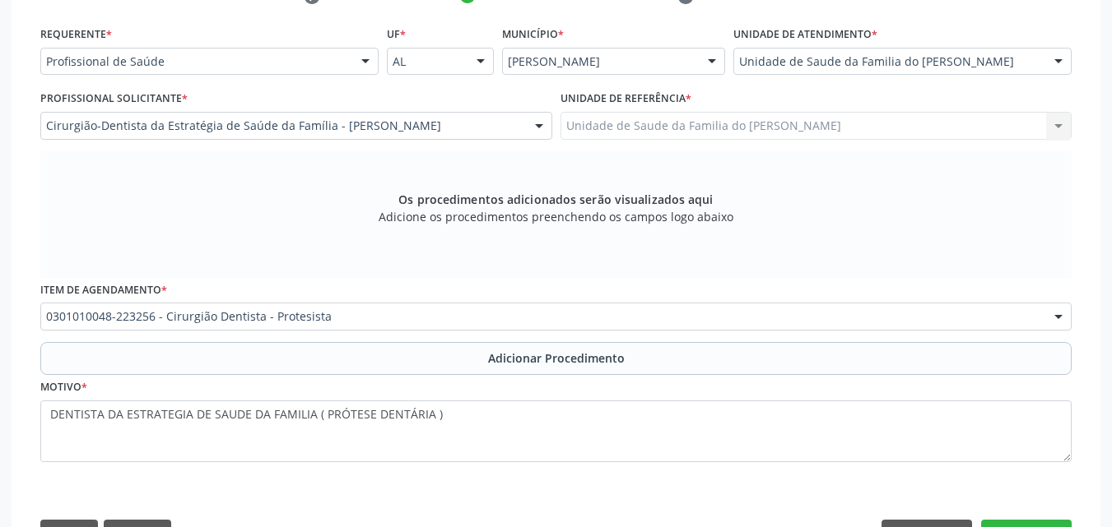
click at [255, 378] on div "Motivo * DENTISTA DA ESTRATEGIA DE SAUDE DA FAMILIA ( PRÓTESE DENTÁRIA )" at bounding box center [555, 418] width 1031 height 87
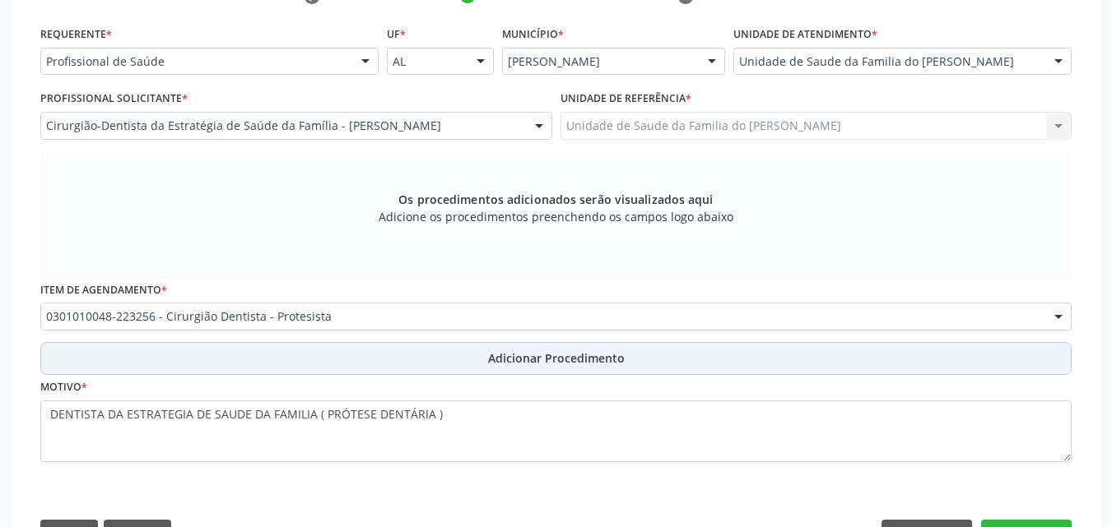
click at [288, 360] on button "Adicionar Procedimento" at bounding box center [555, 358] width 1031 height 33
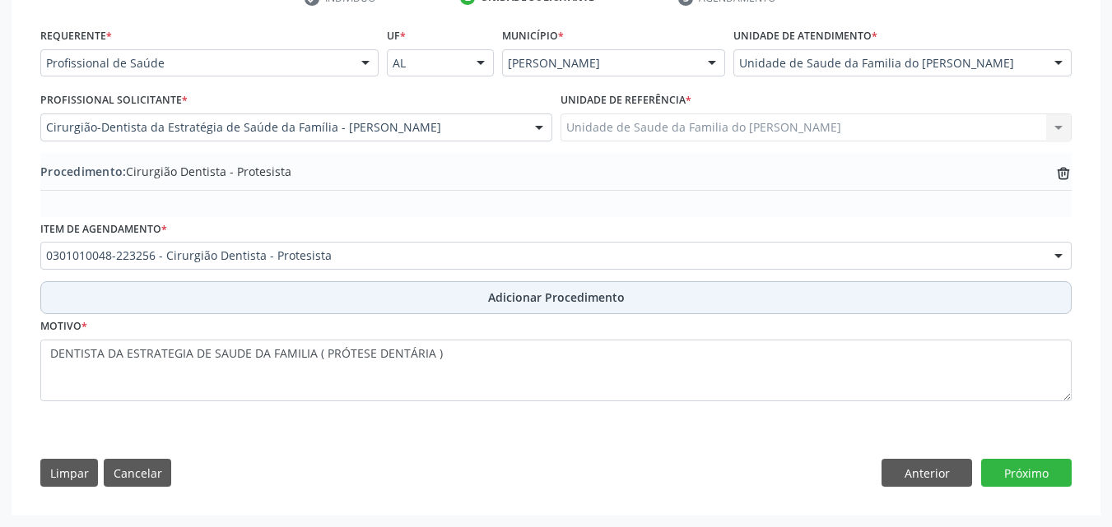
scroll to position [361, 0]
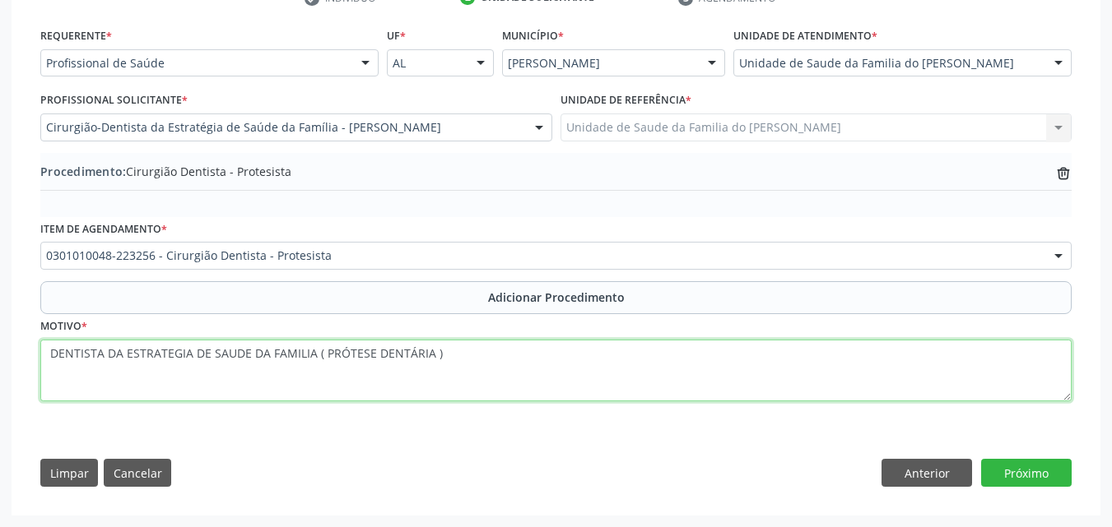
drag, startPoint x: 323, startPoint y: 353, endPoint x: 0, endPoint y: 418, distance: 329.8
click at [0, 418] on div "Acompanhamento Acompanhe a situação das marcações correntes e finalizadas Relat…" at bounding box center [556, 139] width 1112 height 775
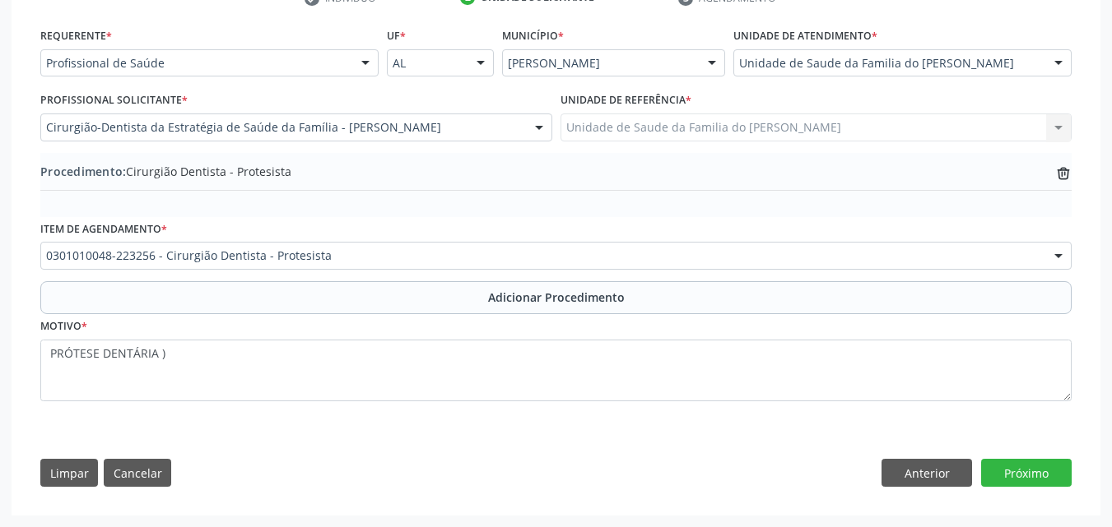
click at [0, 418] on div "Acompanhamento Acompanhe a situação das marcações correntes e finalizadas Relat…" at bounding box center [556, 139] width 1112 height 775
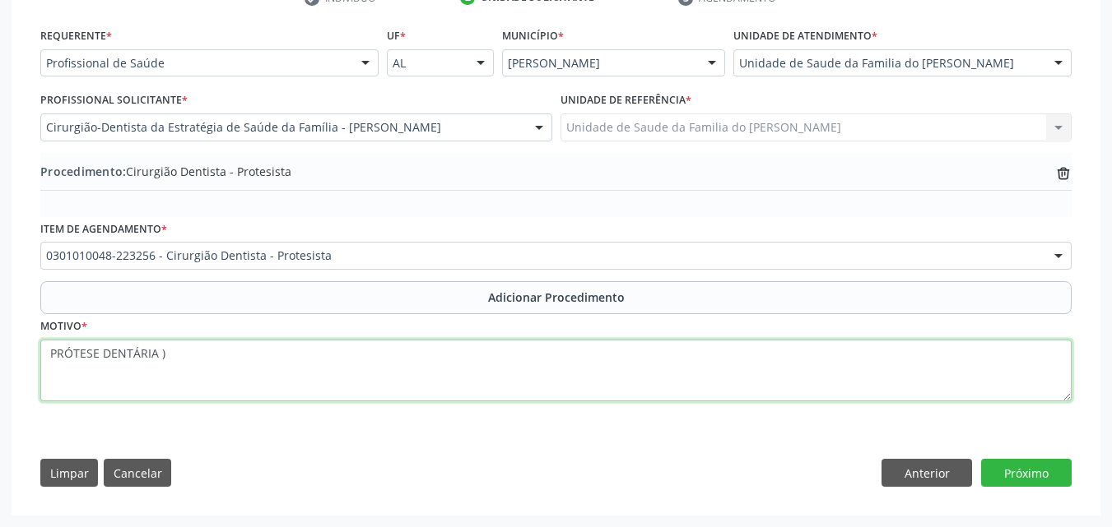
click at [214, 364] on textarea "PRÓTESE DENTÁRIA )" at bounding box center [555, 371] width 1031 height 63
type textarea "PRÓTESE DENTÁRIA"
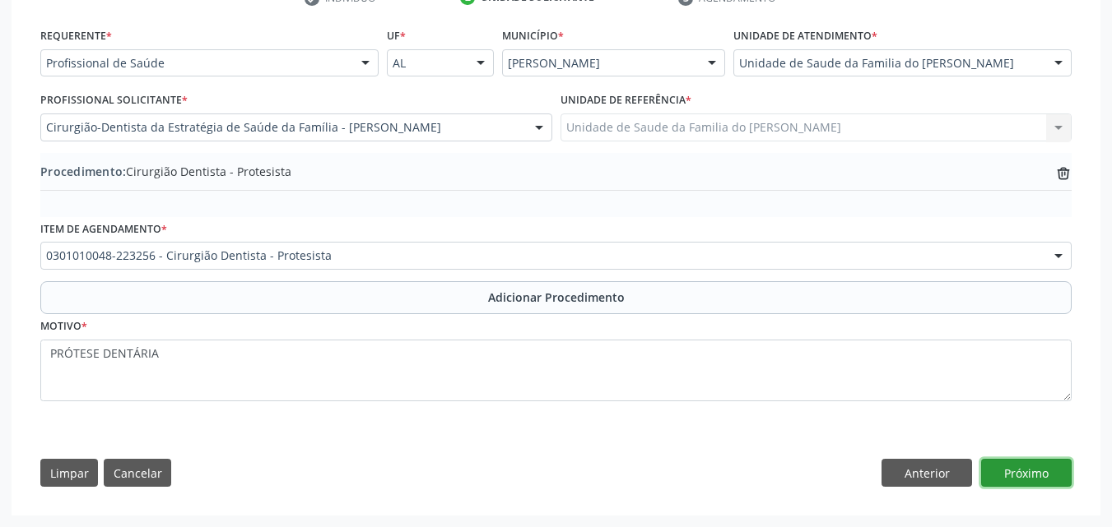
click at [996, 471] on button "Próximo" at bounding box center [1026, 473] width 91 height 28
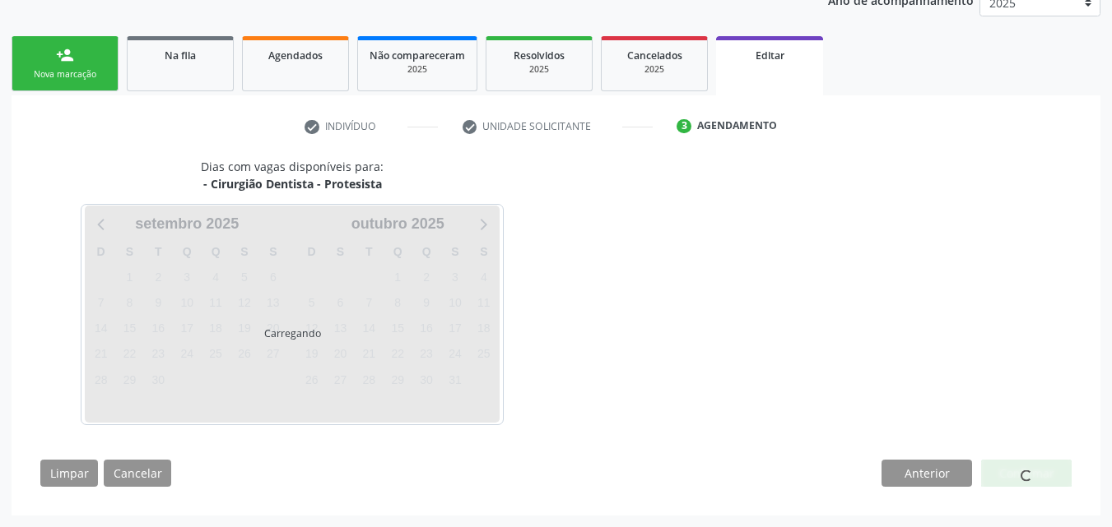
scroll to position [281, 0]
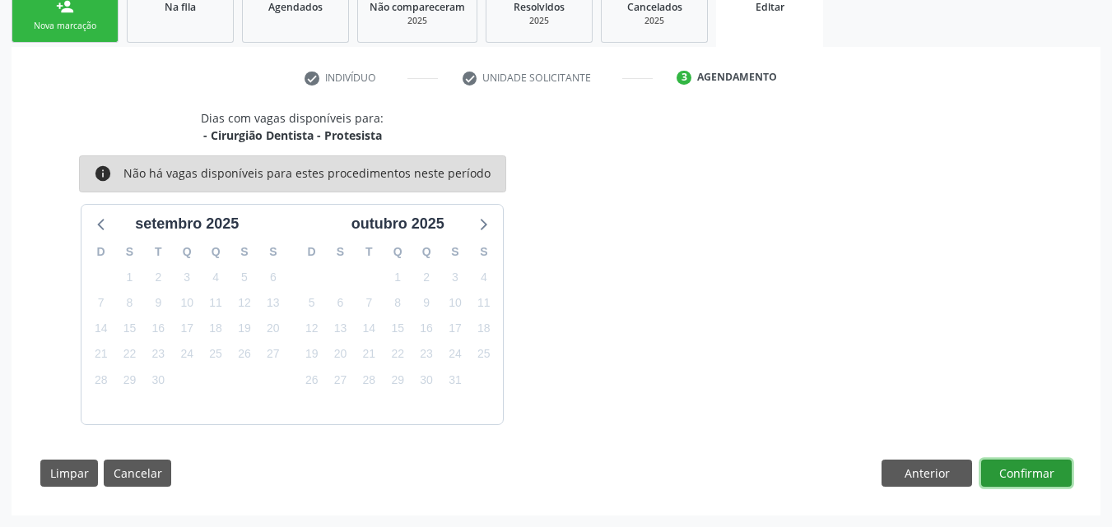
click at [1033, 466] on button "Confirmar" at bounding box center [1026, 474] width 91 height 28
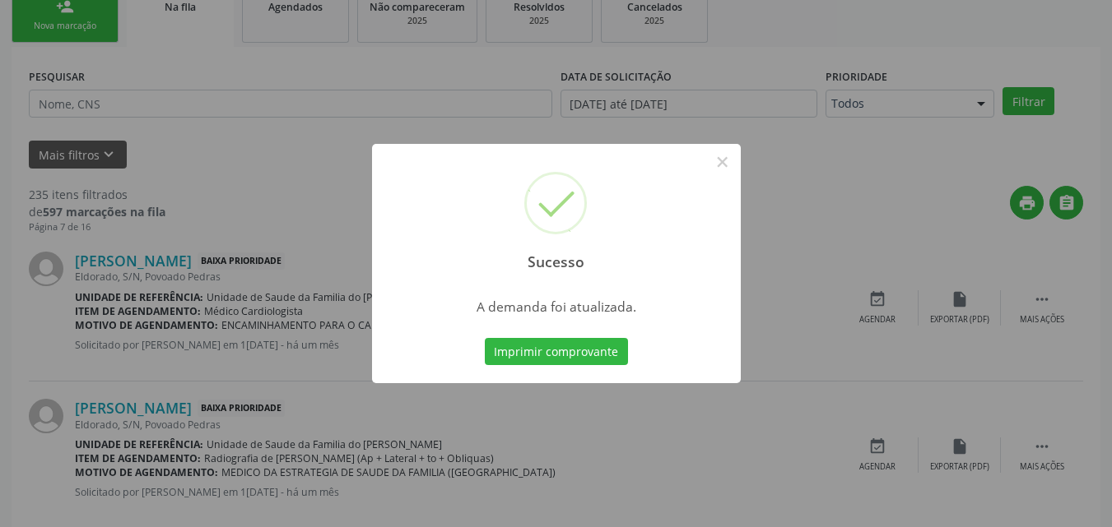
scroll to position [39, 0]
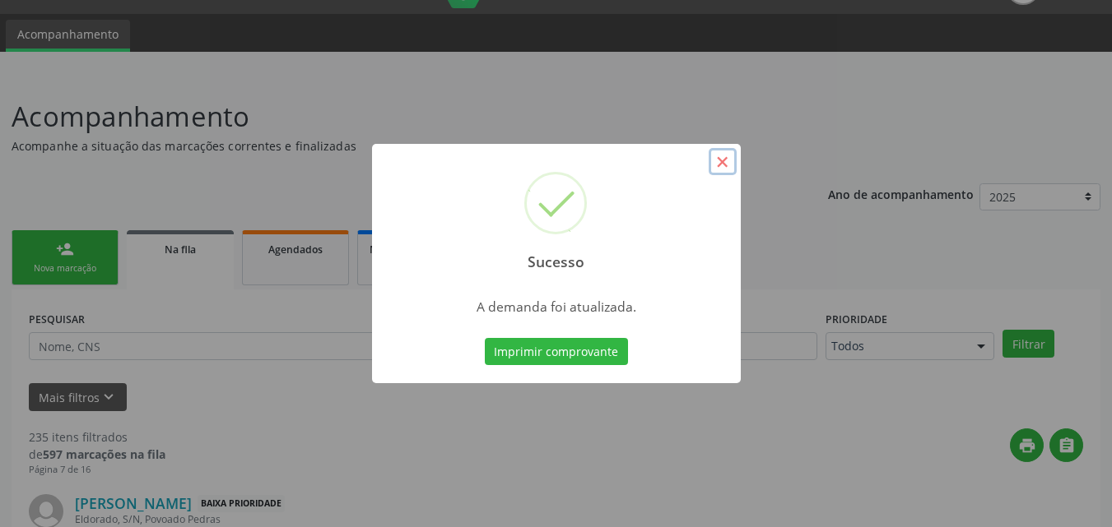
click at [731, 171] on button "×" at bounding box center [722, 162] width 28 height 28
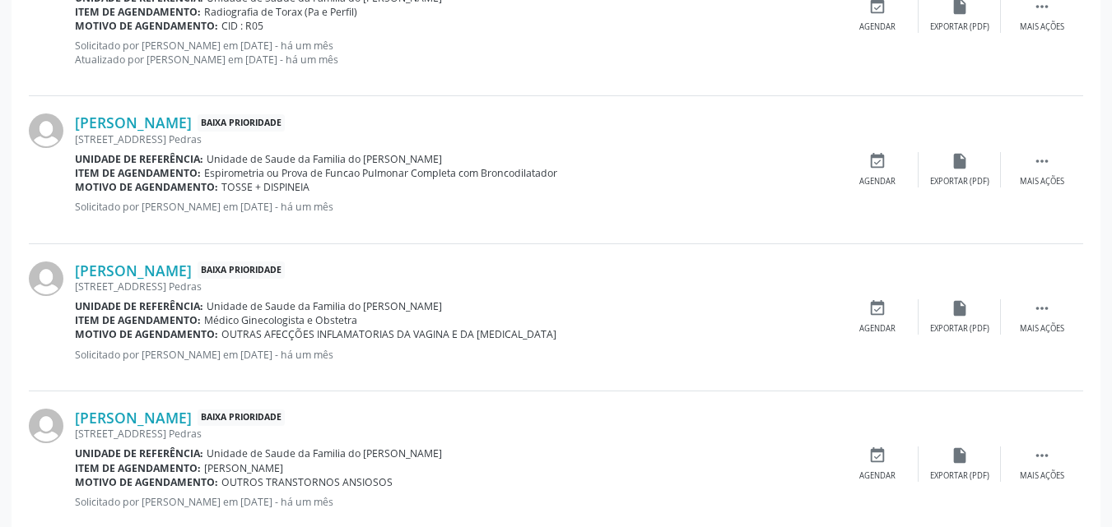
scroll to position [2374, 0]
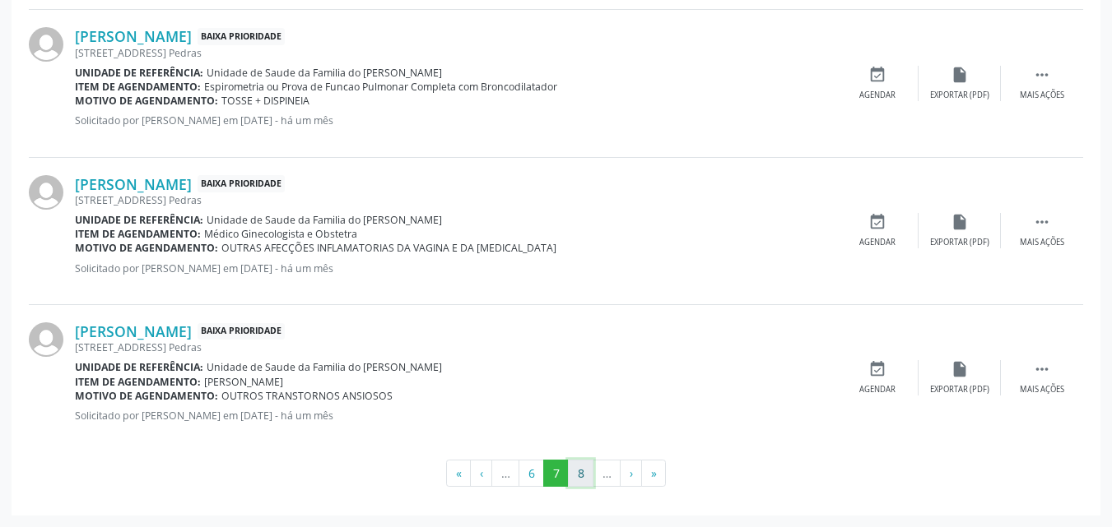
click at [587, 480] on button "8" at bounding box center [581, 474] width 26 height 28
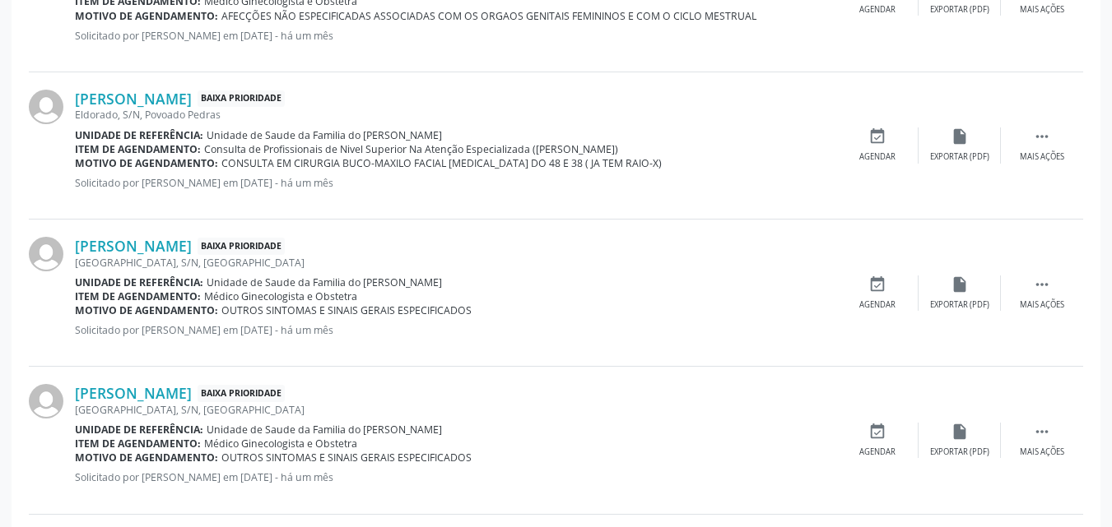
scroll to position [1923, 0]
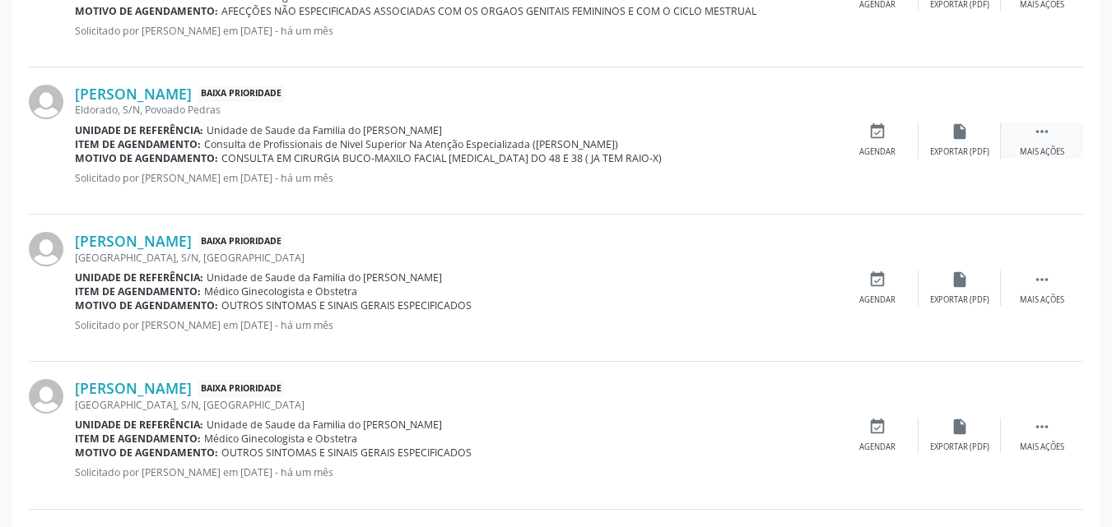
click at [1035, 139] on icon "" at bounding box center [1042, 132] width 18 height 18
click at [950, 143] on div "edit Editar" at bounding box center [959, 140] width 82 height 35
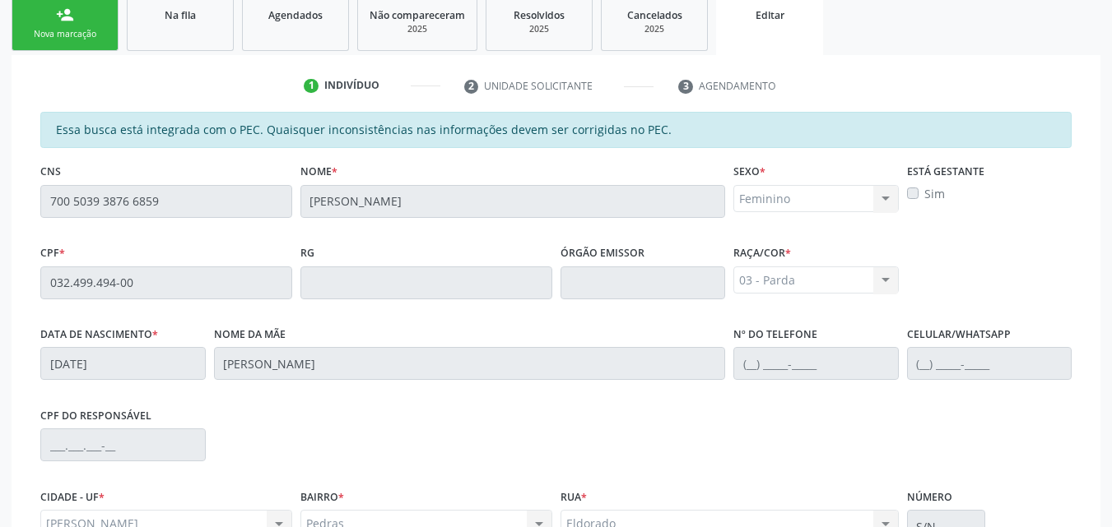
scroll to position [457, 0]
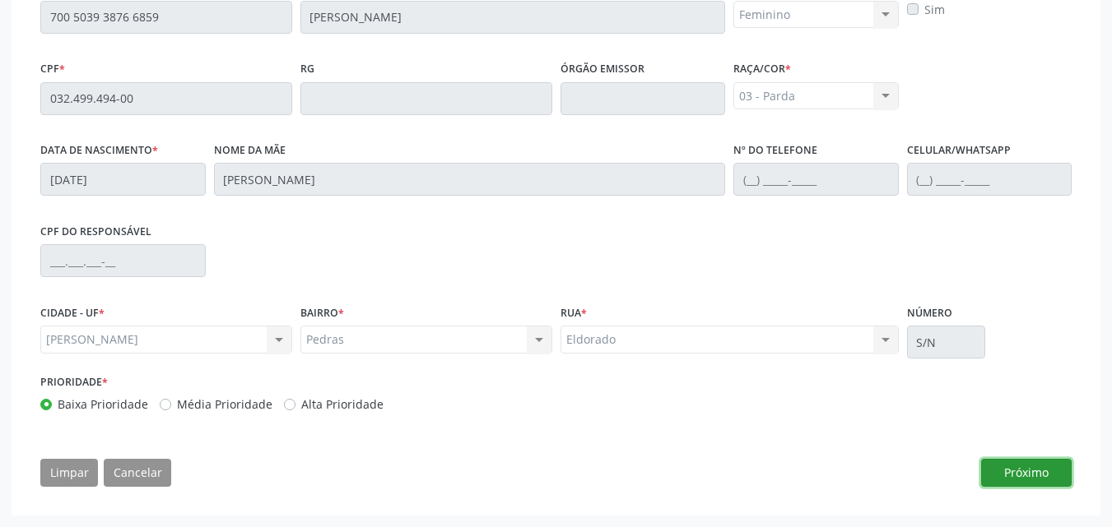
click at [1056, 466] on button "Próximo" at bounding box center [1026, 473] width 91 height 28
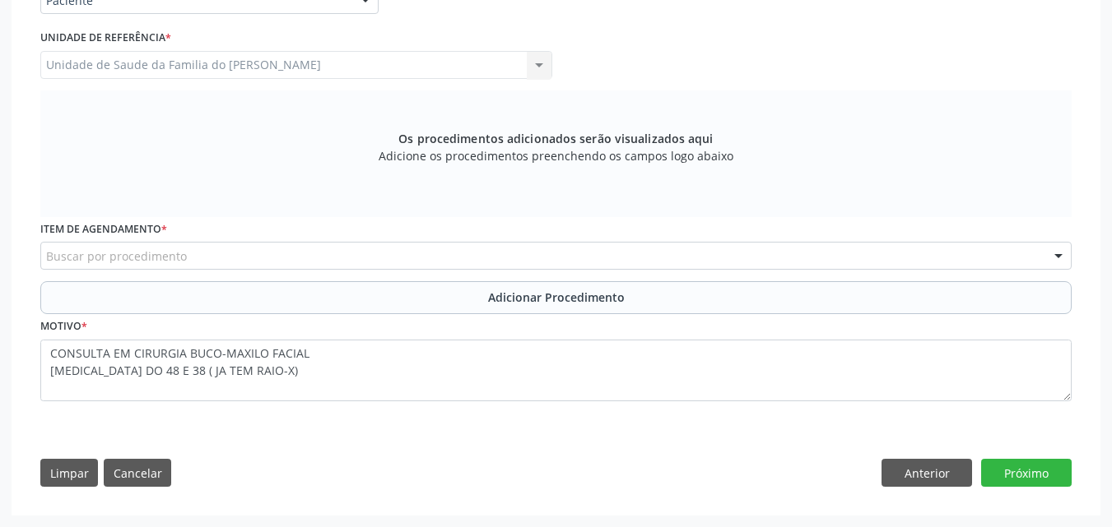
click at [390, 271] on div "Item de agendamento * Buscar por procedimento 0304070076 - .Quimioterapia de Le…" at bounding box center [555, 249] width 1039 height 64
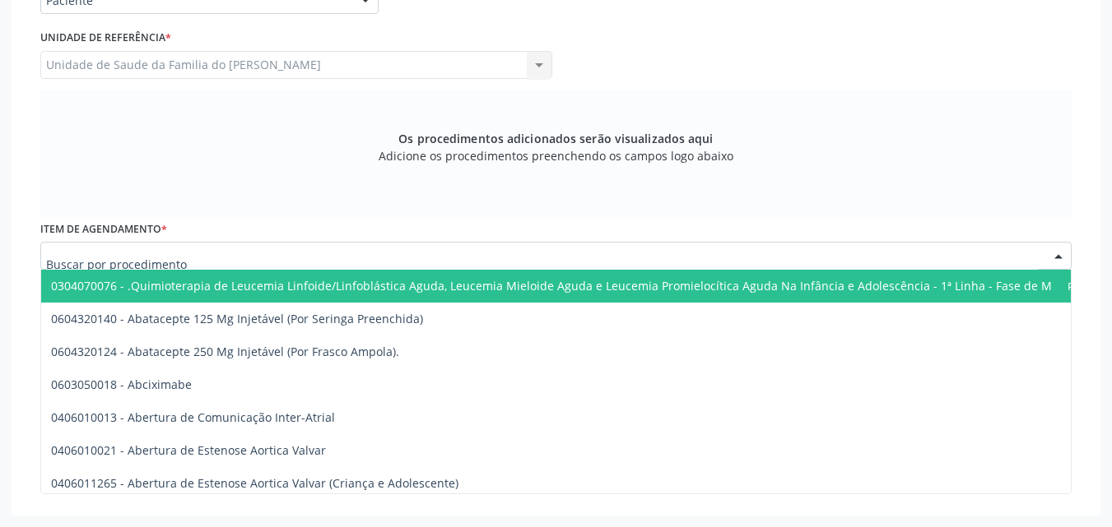
click at [400, 258] on div at bounding box center [555, 256] width 1031 height 28
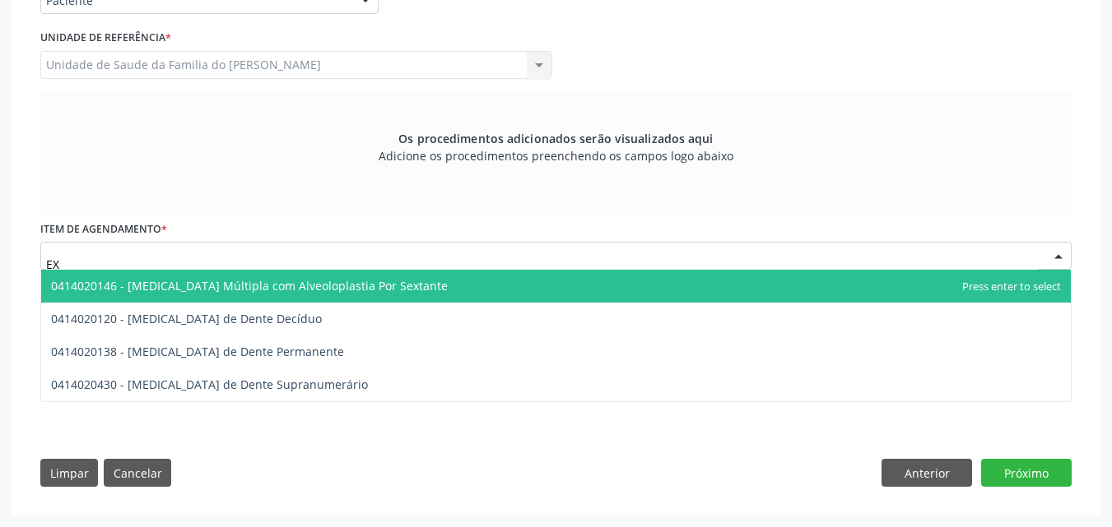
type input "E"
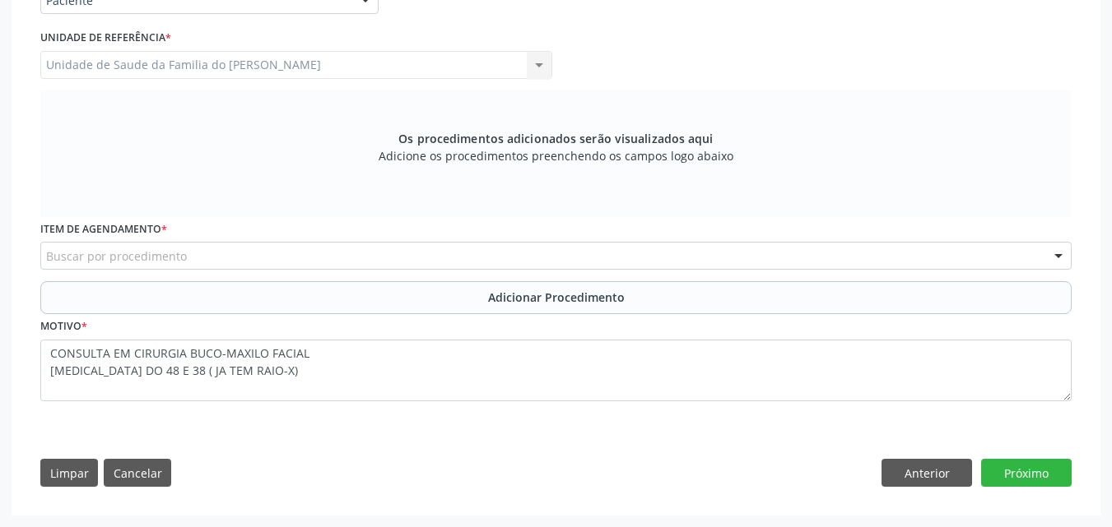
click at [402, 206] on div "Os procedimentos adicionados serão visualizados aqui Adicione os procedimentos …" at bounding box center [555, 154] width 1031 height 127
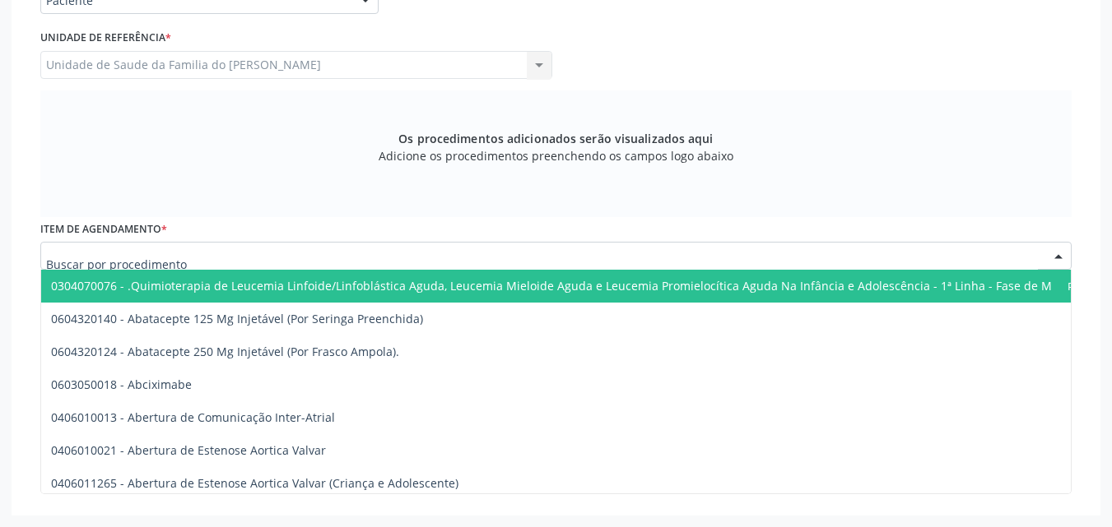
click at [220, 254] on div at bounding box center [555, 256] width 1031 height 28
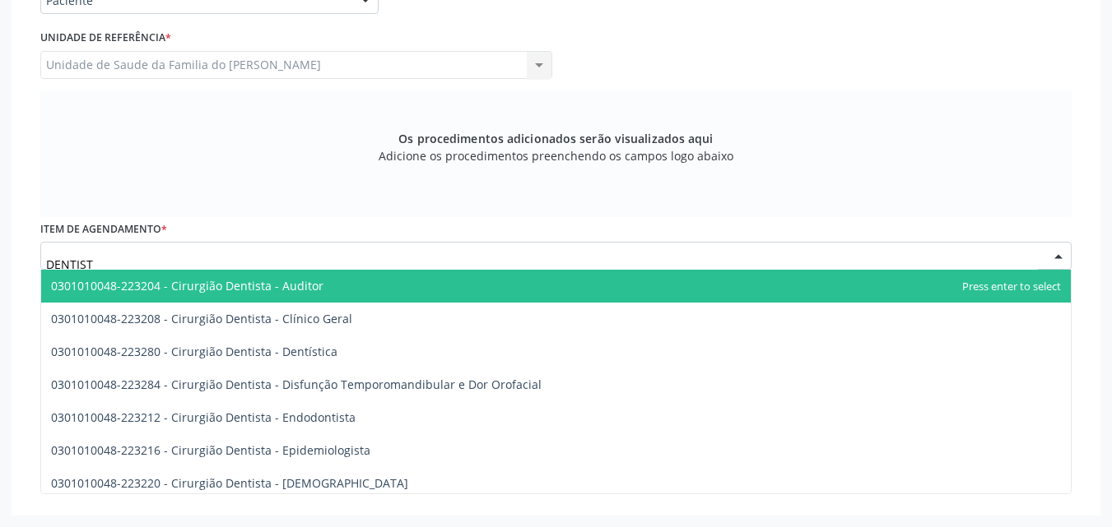
type input "DENTISTA"
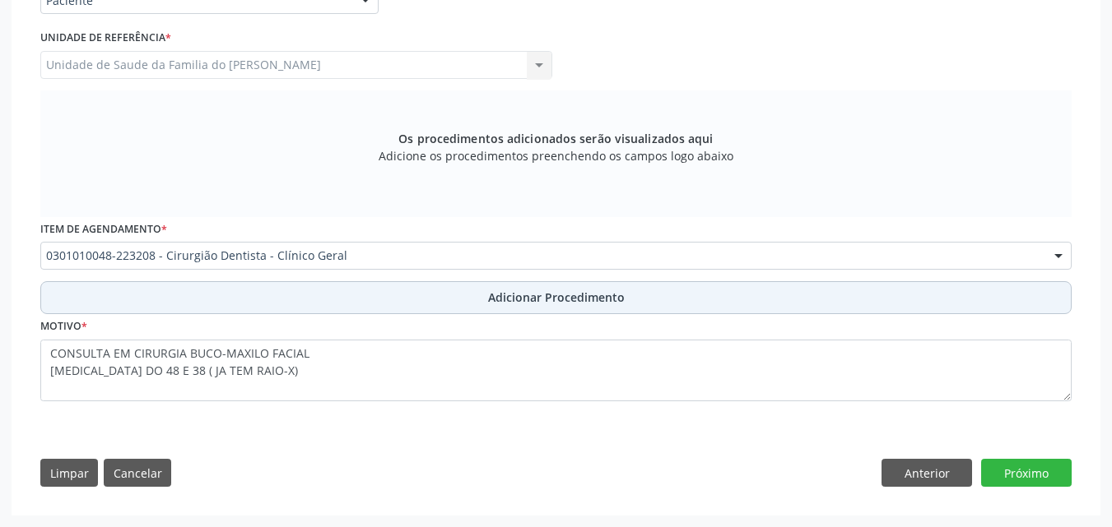
click at [284, 312] on button "Adicionar Procedimento" at bounding box center [555, 297] width 1031 height 33
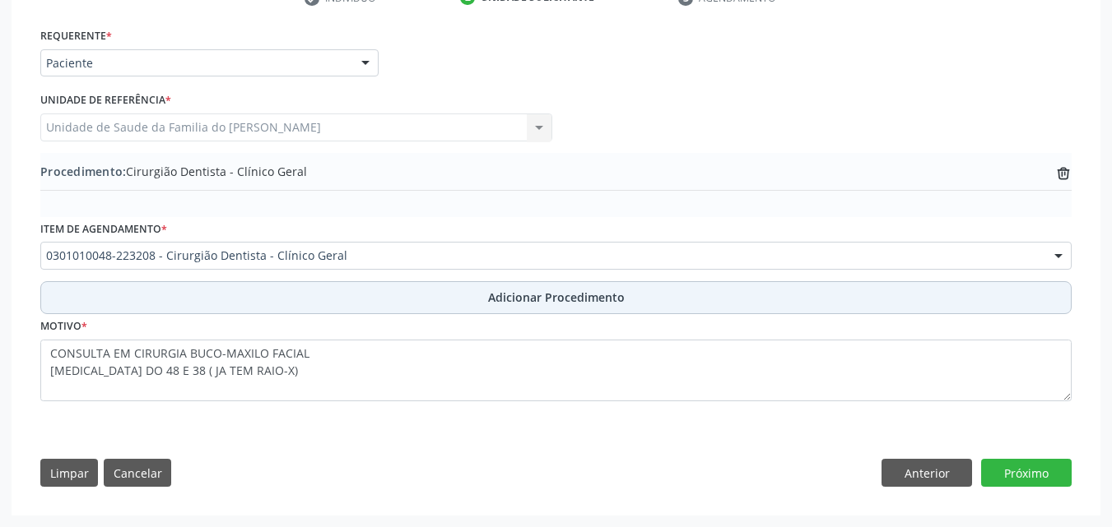
scroll to position [361, 0]
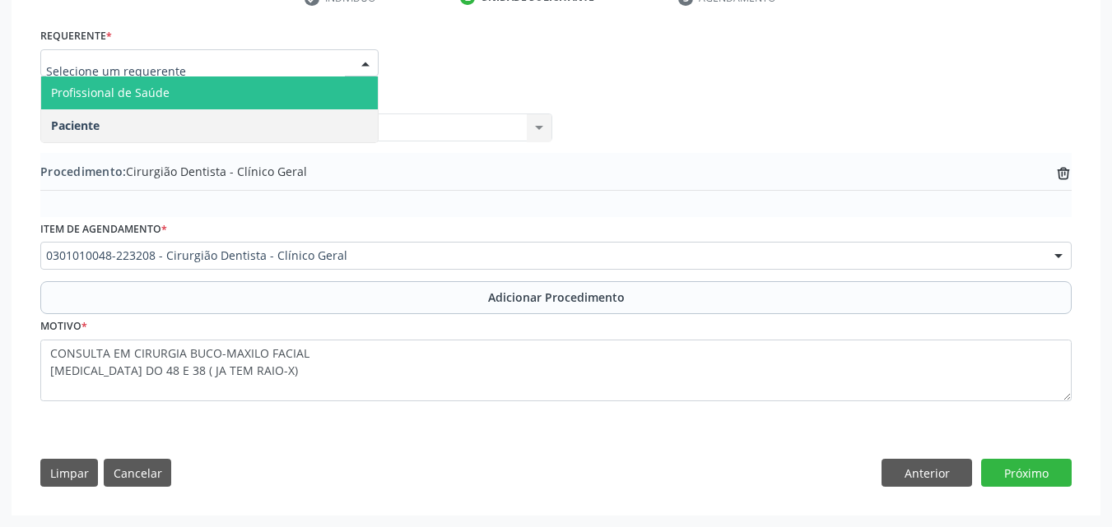
click at [179, 102] on span "Profissional de Saúde" at bounding box center [209, 93] width 337 height 33
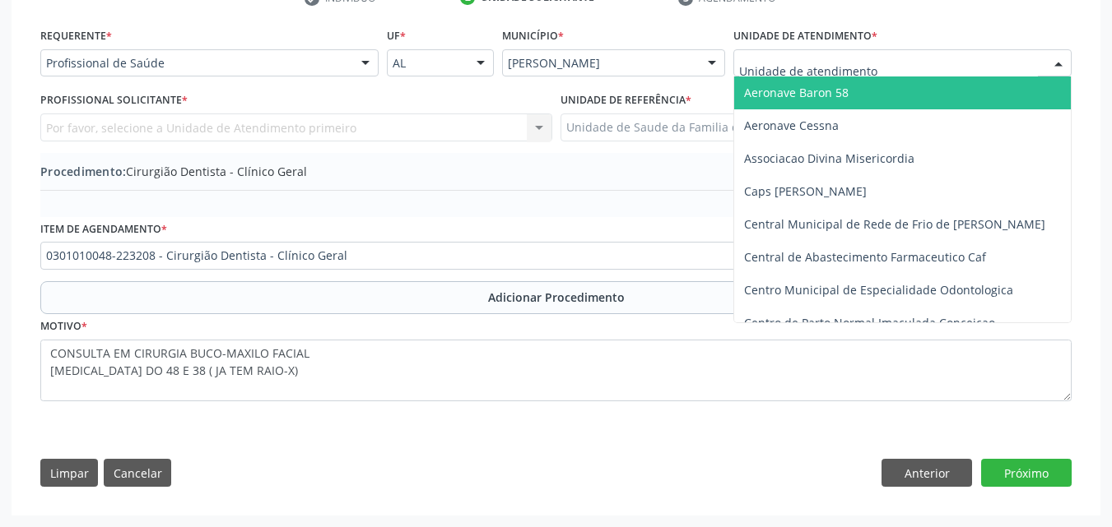
click at [940, 67] on div at bounding box center [902, 63] width 338 height 28
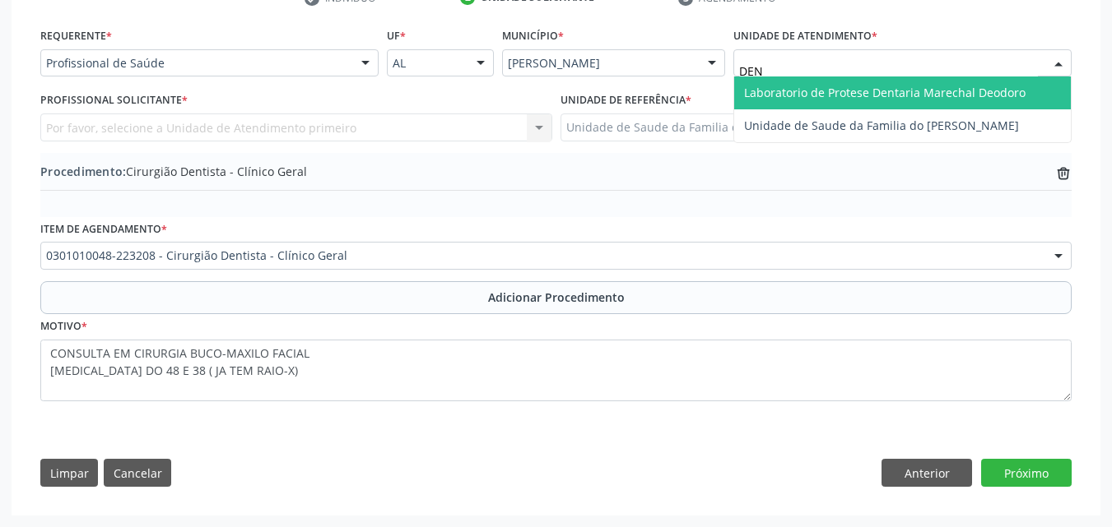
type input "DENI"
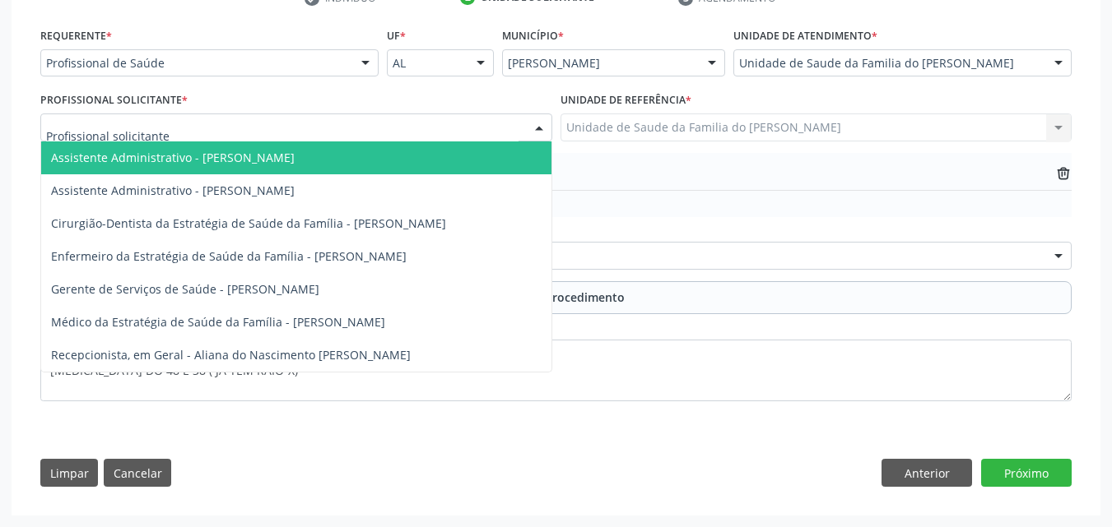
click at [424, 138] on div at bounding box center [296, 128] width 512 height 28
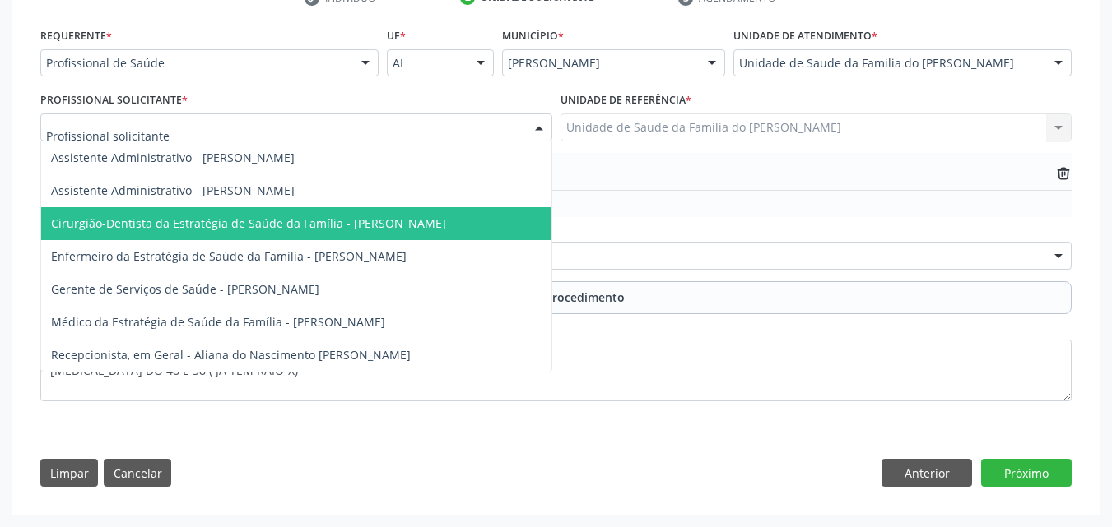
click at [364, 231] on span "Cirurgião-Dentista da Estratégia de Saúde da Família - [PERSON_NAME]" at bounding box center [296, 223] width 510 height 33
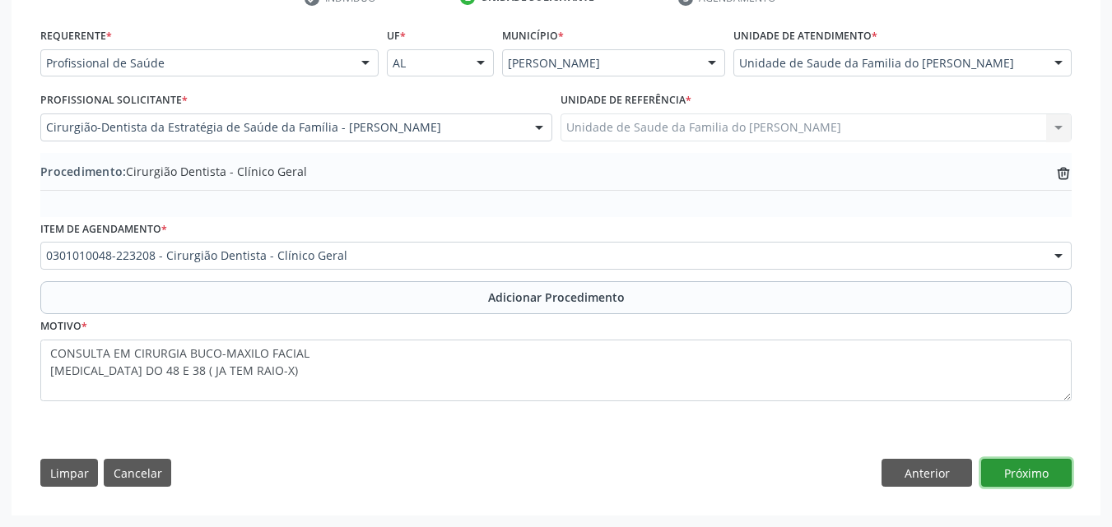
click at [1014, 476] on button "Próximo" at bounding box center [1026, 473] width 91 height 28
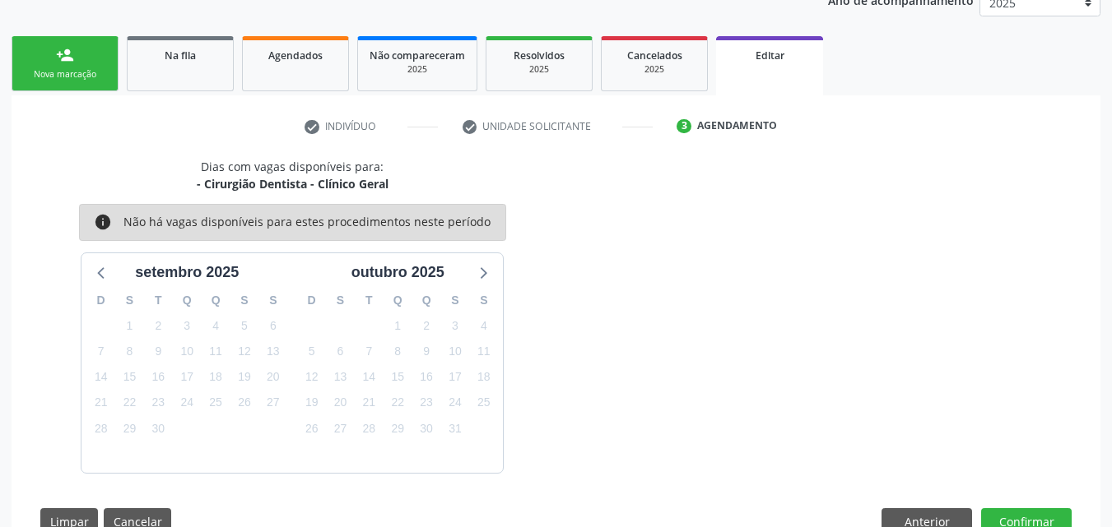
scroll to position [281, 0]
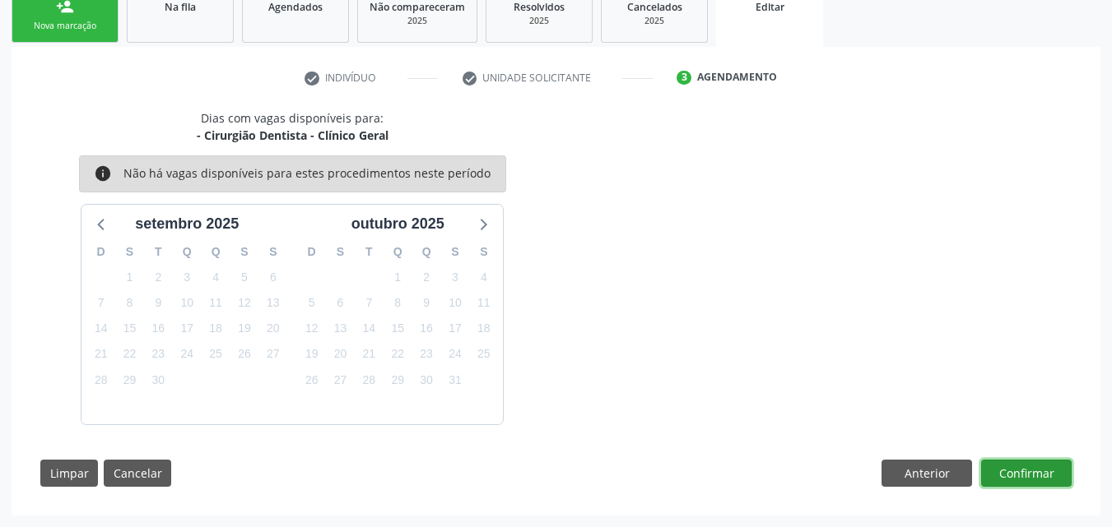
click at [1028, 465] on button "Confirmar" at bounding box center [1026, 474] width 91 height 28
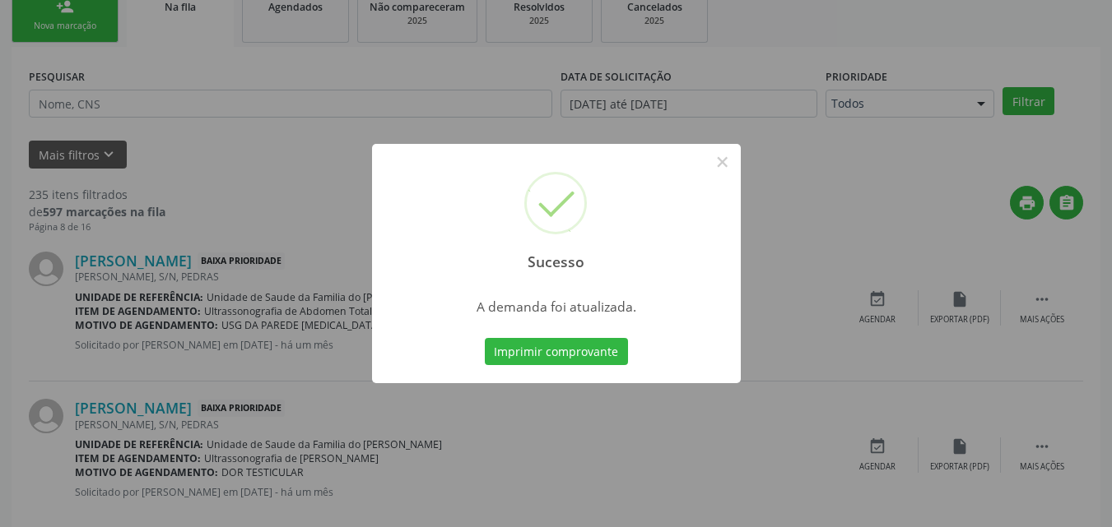
scroll to position [39, 0]
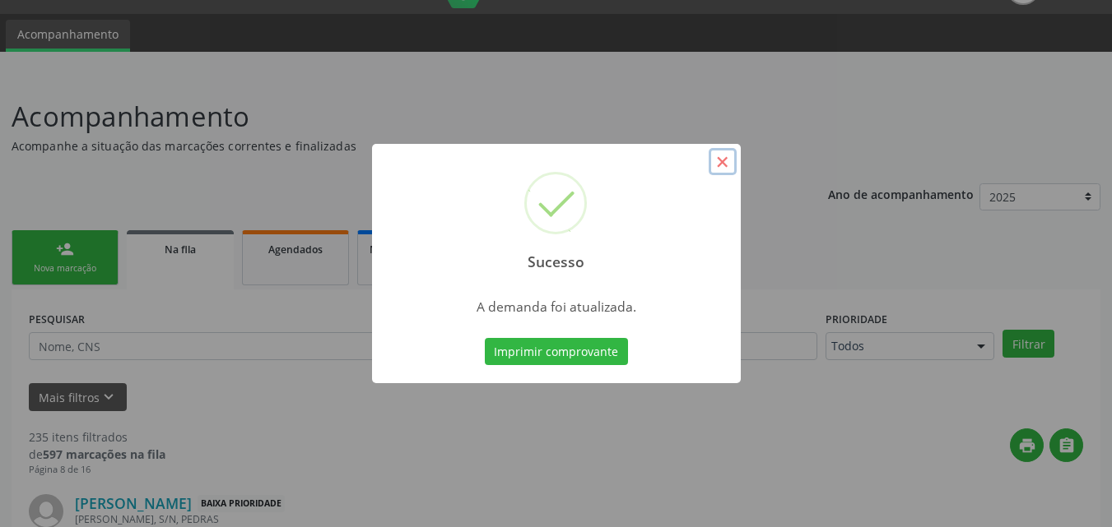
click at [731, 169] on button "×" at bounding box center [722, 162] width 28 height 28
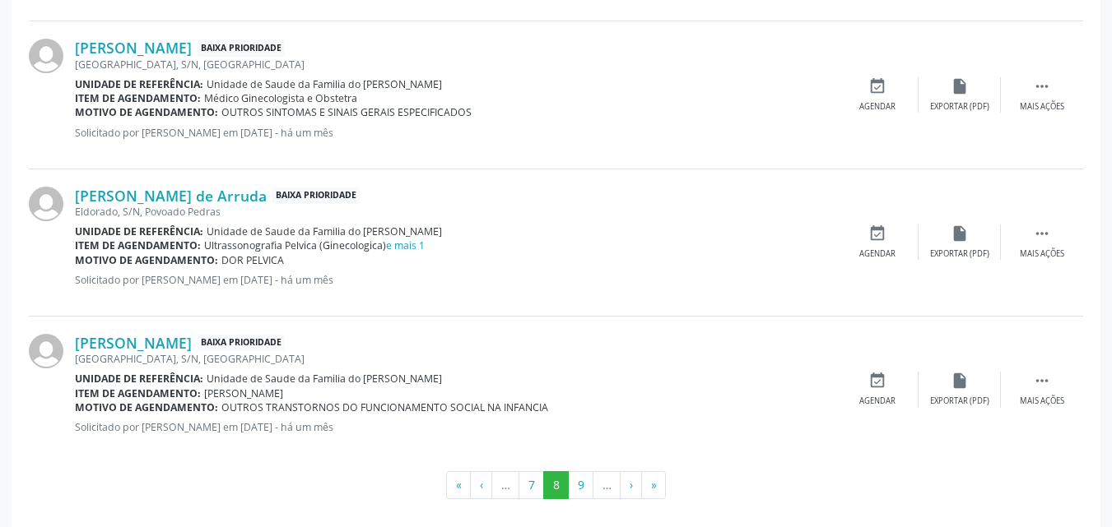
scroll to position [2290, 0]
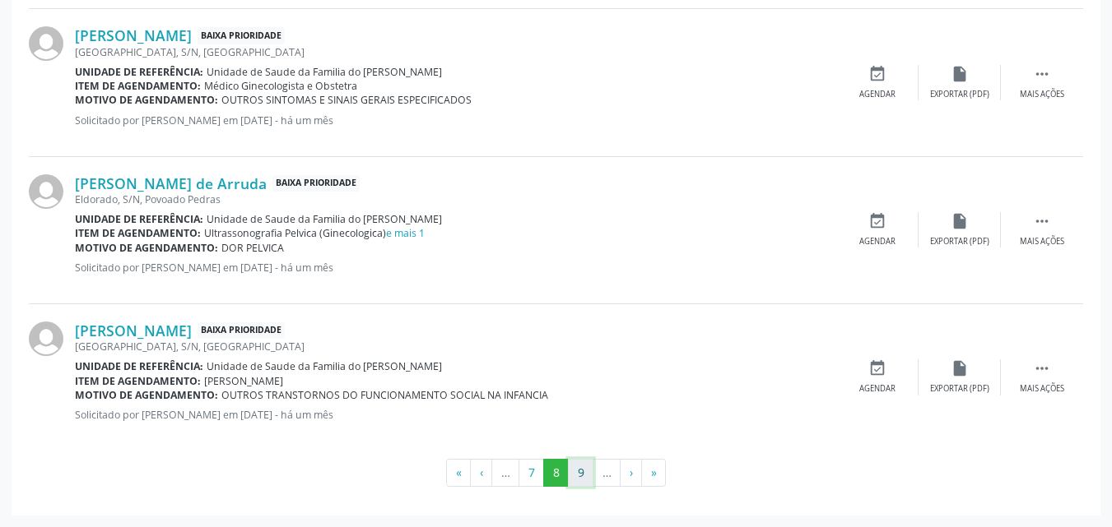
click at [584, 471] on button "9" at bounding box center [581, 473] width 26 height 28
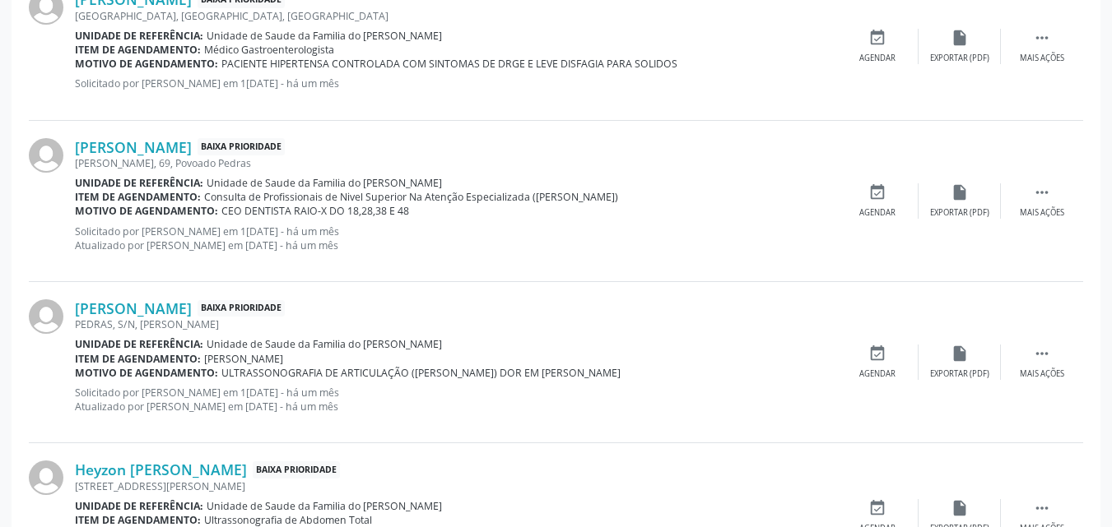
scroll to position [1594, 0]
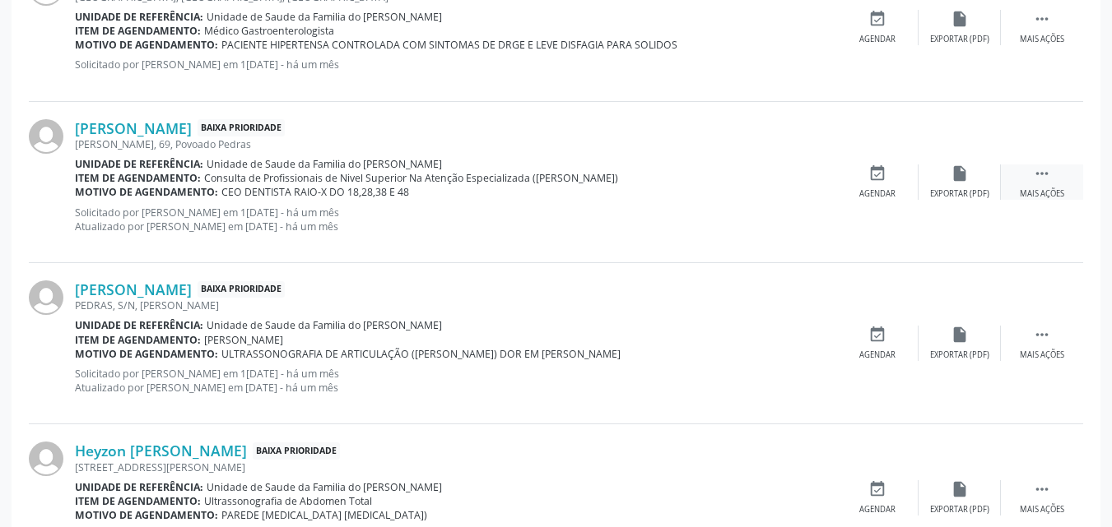
click at [1041, 184] on div " Mais ações" at bounding box center [1041, 182] width 82 height 35
click at [967, 174] on icon "edit" at bounding box center [959, 174] width 18 height 18
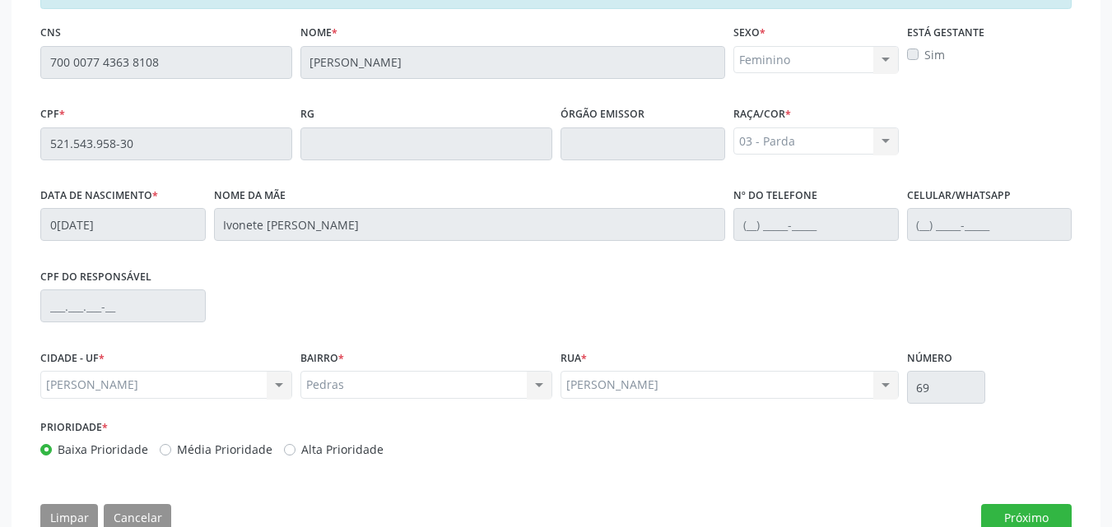
scroll to position [451, 0]
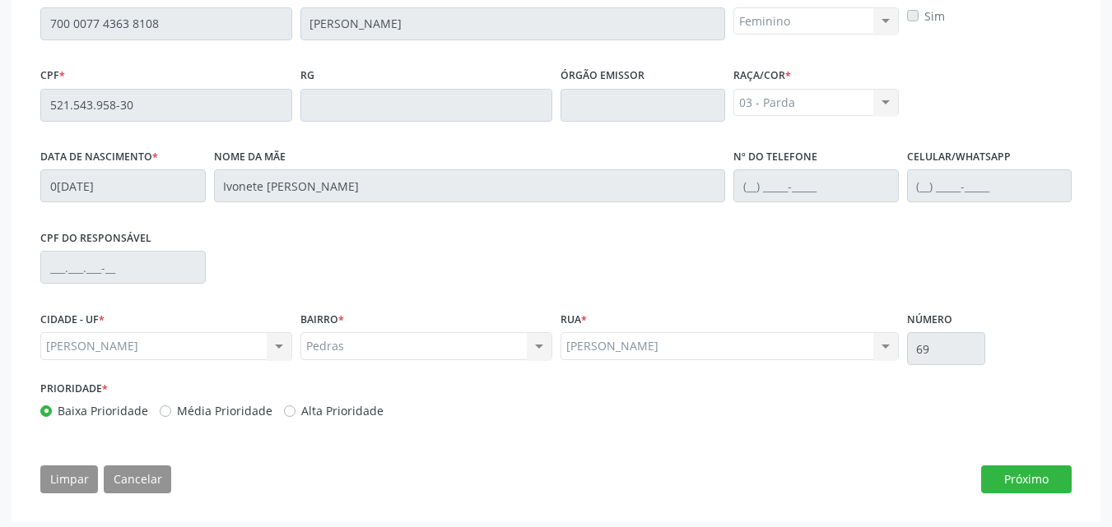
drag, startPoint x: 1097, startPoint y: 375, endPoint x: 1093, endPoint y: 414, distance: 38.8
click at [1093, 414] on div "1 Indivíduo 2 Unidade solicitante 3 Agendamento Essa busca está integrada com o…" at bounding box center [556, 199] width 1088 height 644
click at [1029, 485] on button "Próximo" at bounding box center [1026, 480] width 91 height 28
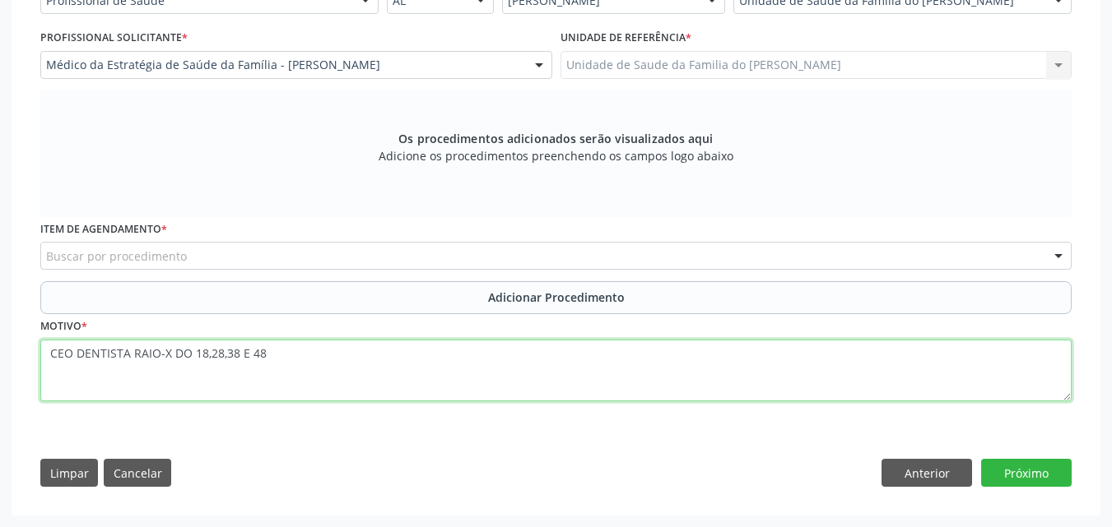
drag, startPoint x: 130, startPoint y: 354, endPoint x: 11, endPoint y: 362, distance: 119.6
click at [11, 362] on div "Acompanhamento Acompanhe a situação das marcações correntes e finalizadas Relat…" at bounding box center [556, 109] width 1112 height 838
type textarea "RAIO-X DO 18,28,38 E 48"
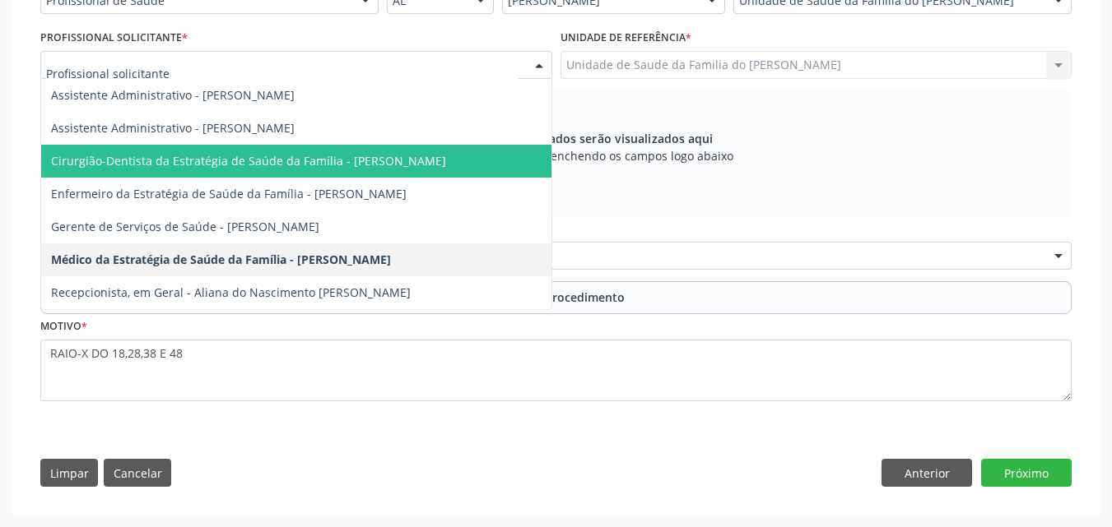
click at [184, 150] on span "Cirurgião-Dentista da Estratégia de Saúde da Família - [PERSON_NAME]" at bounding box center [296, 161] width 510 height 33
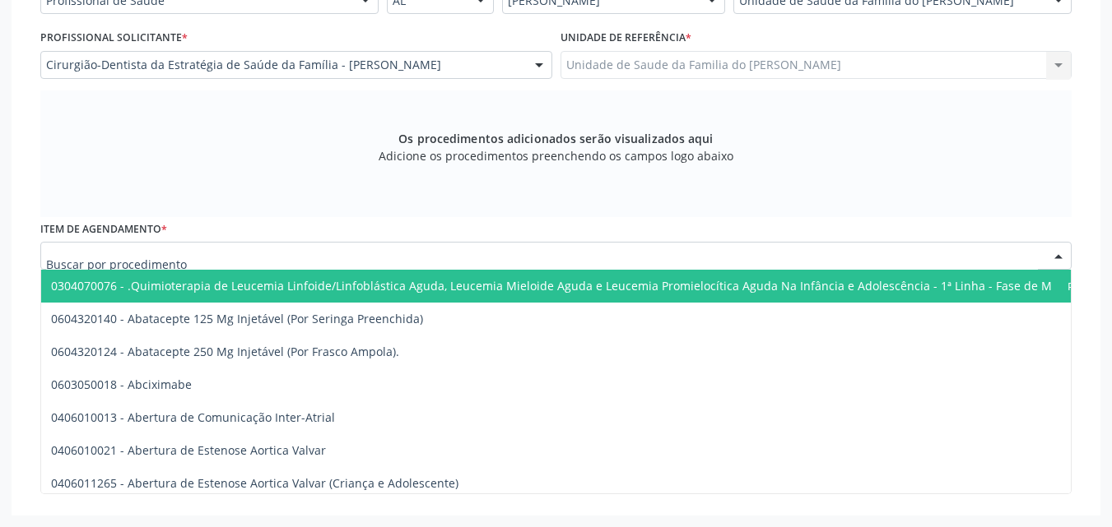
click at [188, 252] on div at bounding box center [555, 256] width 1031 height 28
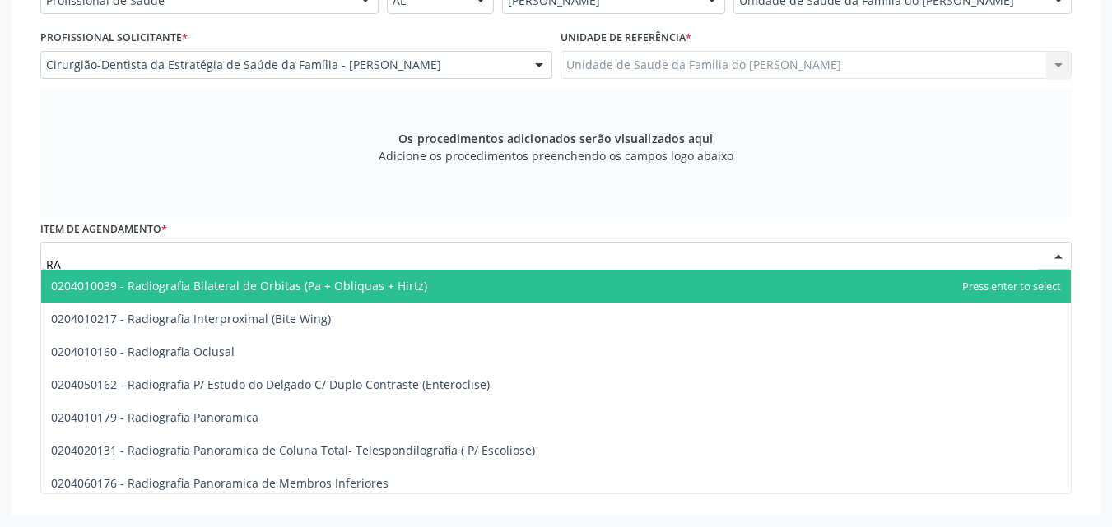
type input "R"
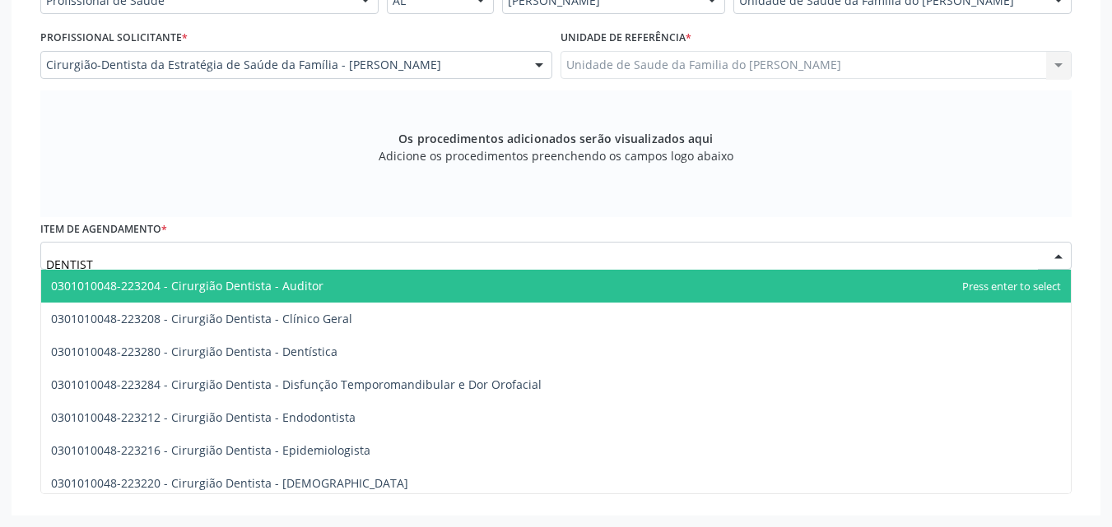
type input "DENTISTA"
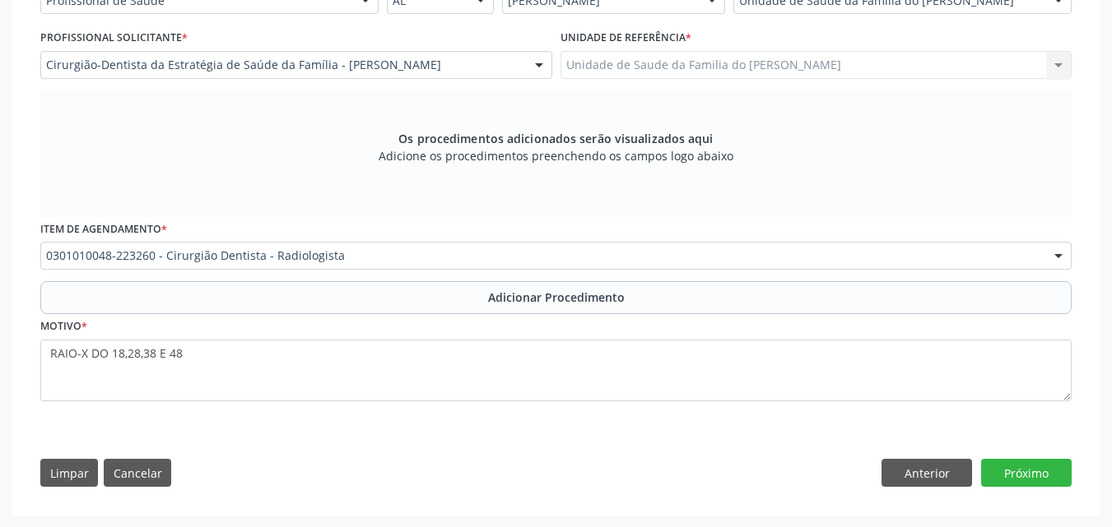
scroll to position [0, 0]
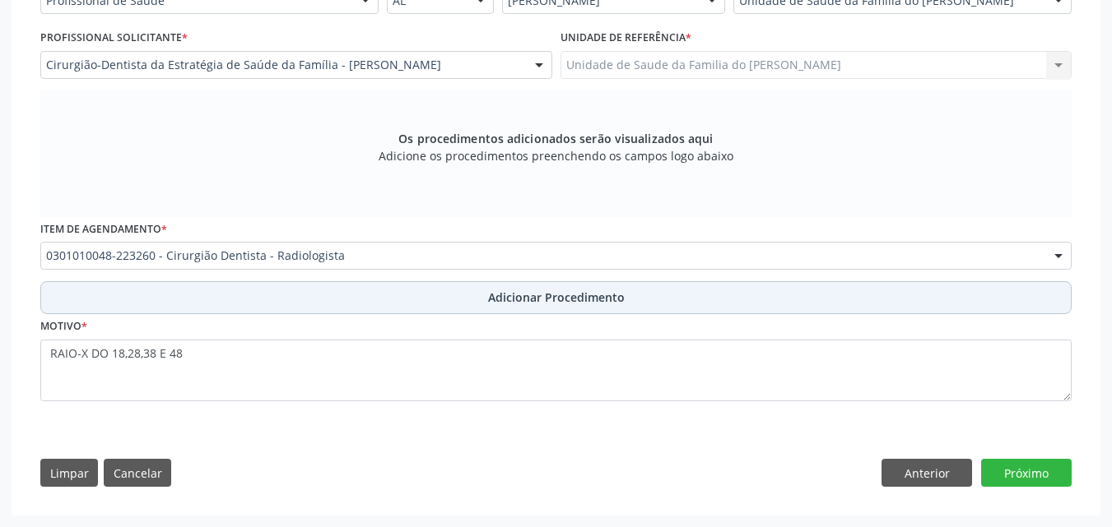
click at [240, 307] on button "Adicionar Procedimento" at bounding box center [555, 297] width 1031 height 33
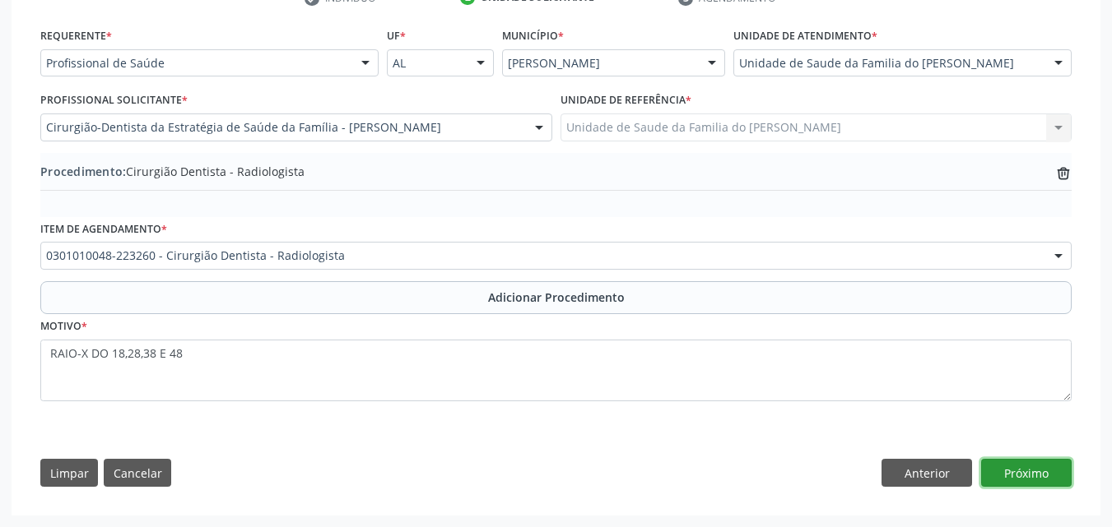
click at [992, 476] on button "Próximo" at bounding box center [1026, 473] width 91 height 28
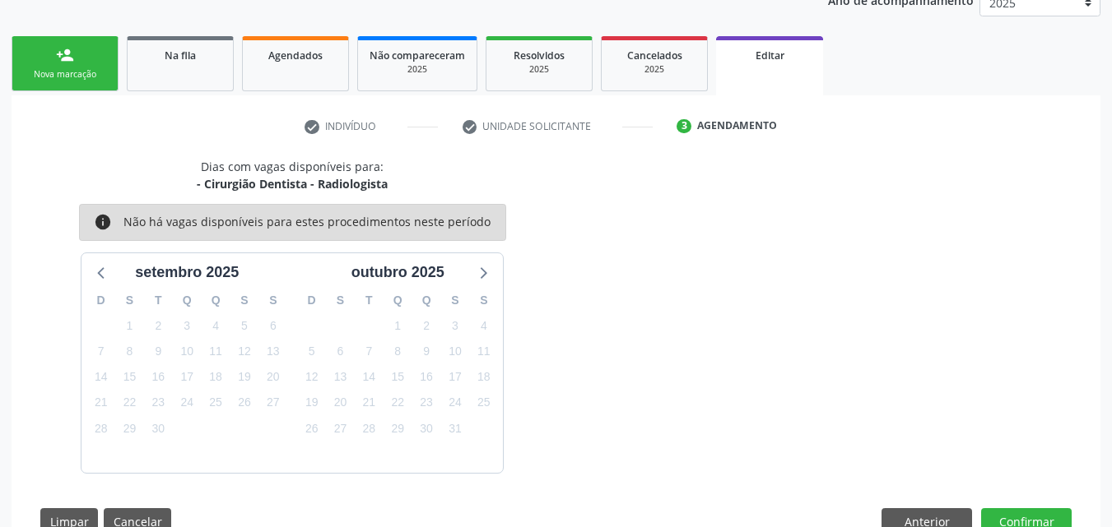
scroll to position [281, 0]
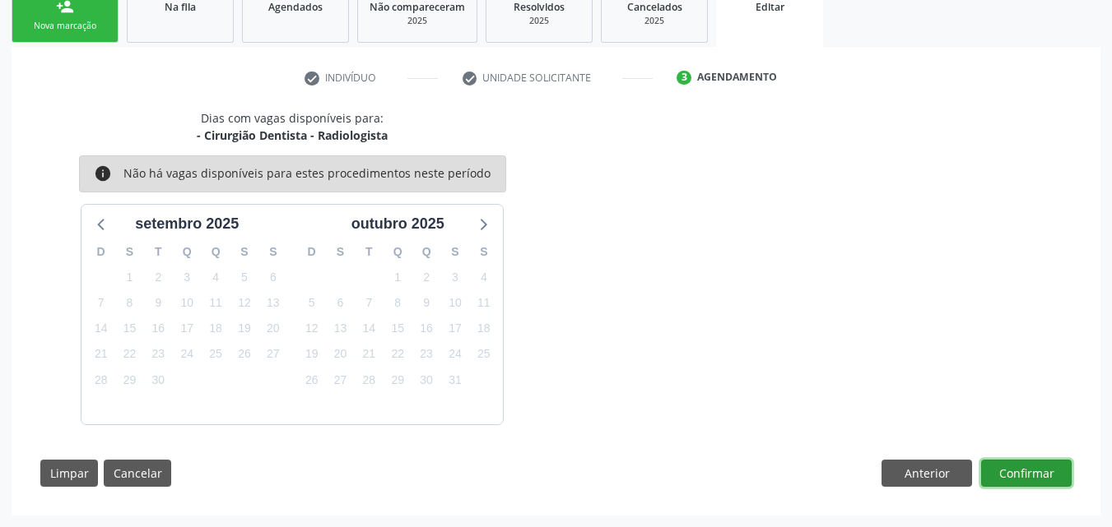
click at [992, 476] on button "Confirmar" at bounding box center [1026, 474] width 91 height 28
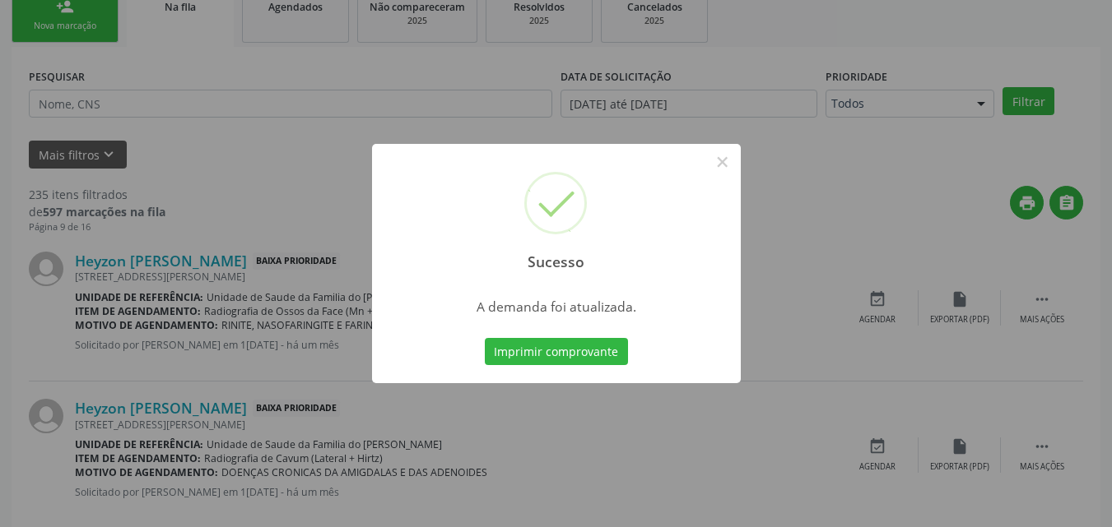
scroll to position [39, 0]
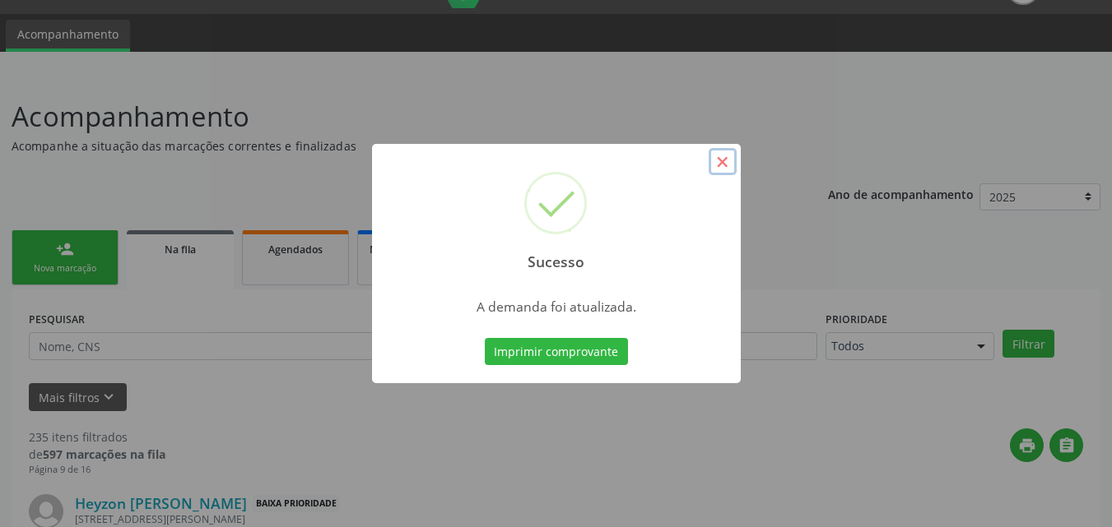
click at [717, 169] on button "×" at bounding box center [722, 162] width 28 height 28
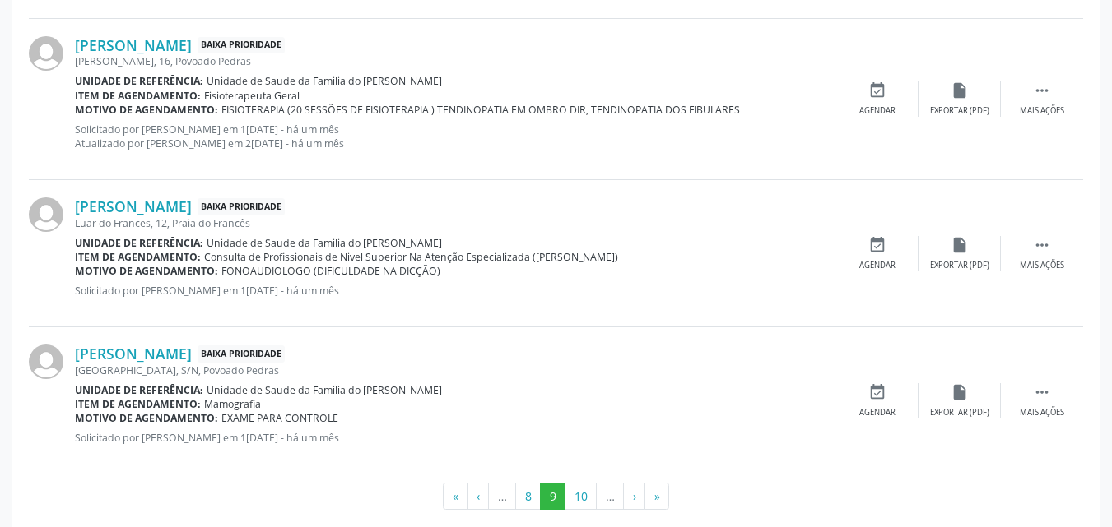
scroll to position [2319, 0]
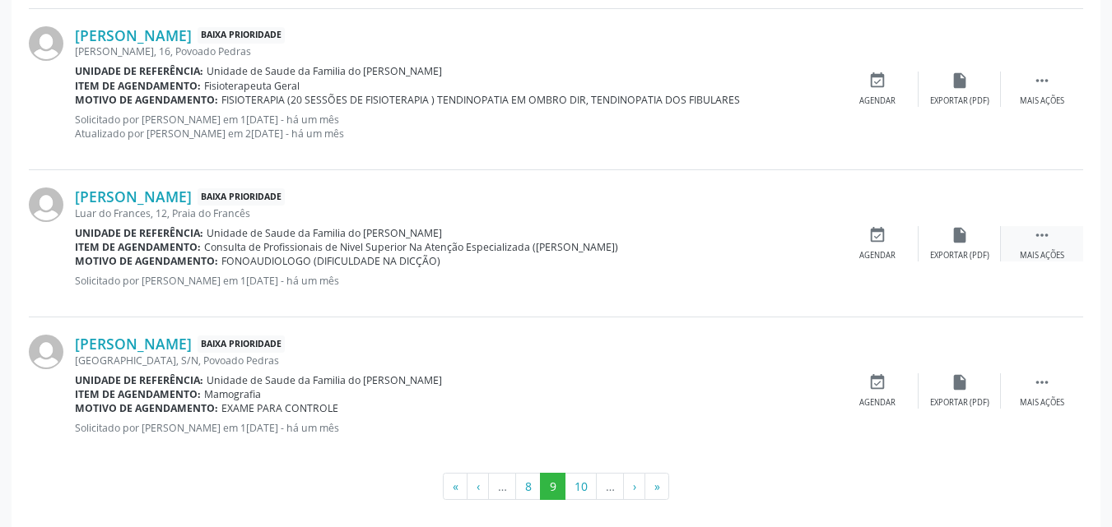
click at [1051, 256] on div "Mais ações" at bounding box center [1041, 256] width 44 height 12
click at [961, 241] on icon "edit" at bounding box center [959, 235] width 18 height 18
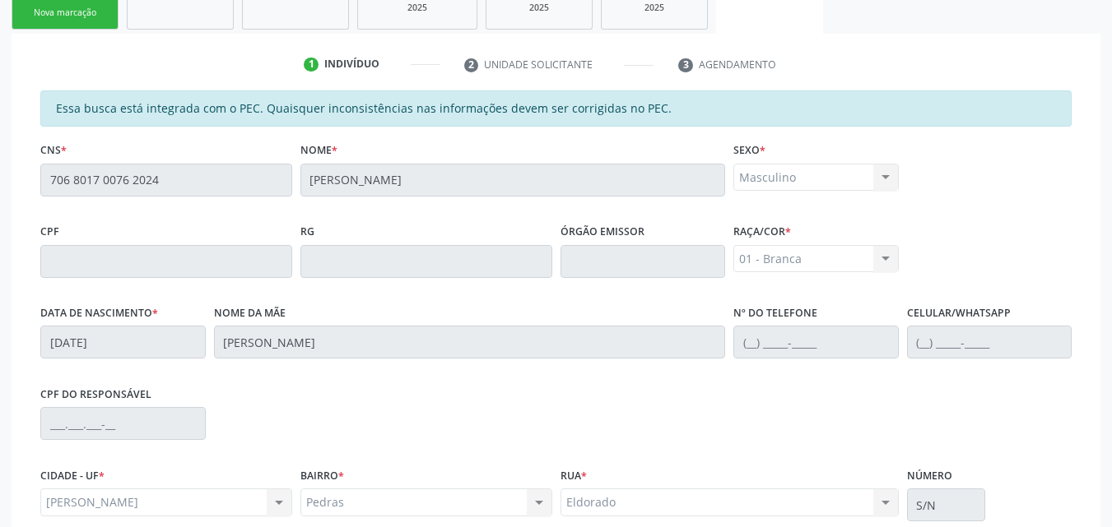
scroll to position [457, 0]
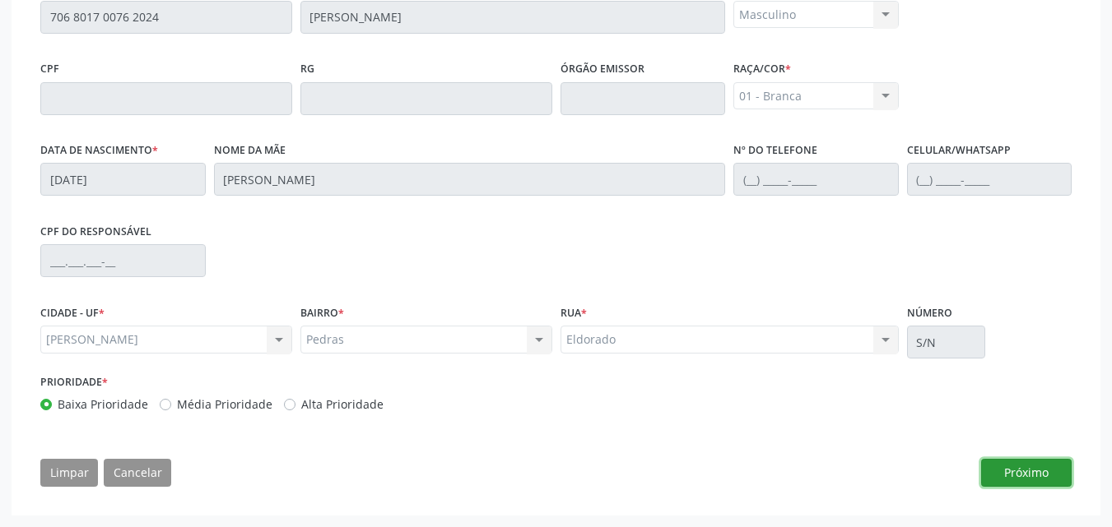
click at [1044, 469] on button "Próximo" at bounding box center [1026, 473] width 91 height 28
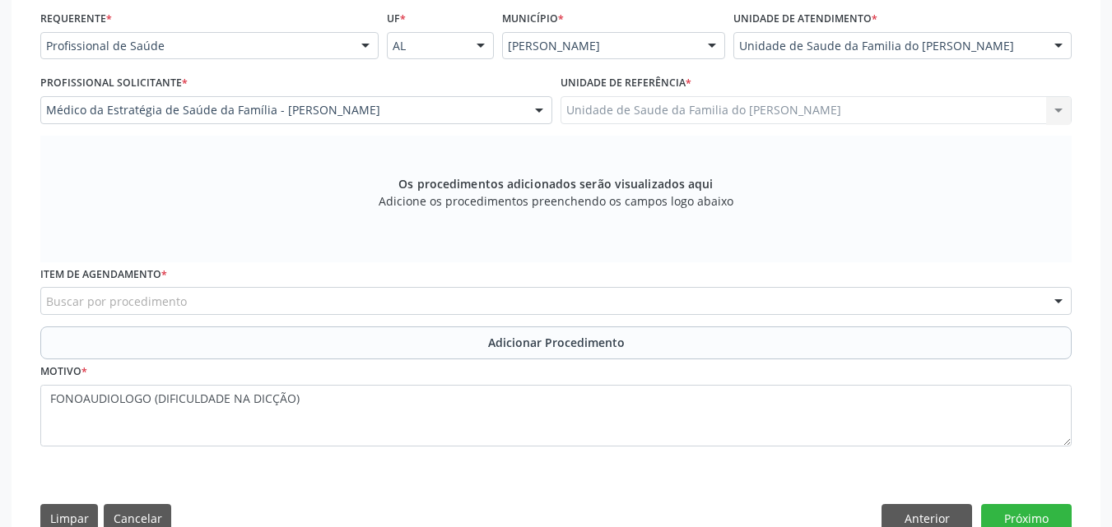
scroll to position [375, 0]
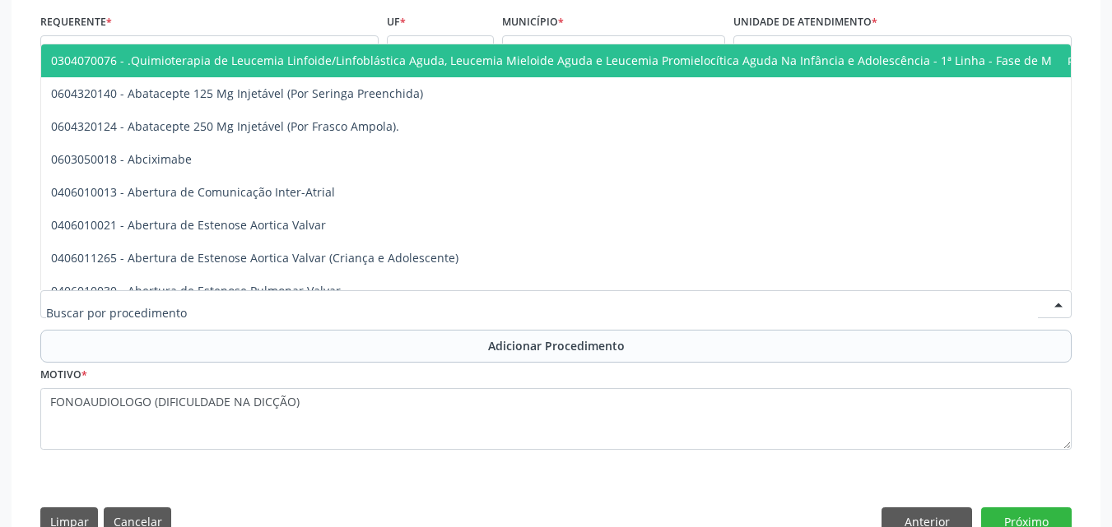
click at [227, 301] on div at bounding box center [555, 304] width 1031 height 28
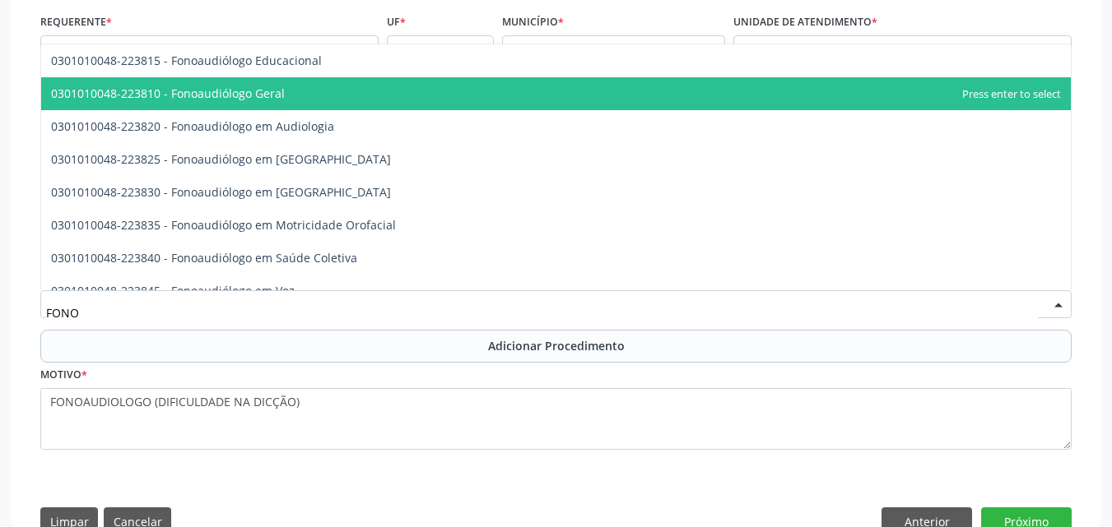
type input "FONO"
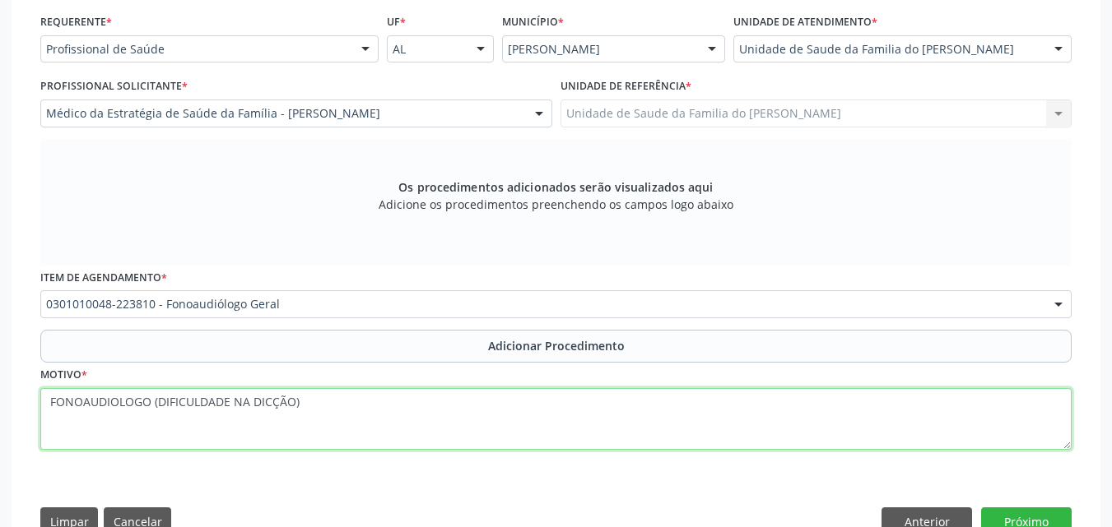
click at [855, 443] on textarea "FONOAUDIOLOGO (DIFICULDADE NA DICÇÃO)" at bounding box center [555, 419] width 1031 height 63
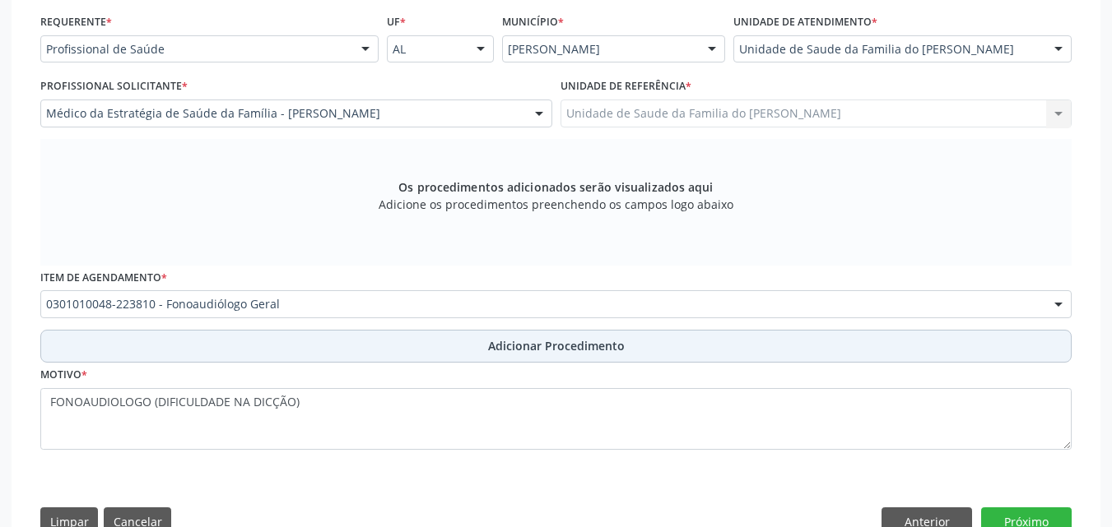
click at [615, 342] on span "Adicionar Procedimento" at bounding box center [556, 345] width 137 height 17
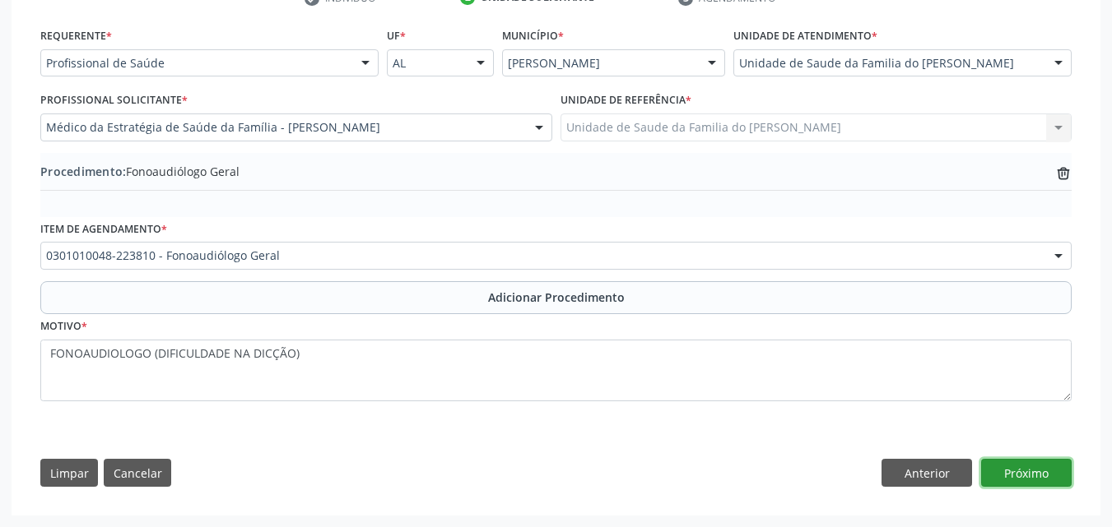
click at [1033, 468] on button "Próximo" at bounding box center [1026, 473] width 91 height 28
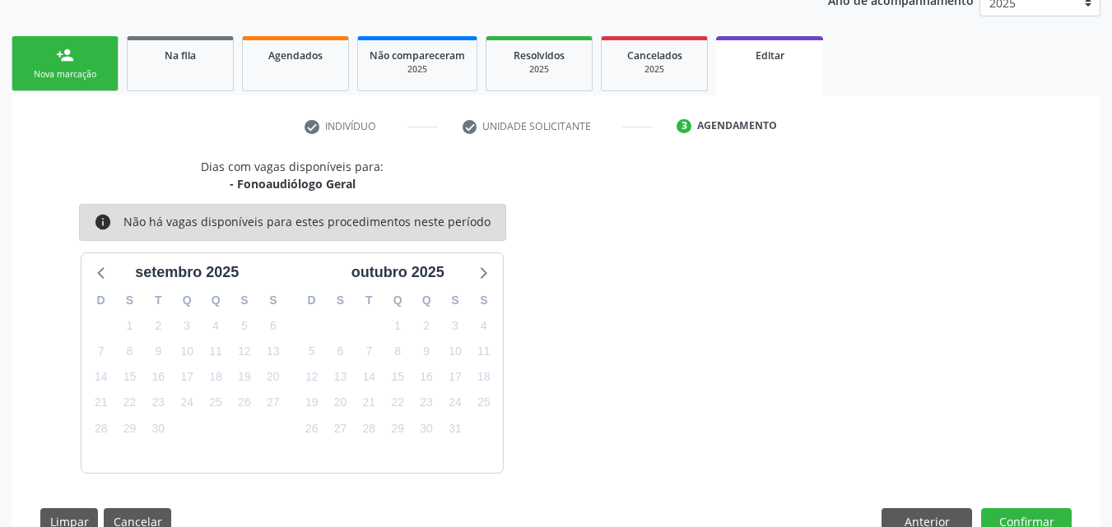
scroll to position [281, 0]
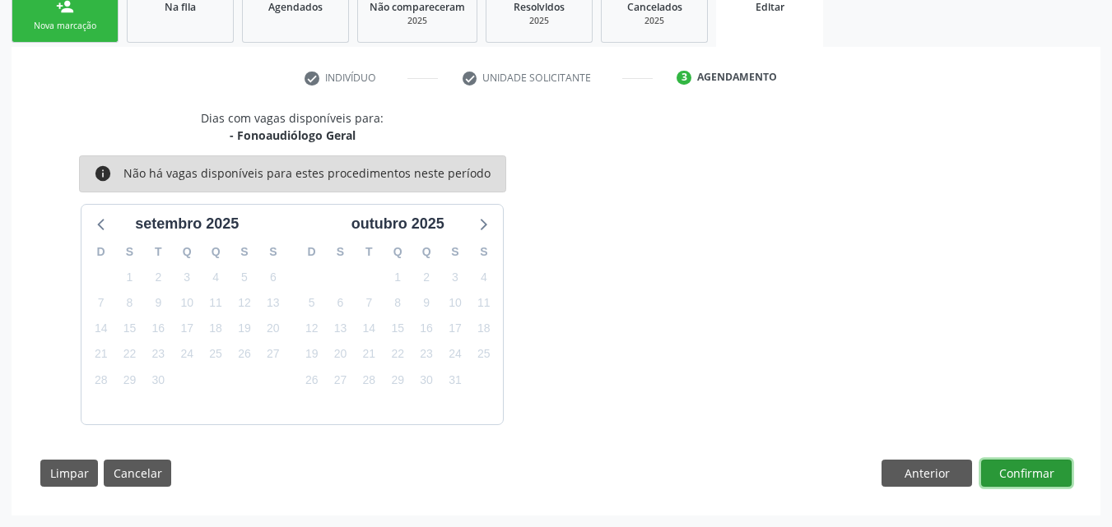
click at [1041, 476] on button "Confirmar" at bounding box center [1026, 474] width 91 height 28
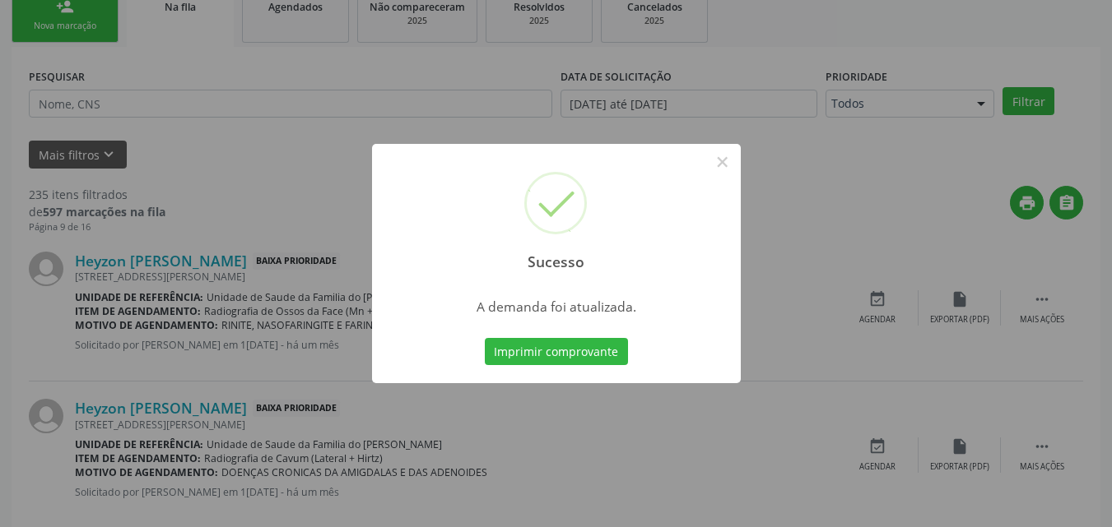
scroll to position [39, 0]
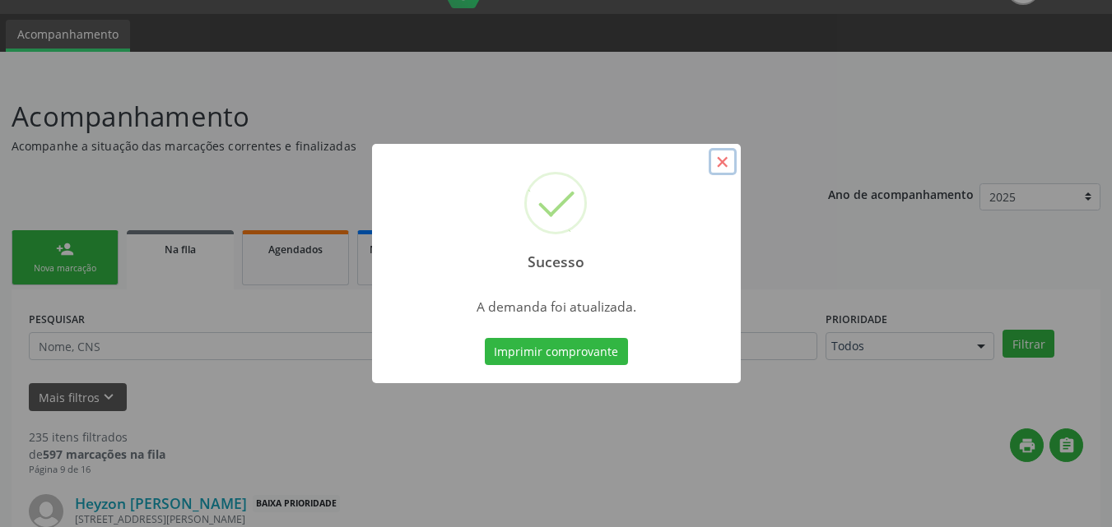
click at [722, 159] on button "×" at bounding box center [722, 162] width 28 height 28
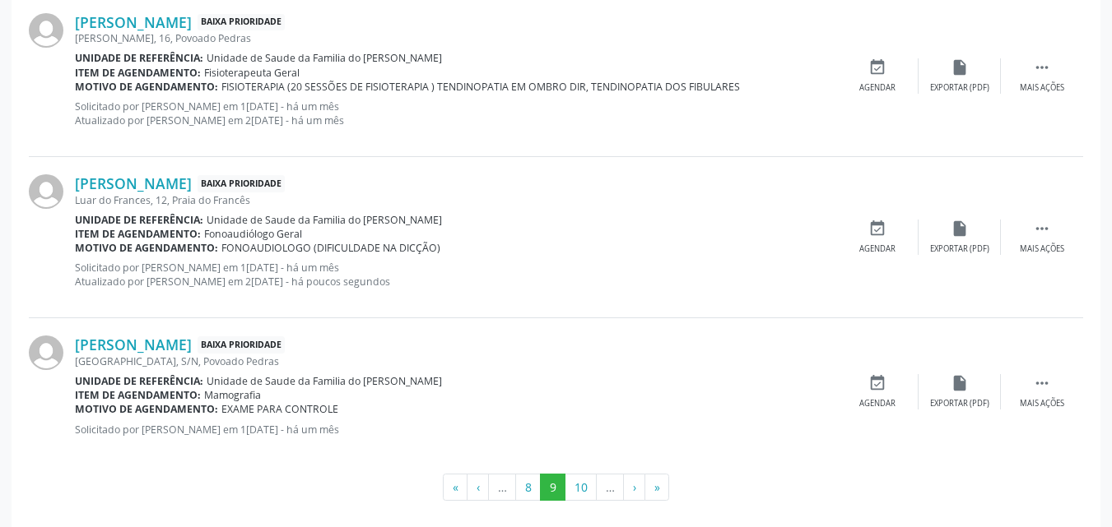
scroll to position [2346, 0]
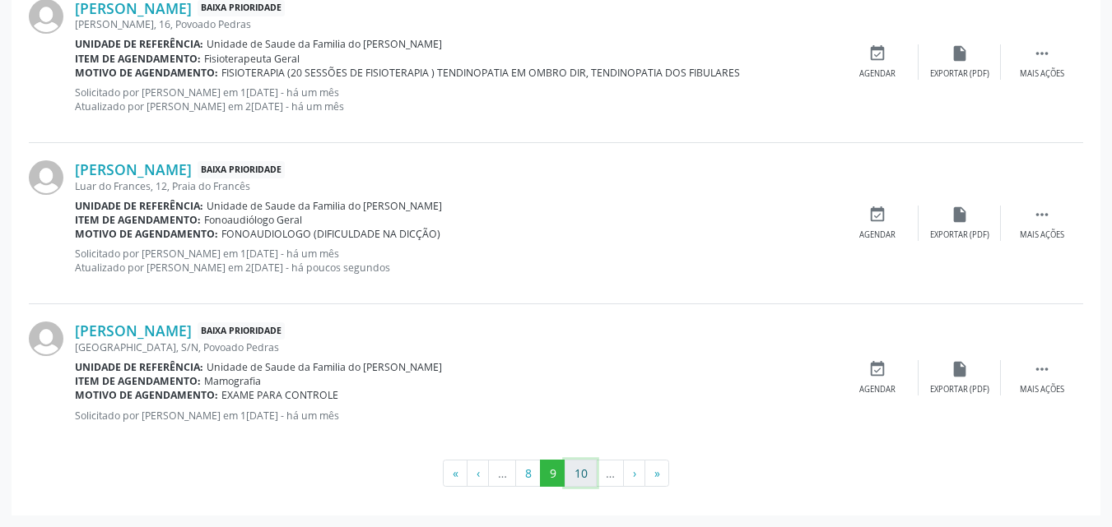
click at [587, 480] on button "10" at bounding box center [580, 474] width 32 height 28
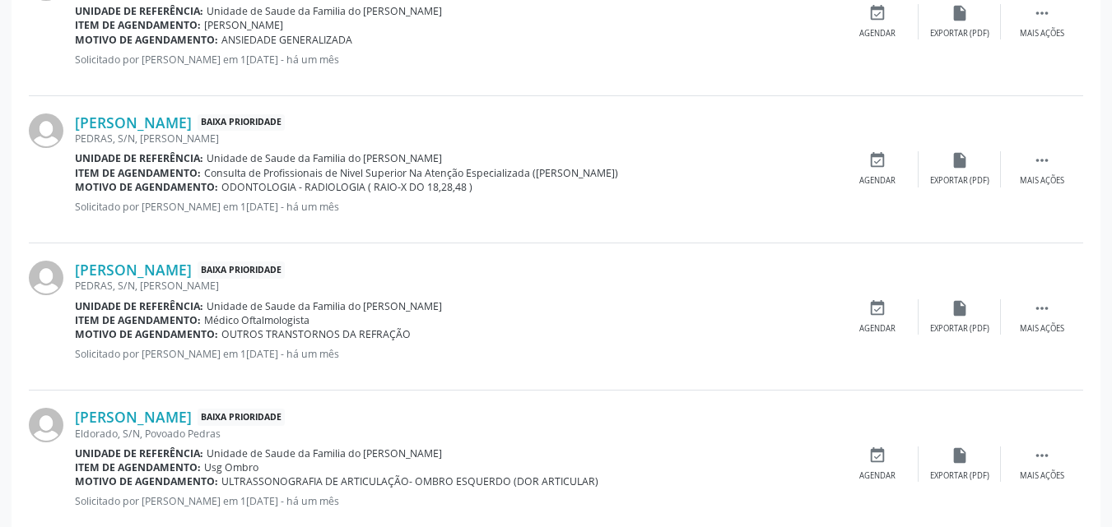
scroll to position [1033, 0]
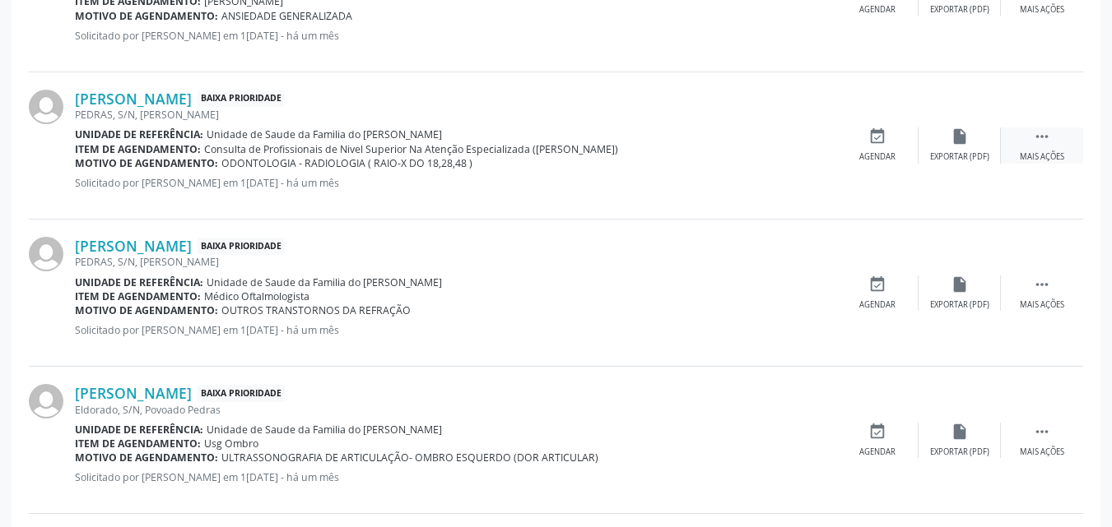
click at [1036, 143] on icon "" at bounding box center [1042, 137] width 18 height 18
click at [951, 143] on icon "edit" at bounding box center [959, 137] width 18 height 18
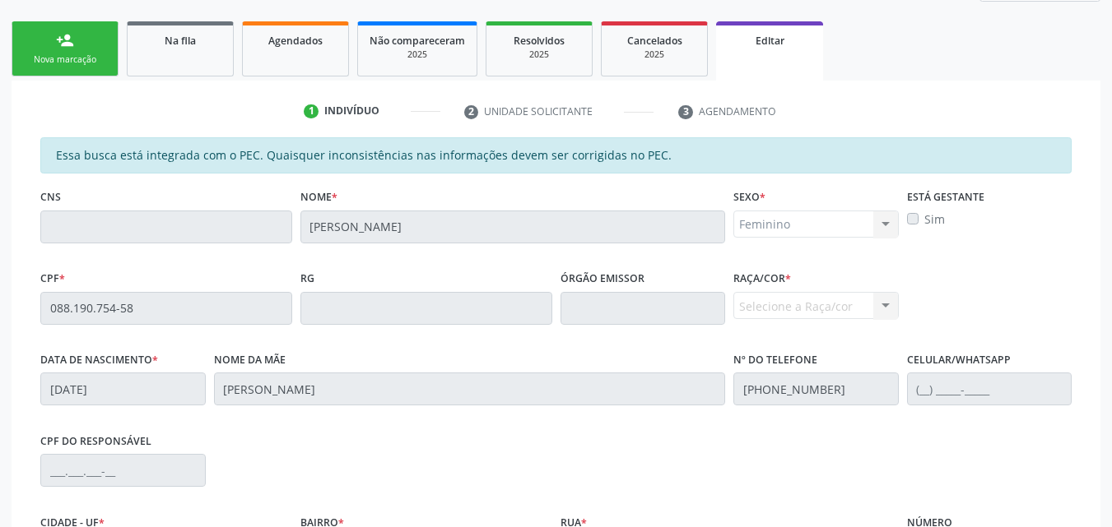
scroll to position [223, 0]
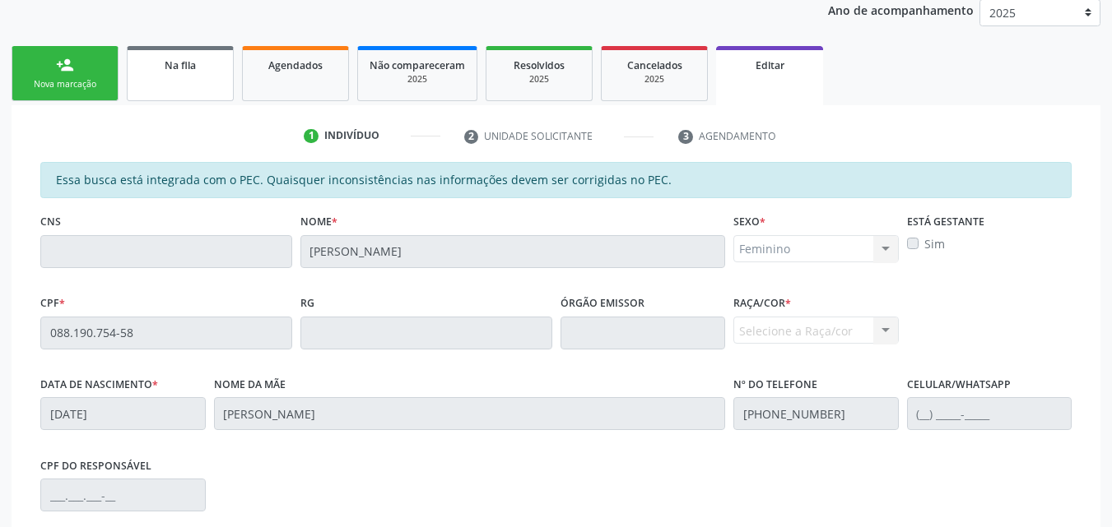
click at [196, 70] on span "Na fila" at bounding box center [180, 65] width 31 height 14
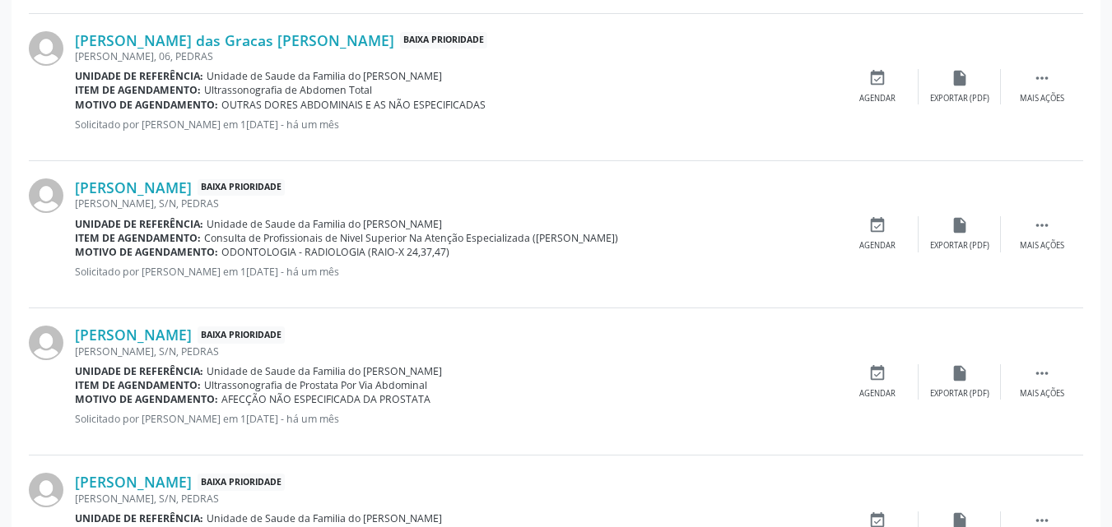
scroll to position [1815, 0]
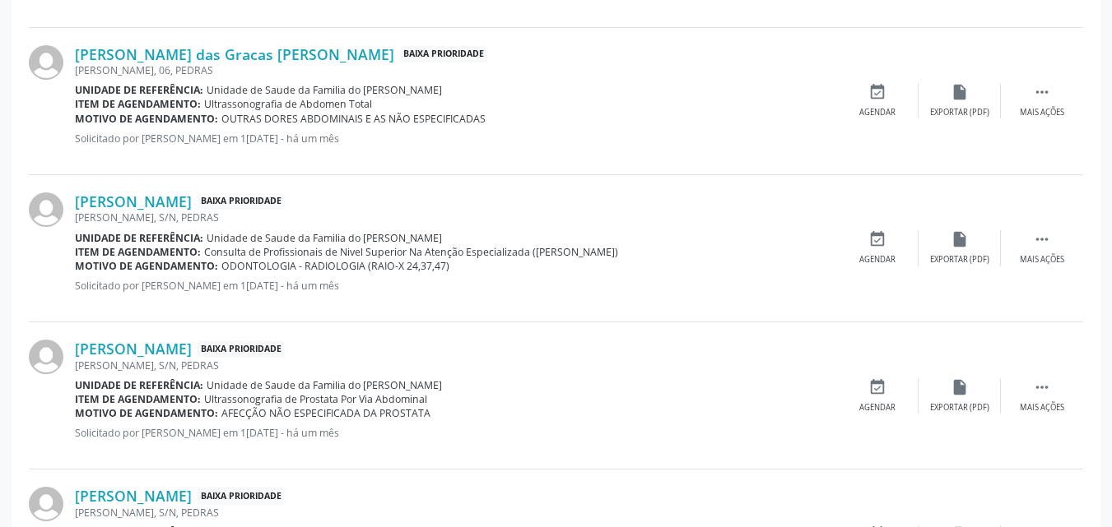
click at [1030, 228] on div "[PERSON_NAME] Baixa Prioridade [PERSON_NAME], S/N, PEDRAS Unidade de referência…" at bounding box center [556, 248] width 1054 height 147
click at [1037, 238] on icon "" at bounding box center [1042, 239] width 18 height 18
click at [947, 245] on div "edit Editar" at bounding box center [959, 247] width 82 height 35
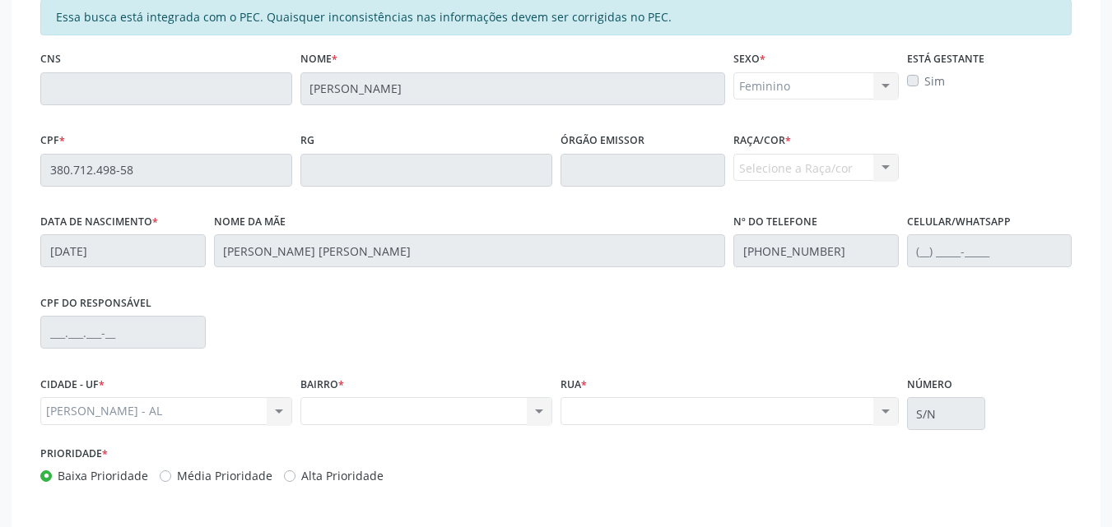
scroll to position [457, 0]
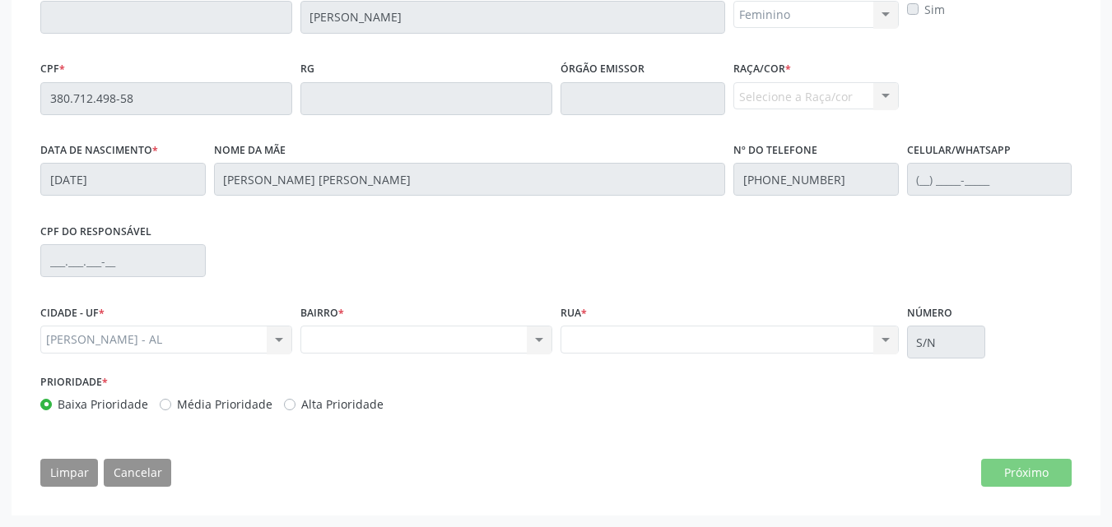
click at [885, 343] on div "Nenhum resultado encontrado para: " " Não há nenhuma opção para ser exibida." at bounding box center [729, 340] width 338 height 28
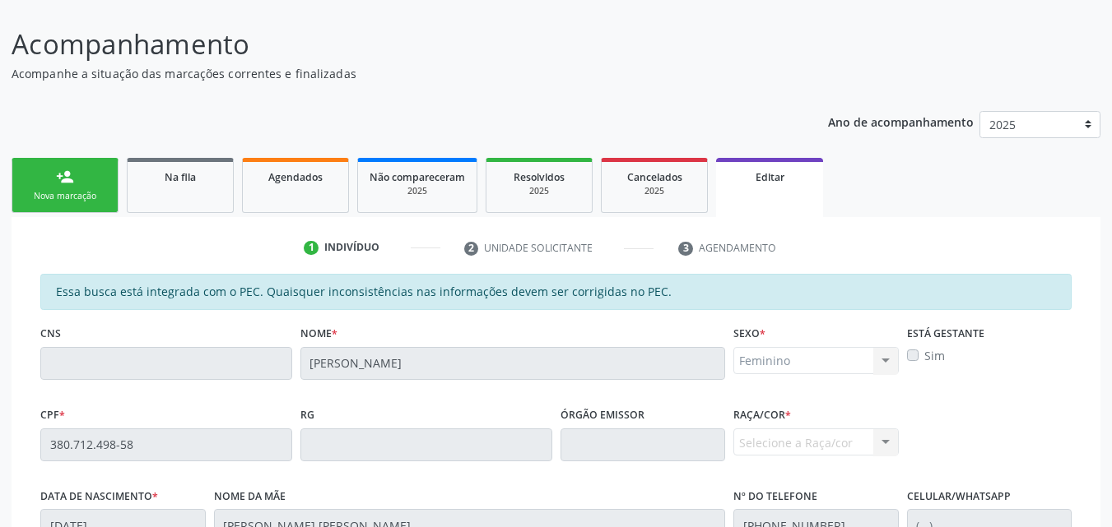
scroll to position [106, 0]
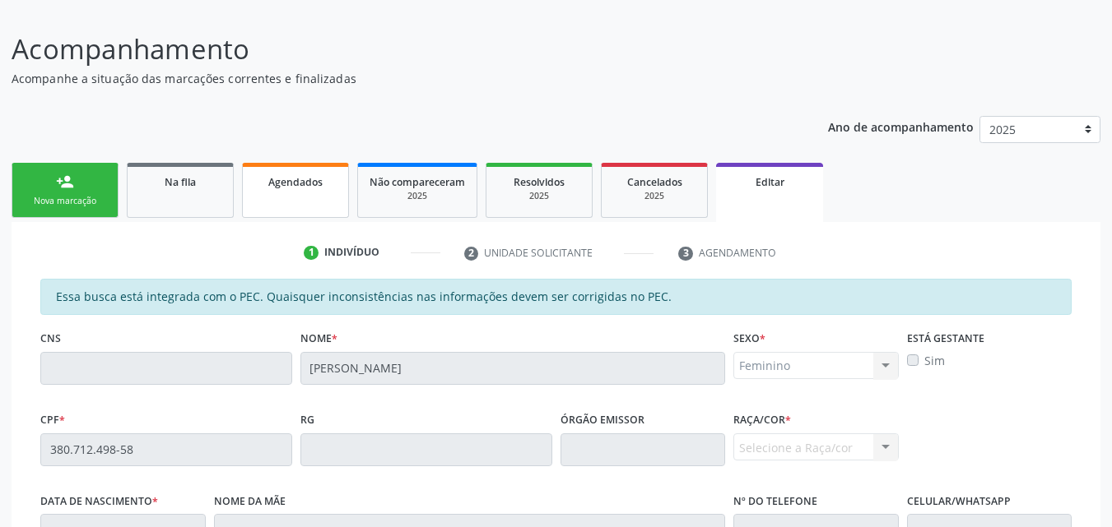
click at [346, 201] on link "Agendados" at bounding box center [295, 190] width 107 height 55
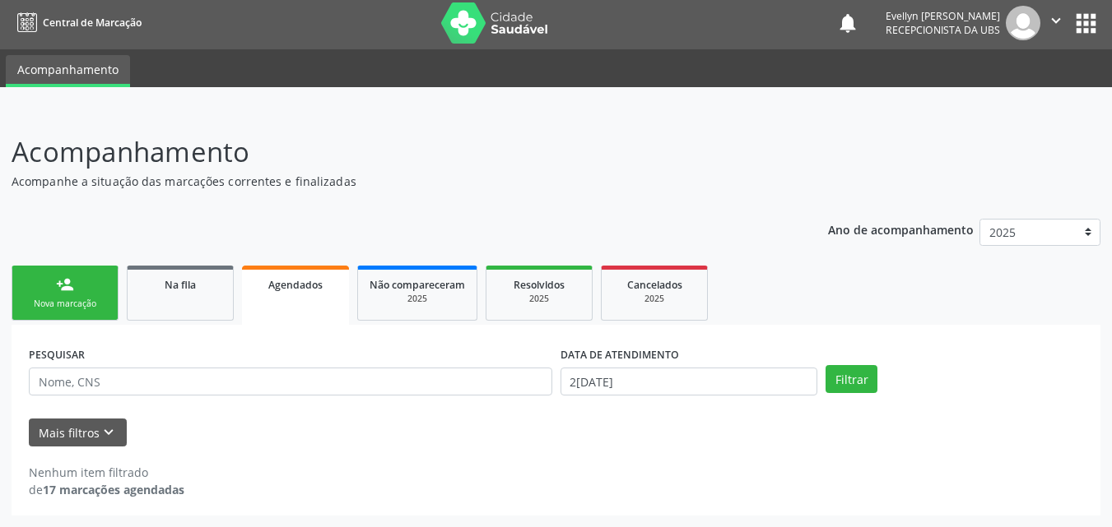
click at [320, 196] on div "Acompanhamento Acompanhe a situação das marcações correntes e finalizadas Relat…" at bounding box center [556, 324] width 1088 height 384
click at [202, 286] on div "Na fila" at bounding box center [180, 284] width 82 height 17
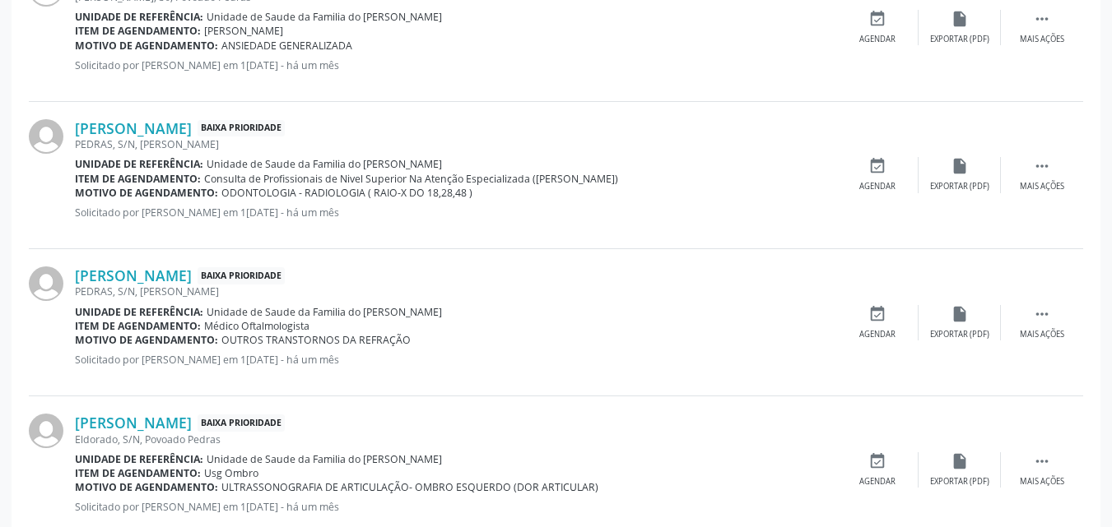
scroll to position [1008, 0]
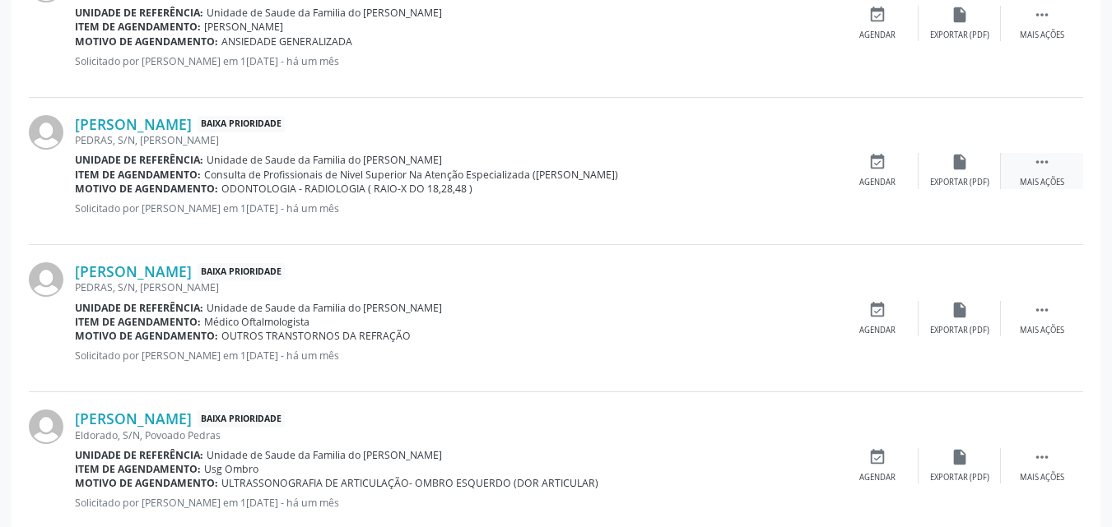
click at [1036, 163] on icon "" at bounding box center [1042, 162] width 18 height 18
click at [966, 166] on icon "edit" at bounding box center [959, 162] width 18 height 18
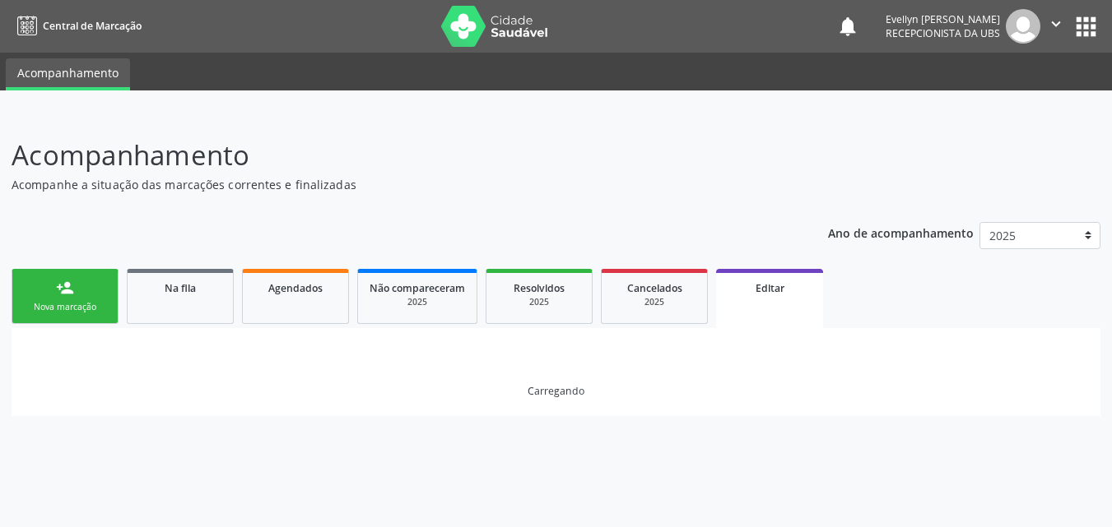
scroll to position [0, 0]
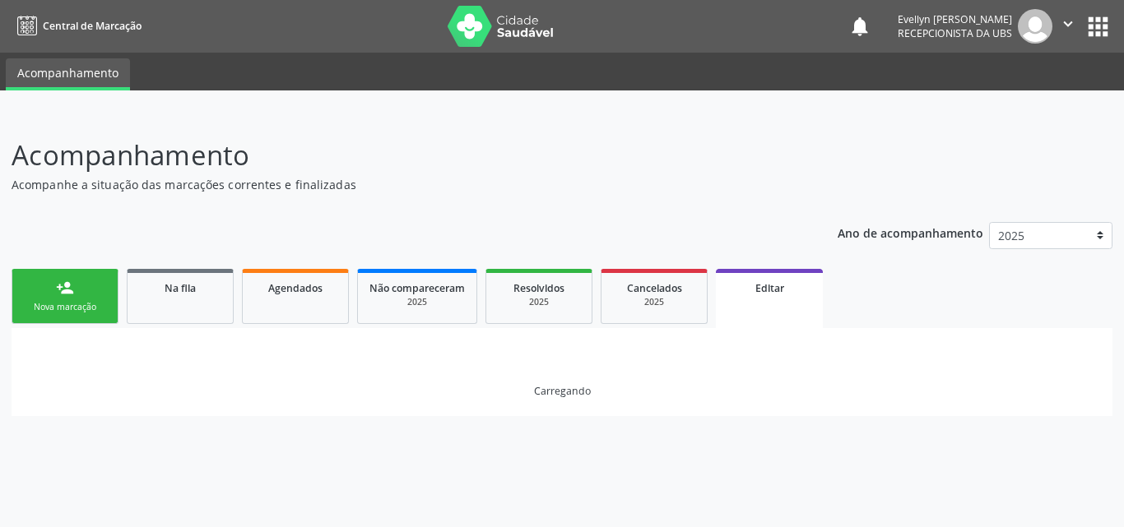
click at [959, 168] on header "Acompanhamento Acompanhe a situação das marcações correntes e finalizadas Relat…" at bounding box center [562, 164] width 1101 height 58
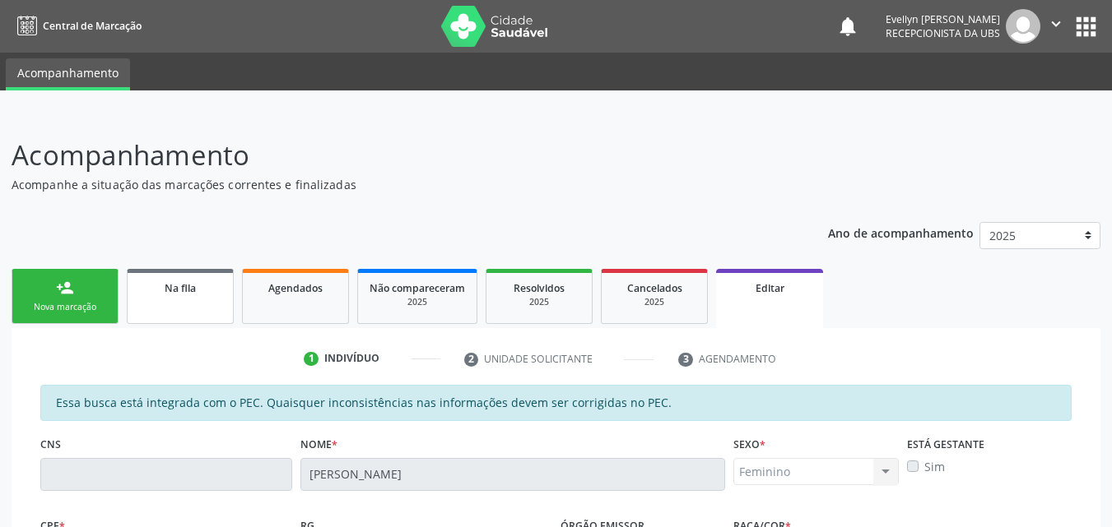
click at [215, 285] on div "Na fila" at bounding box center [180, 287] width 82 height 17
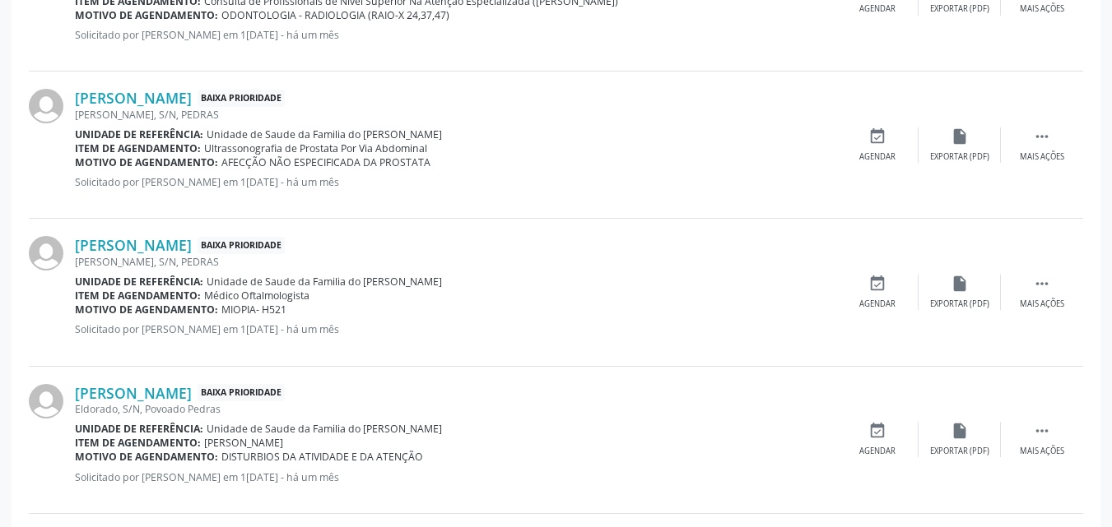
scroll to position [2290, 0]
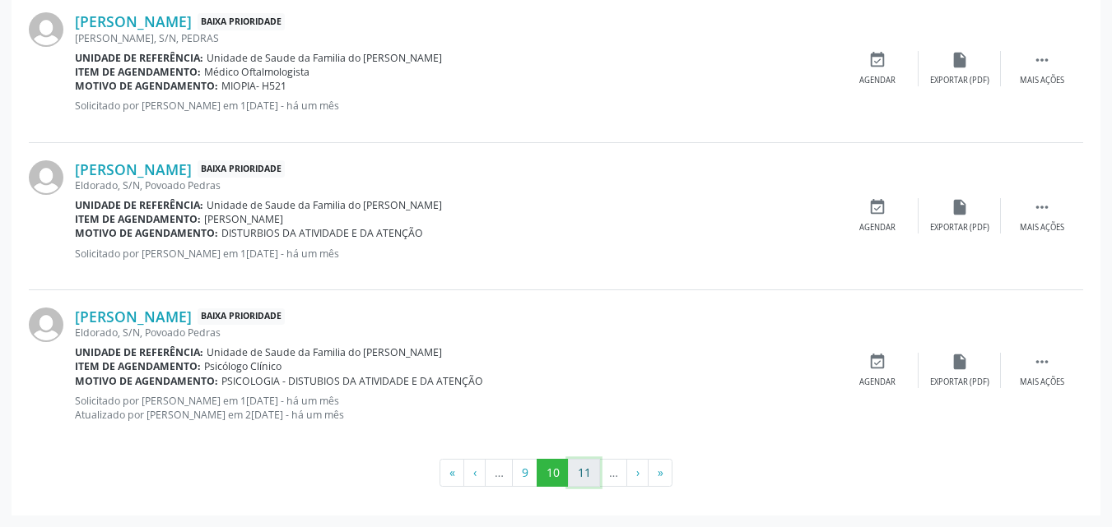
click at [582, 475] on button "11" at bounding box center [584, 473] width 32 height 28
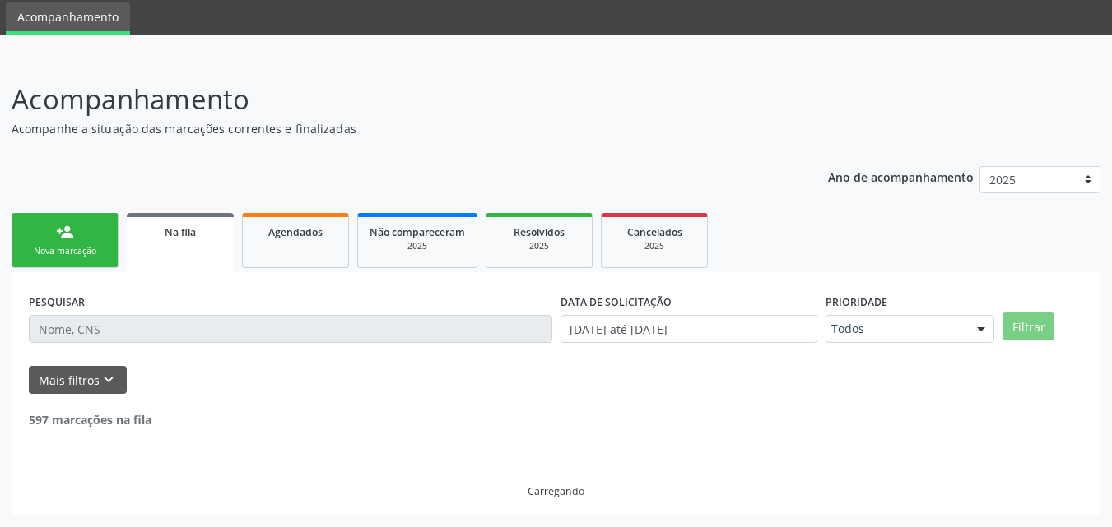
scroll to position [2304, 0]
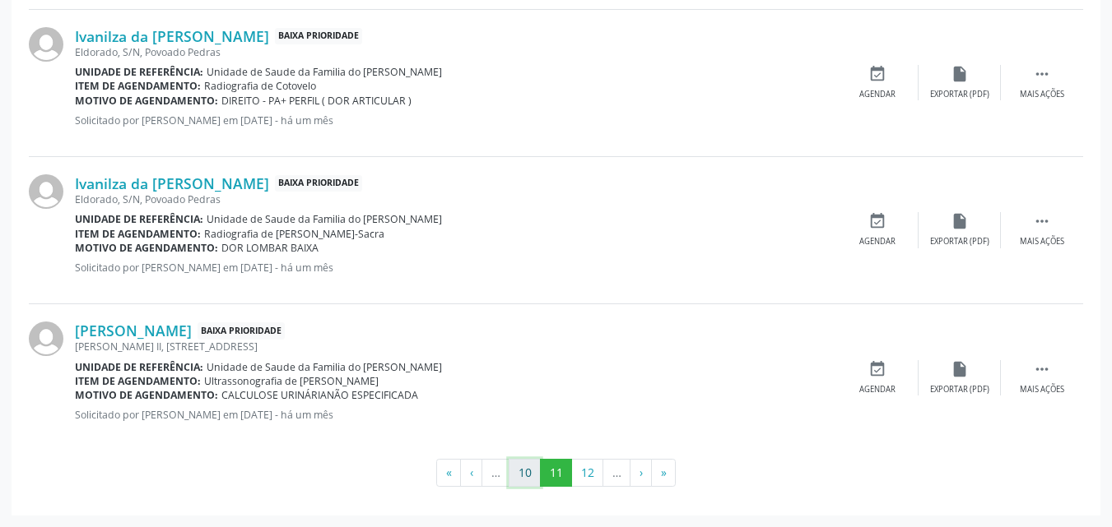
click at [533, 474] on button "10" at bounding box center [524, 473] width 32 height 28
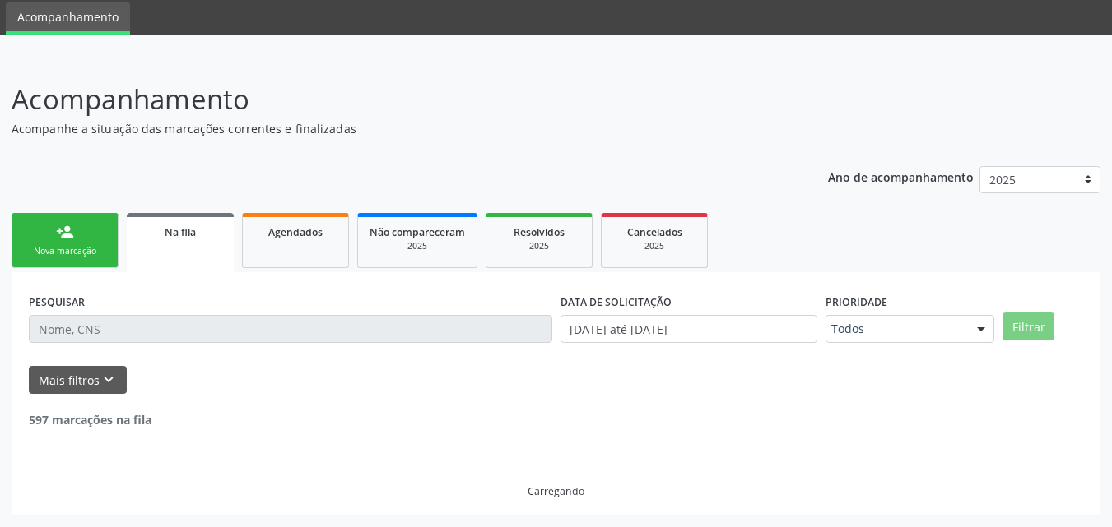
scroll to position [56, 0]
click at [531, 474] on div "Carregando" at bounding box center [556, 464] width 1054 height 70
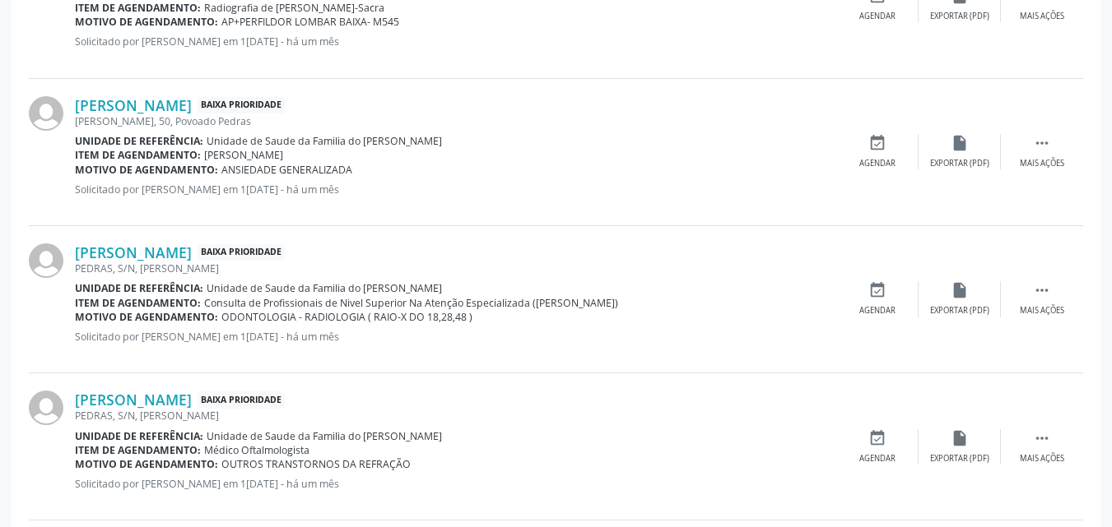
scroll to position [1051, 0]
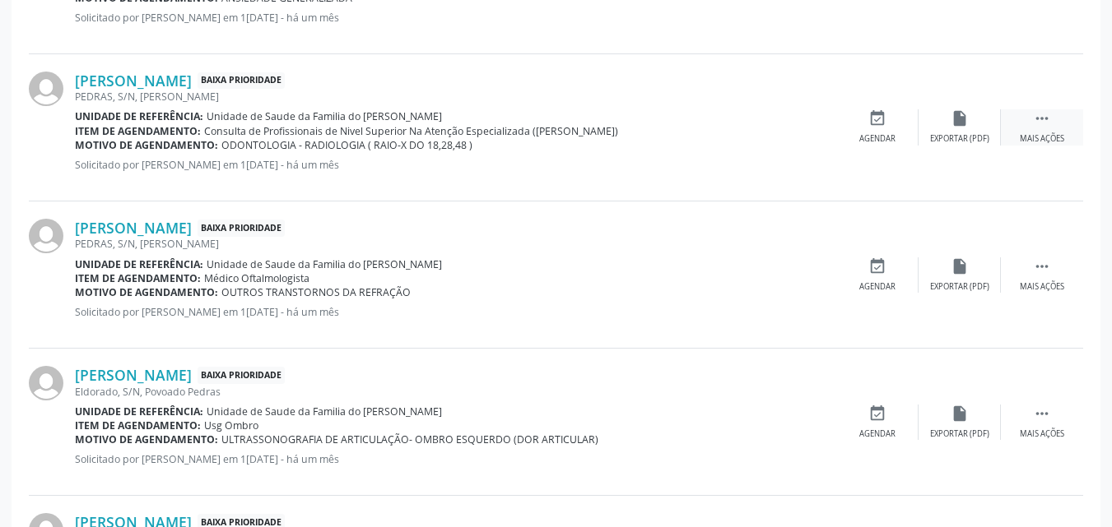
click at [1040, 131] on div " Mais ações" at bounding box center [1041, 126] width 82 height 35
click at [965, 123] on icon "edit" at bounding box center [959, 118] width 18 height 18
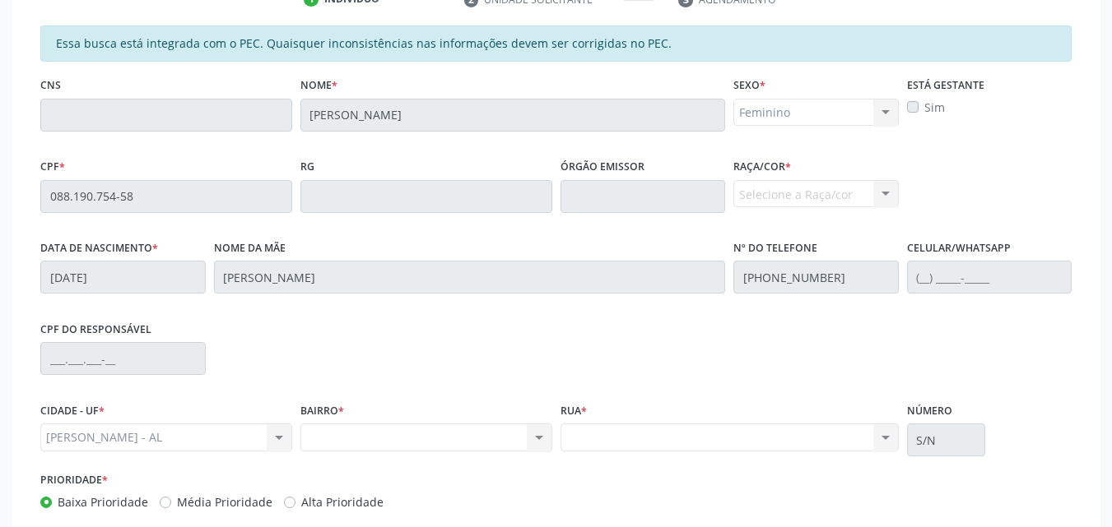
scroll to position [457, 0]
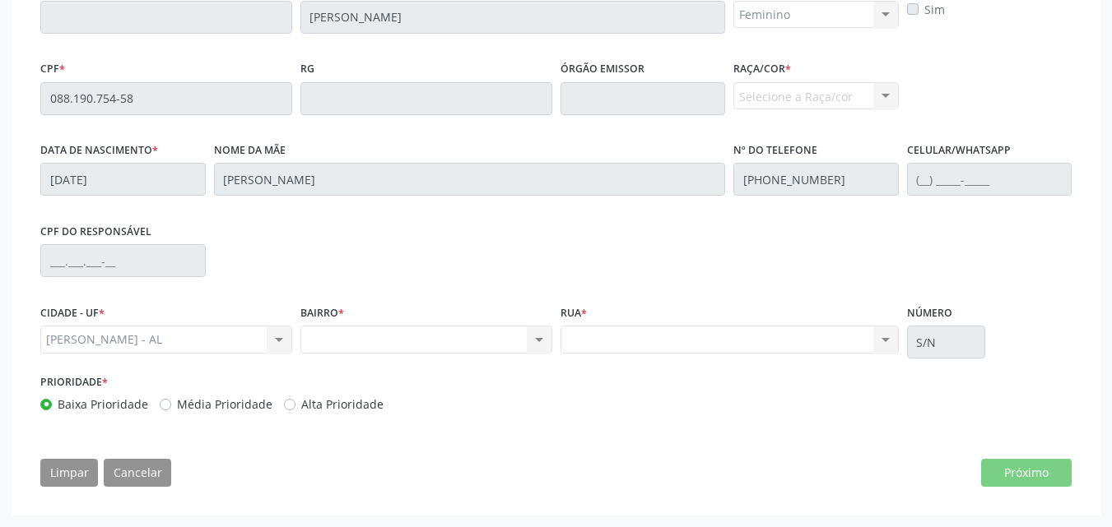
drag, startPoint x: 1107, startPoint y: 441, endPoint x: 1123, endPoint y: 301, distance: 140.7
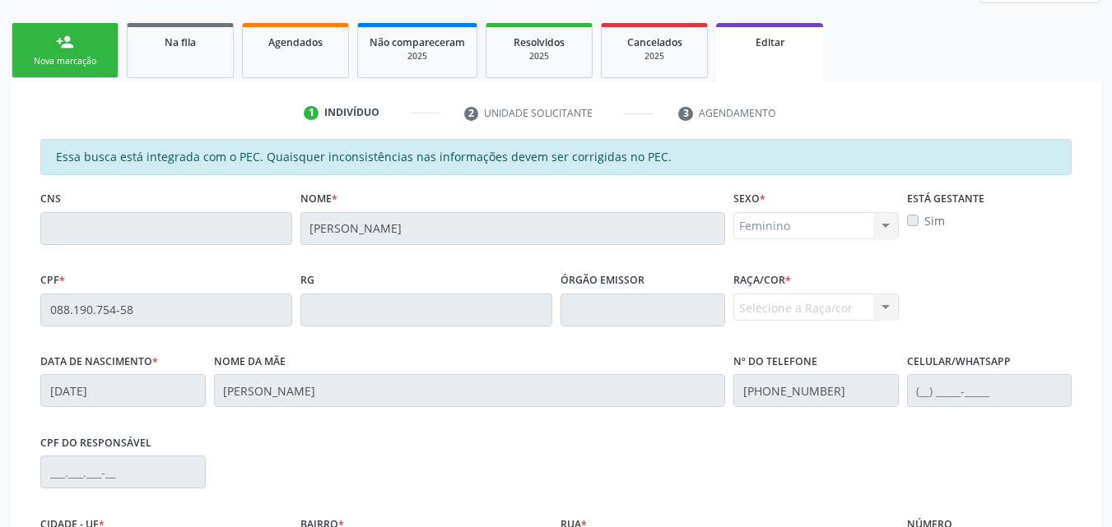
scroll to position [228, 0]
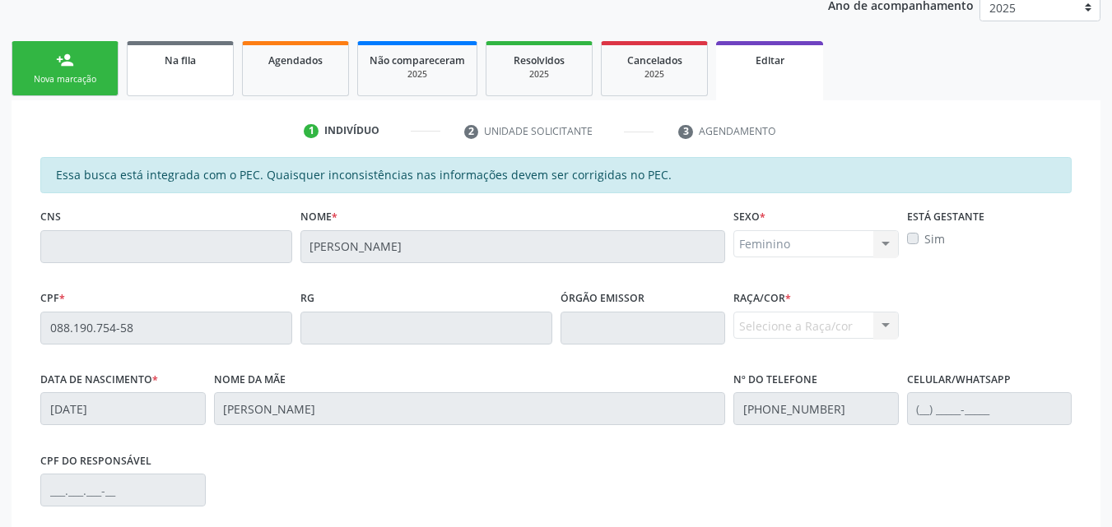
click at [169, 76] on link "Na fila" at bounding box center [180, 68] width 107 height 55
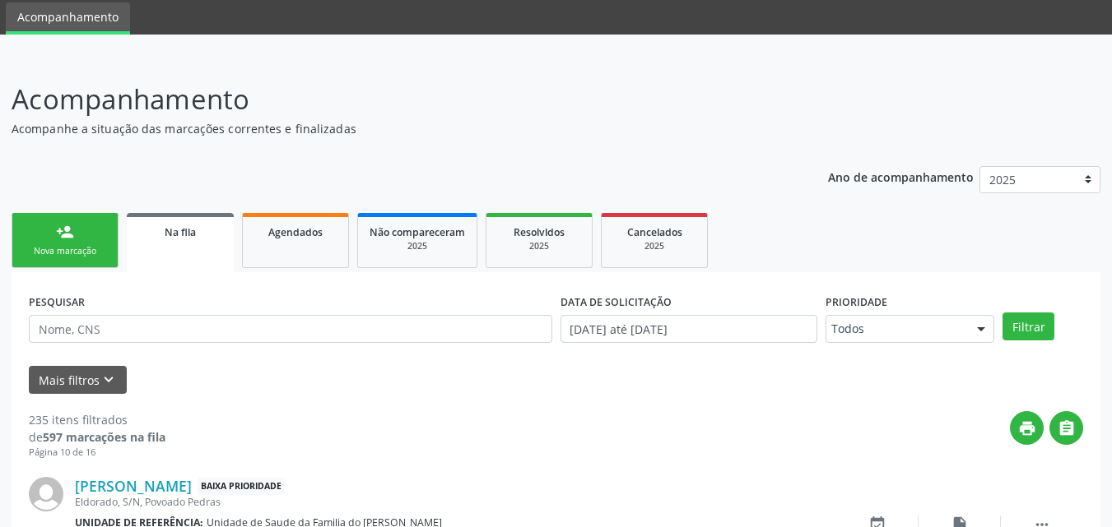
click at [169, 213] on link "Na fila" at bounding box center [180, 242] width 107 height 59
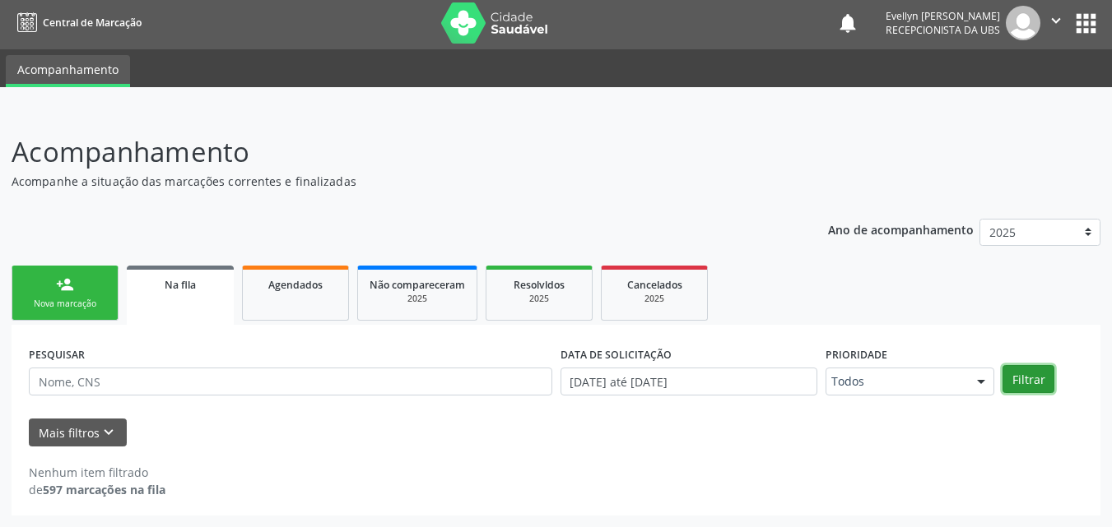
click at [1040, 373] on button "Filtrar" at bounding box center [1028, 379] width 52 height 28
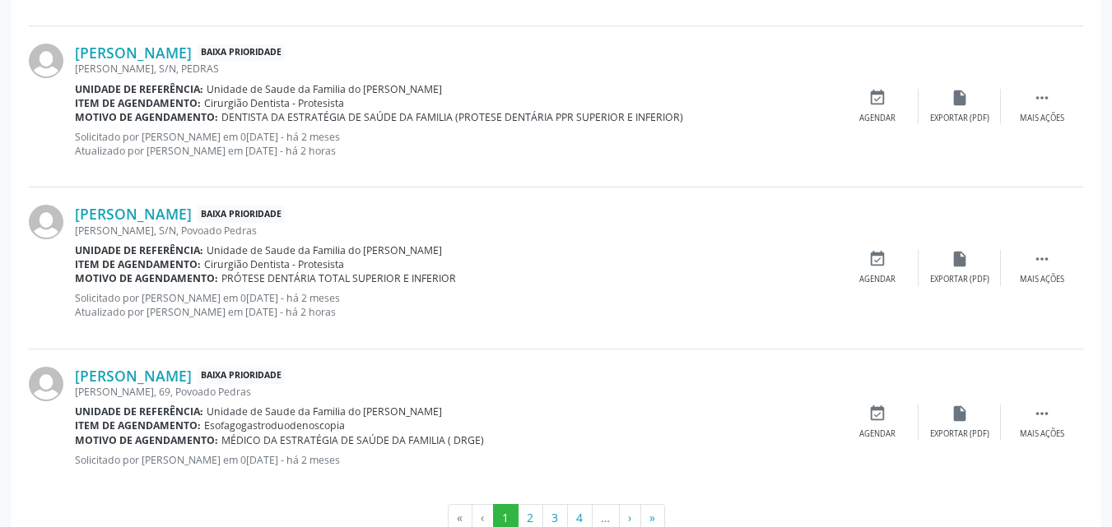
scroll to position [2360, 0]
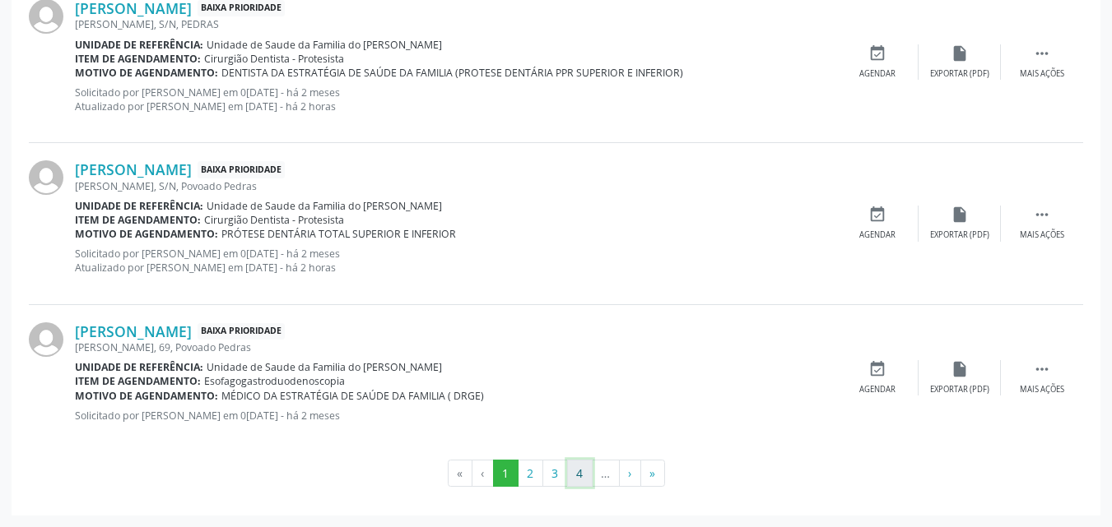
click at [578, 479] on button "4" at bounding box center [580, 474] width 26 height 28
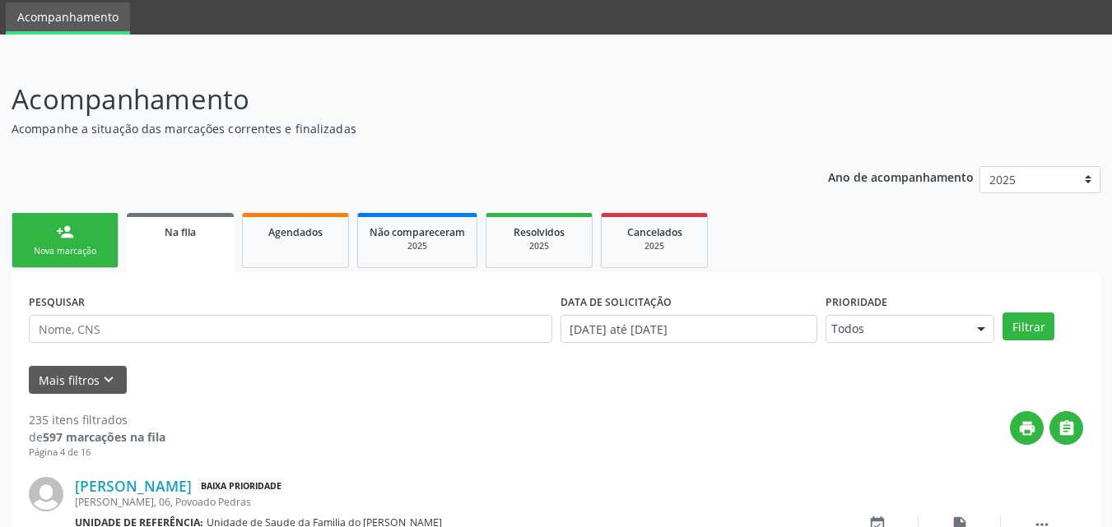
scroll to position [2318, 0]
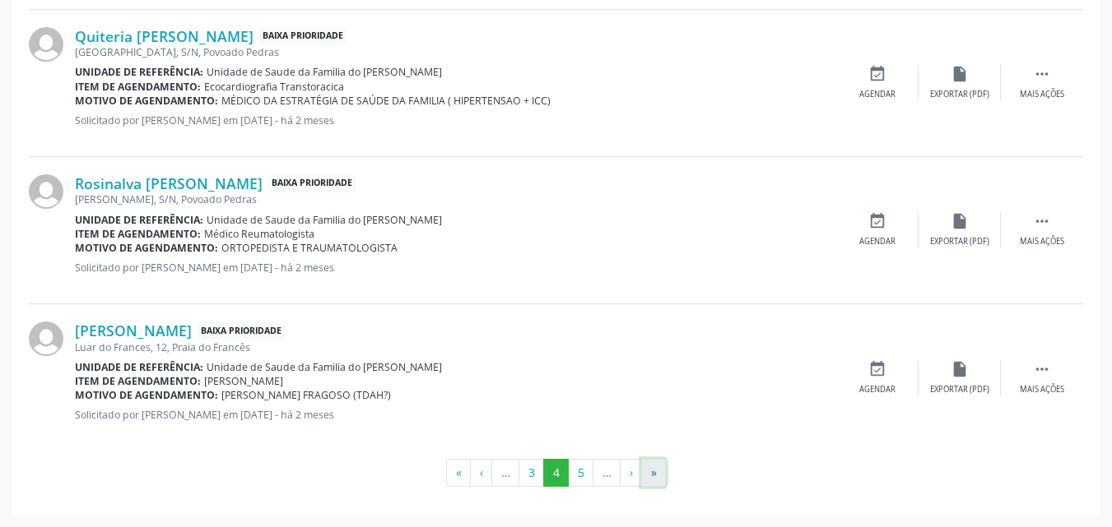
click at [662, 468] on button "»" at bounding box center [653, 473] width 25 height 28
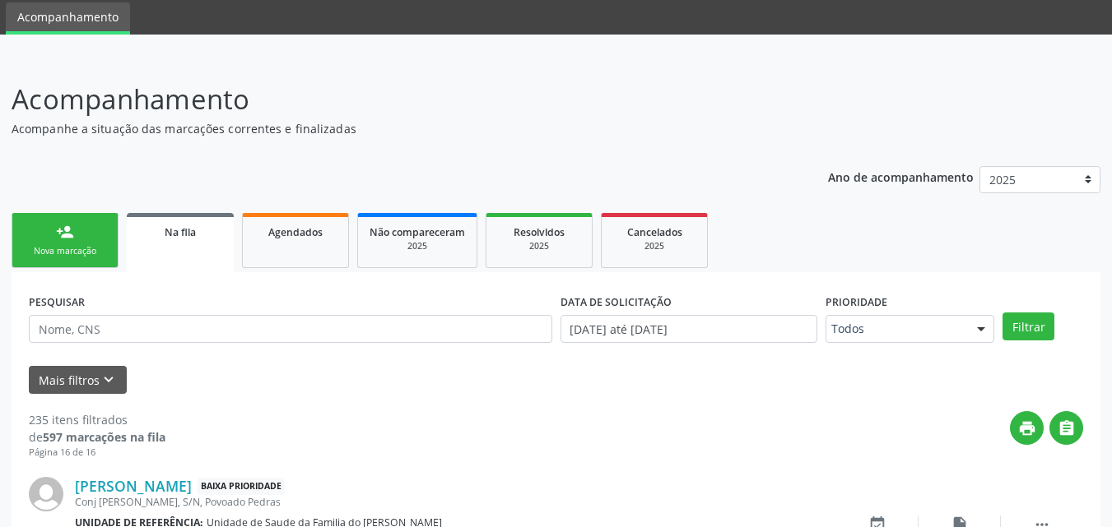
scroll to position [1538, 0]
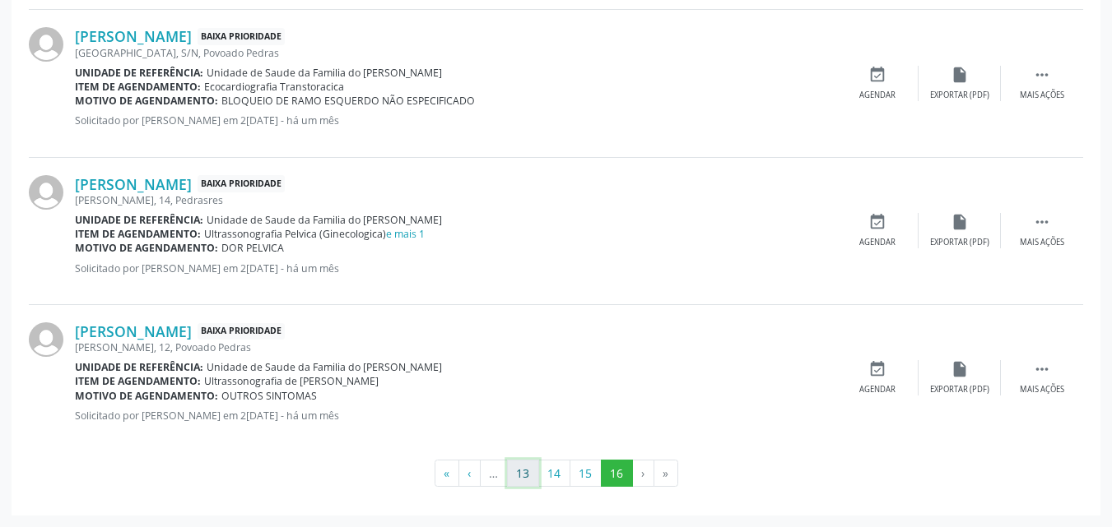
click at [514, 466] on button "13" at bounding box center [523, 474] width 32 height 28
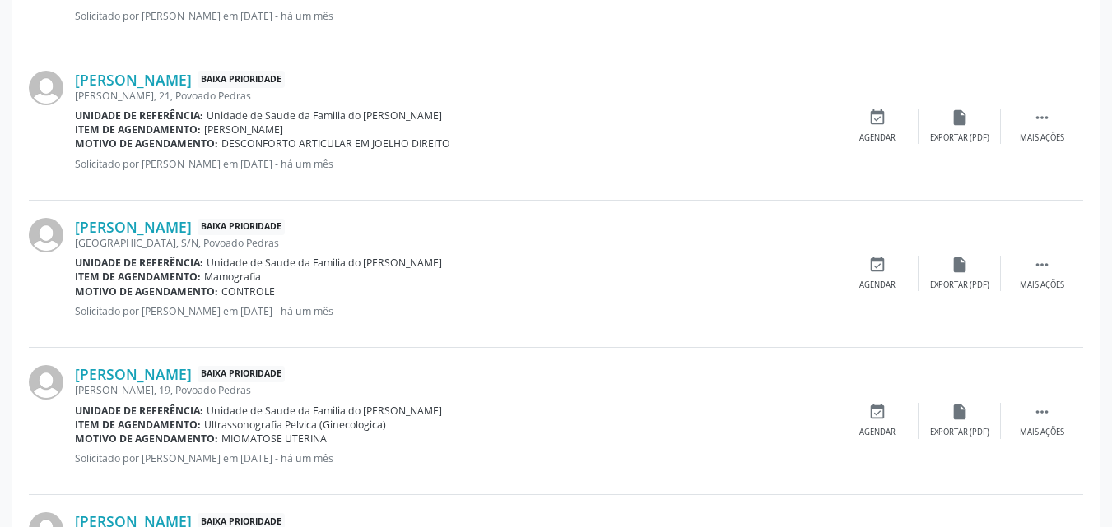
scroll to position [2275, 0]
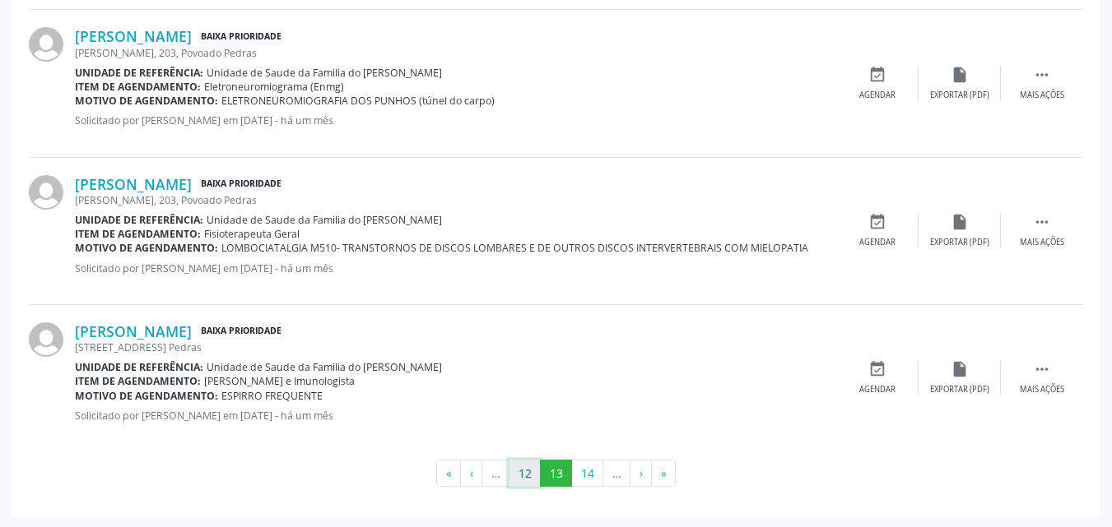
click at [518, 482] on button "12" at bounding box center [524, 474] width 32 height 28
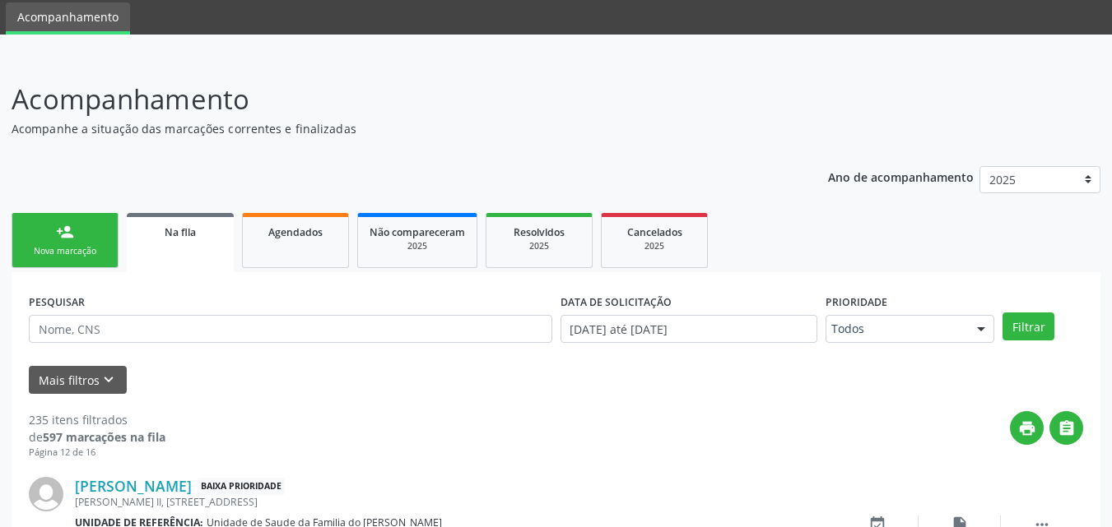
scroll to position [2304, 0]
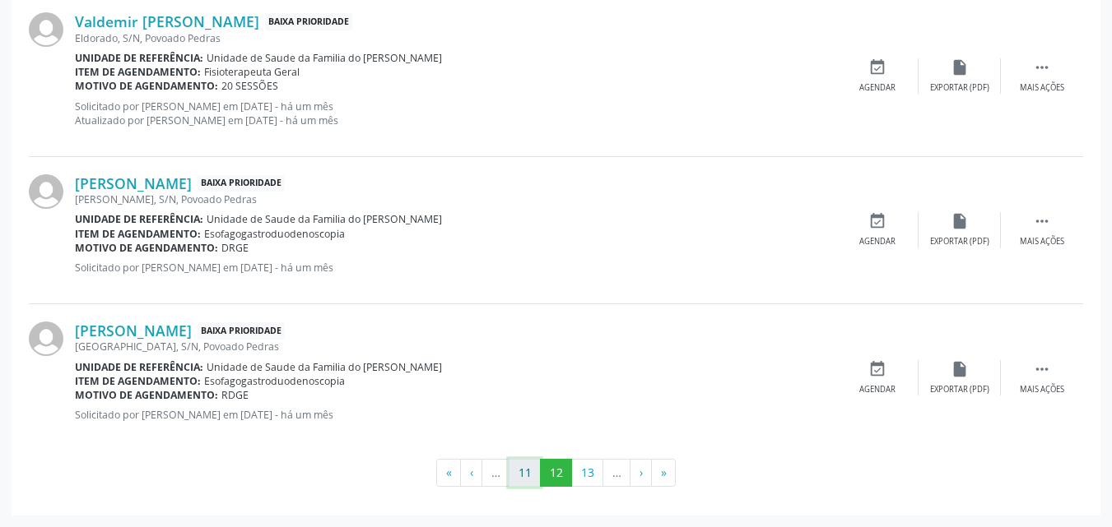
click at [522, 463] on button "11" at bounding box center [524, 473] width 32 height 28
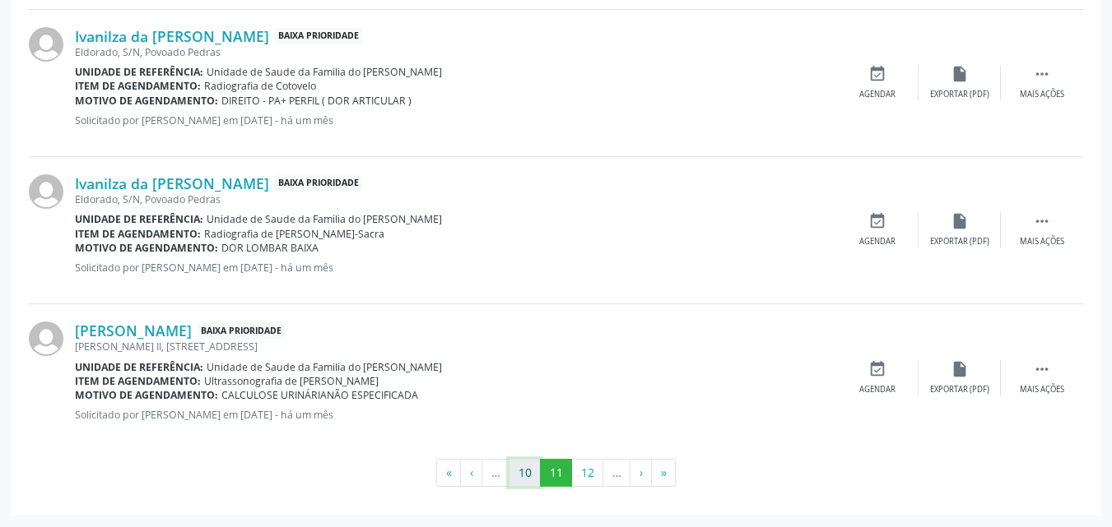
click at [530, 463] on button "10" at bounding box center [524, 473] width 32 height 28
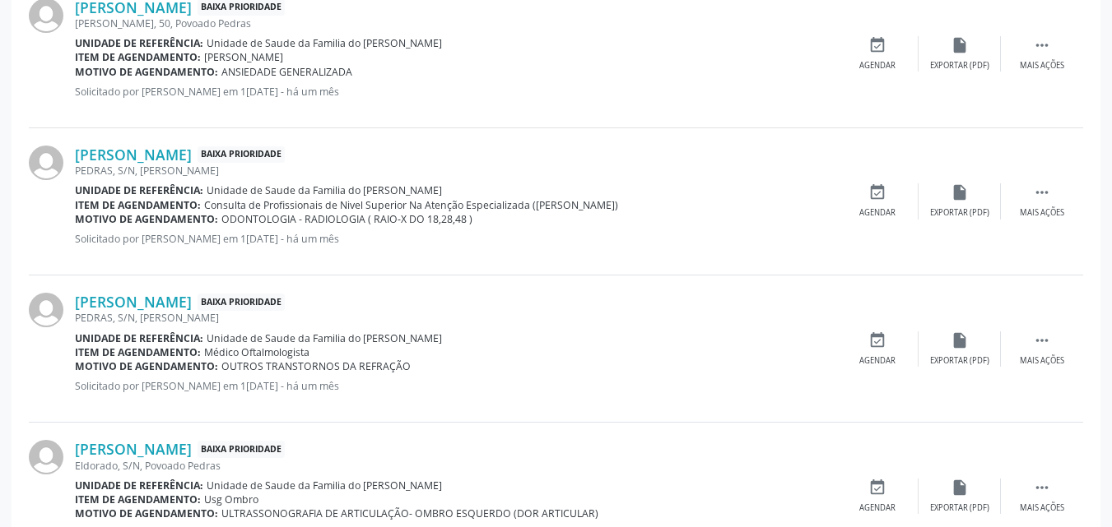
scroll to position [1033, 0]
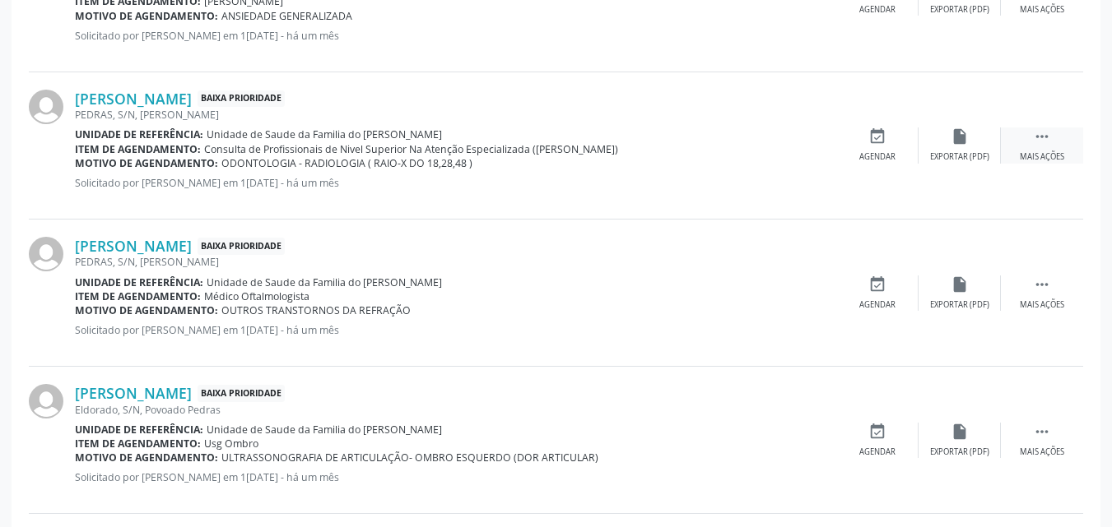
click at [1045, 144] on icon "" at bounding box center [1042, 137] width 18 height 18
click at [970, 138] on div "edit Editar" at bounding box center [959, 145] width 82 height 35
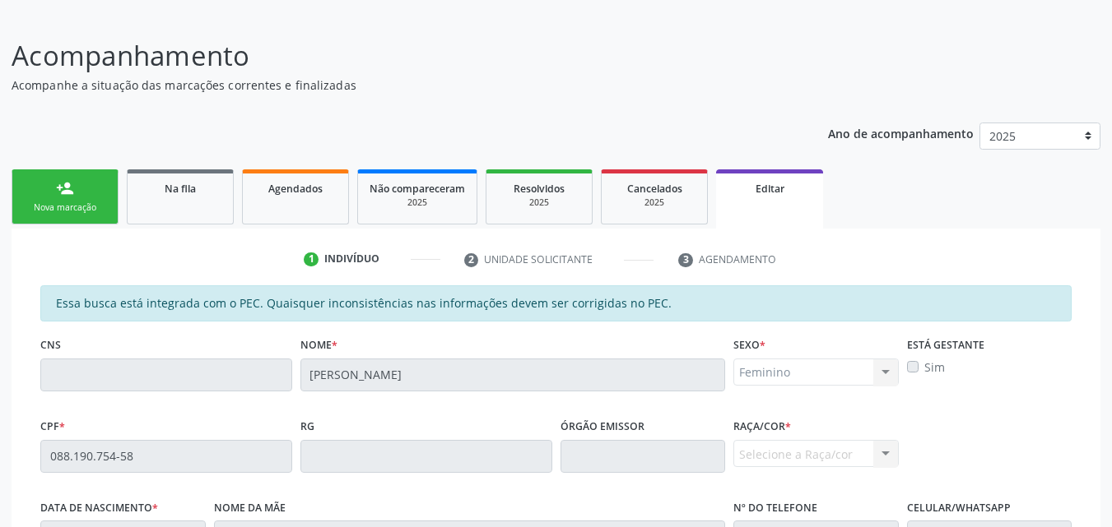
scroll to position [457, 0]
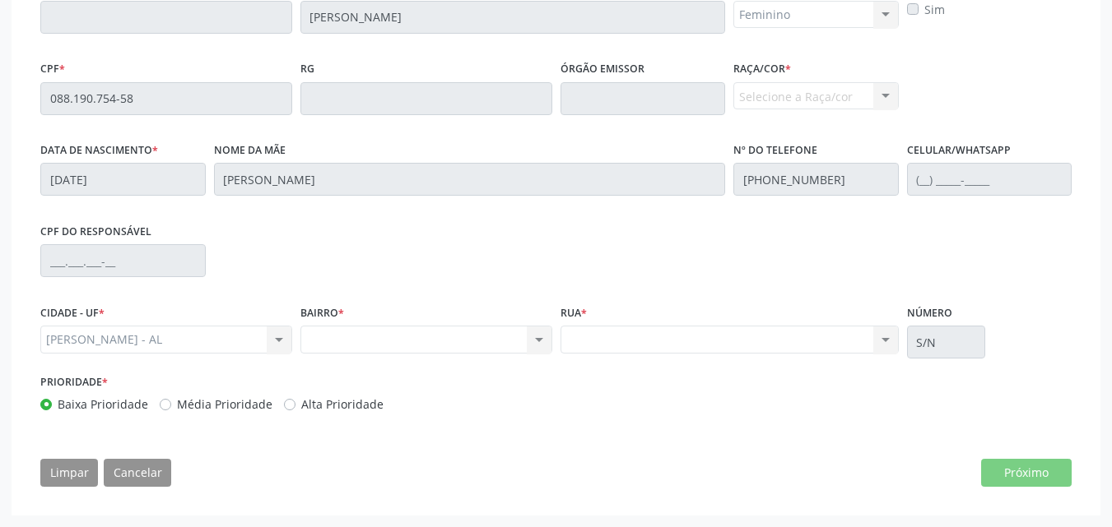
click at [529, 340] on div "Nenhum resultado encontrado para: " " Não há nenhuma opção para ser exibida." at bounding box center [426, 340] width 252 height 28
click at [621, 325] on div "Rua * Nenhum resultado encontrado para: " " Não há nenhuma opção para ser exibi…" at bounding box center [729, 326] width 338 height 53
